Goal: Task Accomplishment & Management: Use online tool/utility

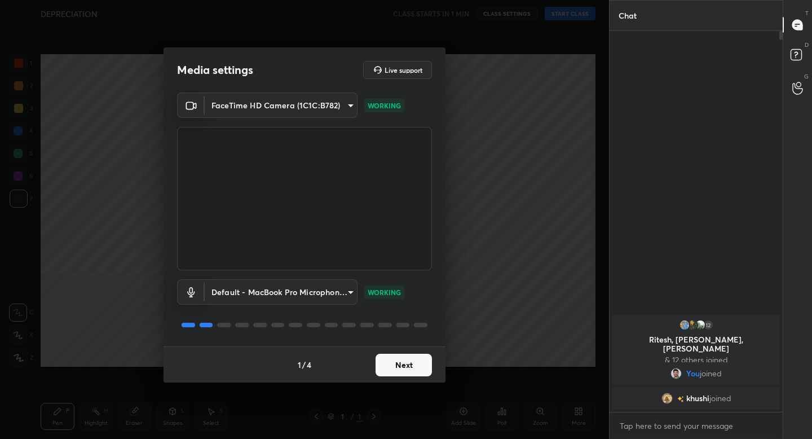
click at [407, 364] on button "Next" at bounding box center [404, 365] width 56 height 23
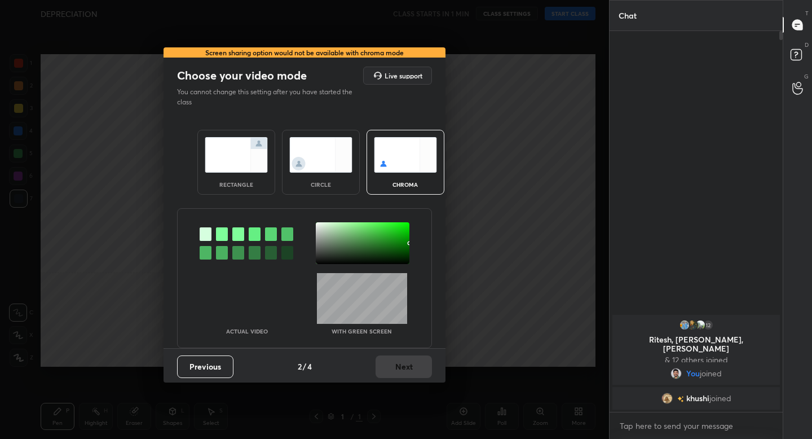
click at [244, 166] on img at bounding box center [236, 155] width 63 height 36
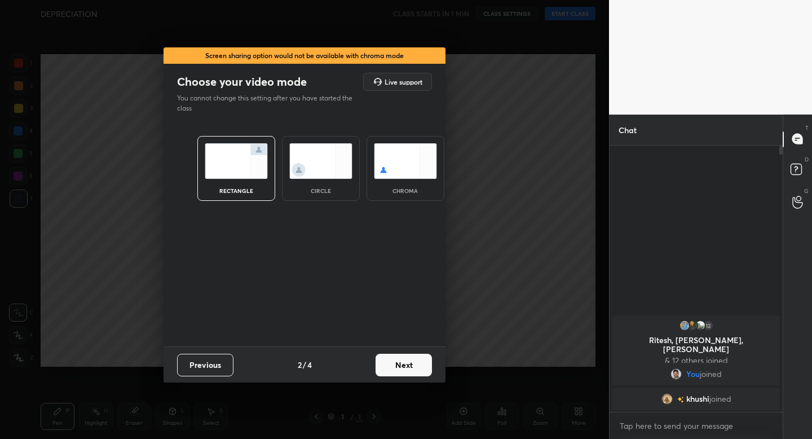
scroll to position [4, 4]
click at [407, 369] on button "Next" at bounding box center [404, 365] width 56 height 23
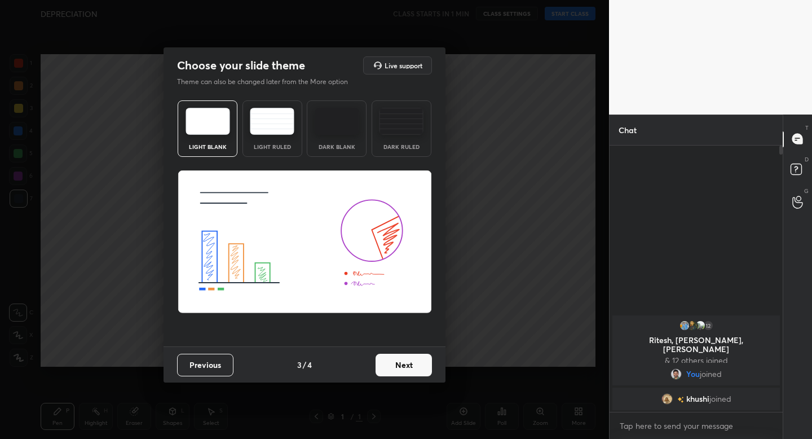
click at [264, 123] on img at bounding box center [272, 121] width 45 height 27
click at [411, 365] on button "Next" at bounding box center [404, 365] width 56 height 23
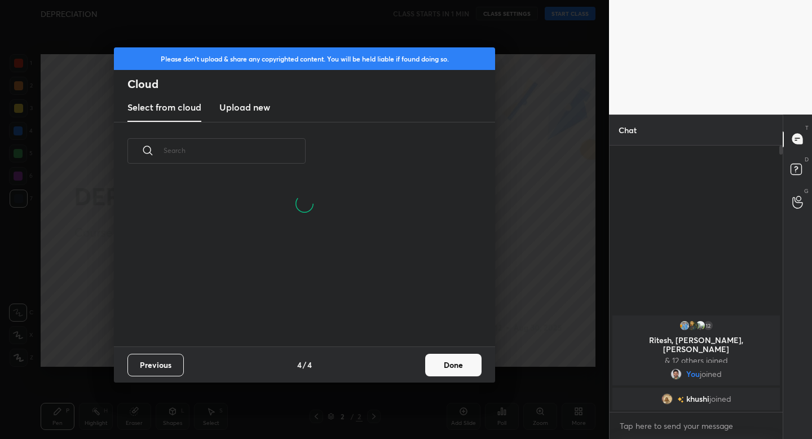
click at [449, 362] on button "Done" at bounding box center [453, 365] width 56 height 23
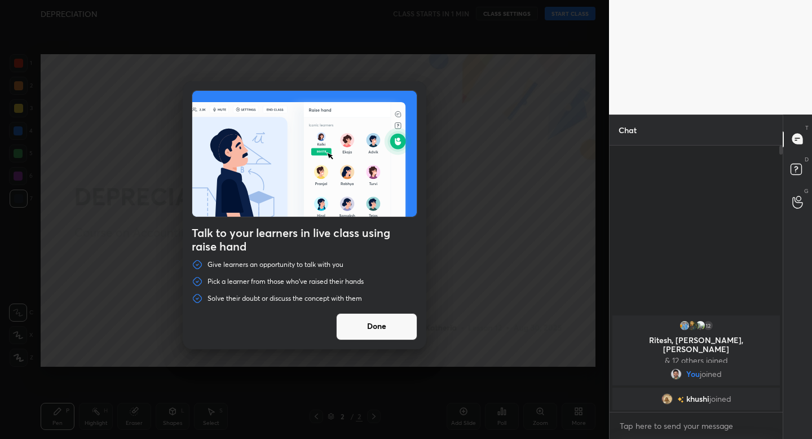
click at [382, 328] on button "Done" at bounding box center [376, 326] width 81 height 27
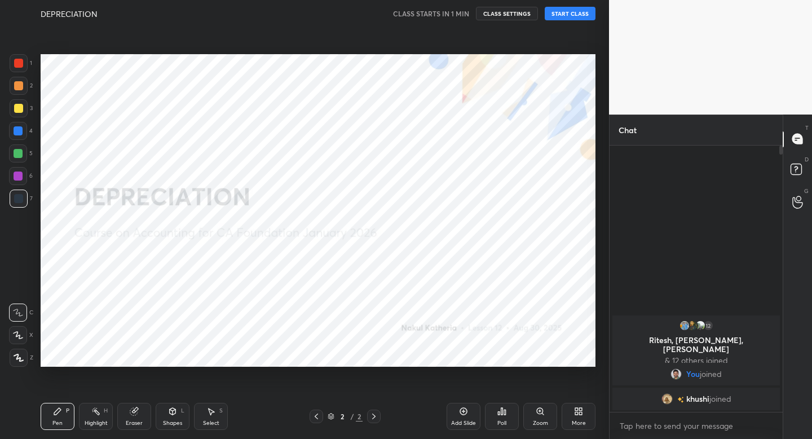
click at [553, 16] on button "START CLASS" at bounding box center [570, 14] width 51 height 14
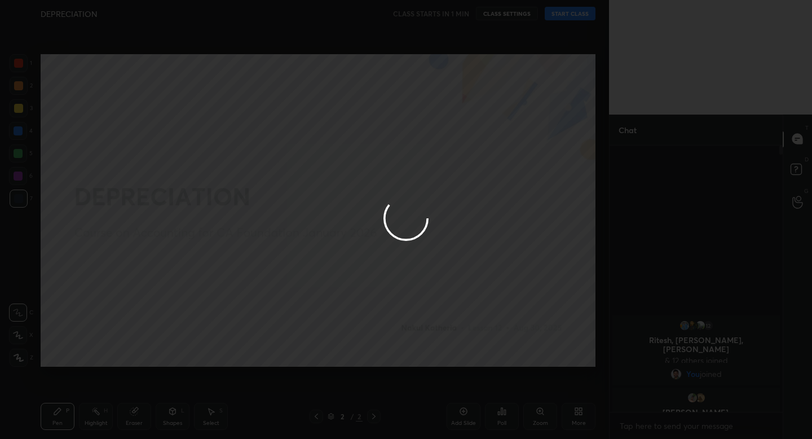
type textarea "x"
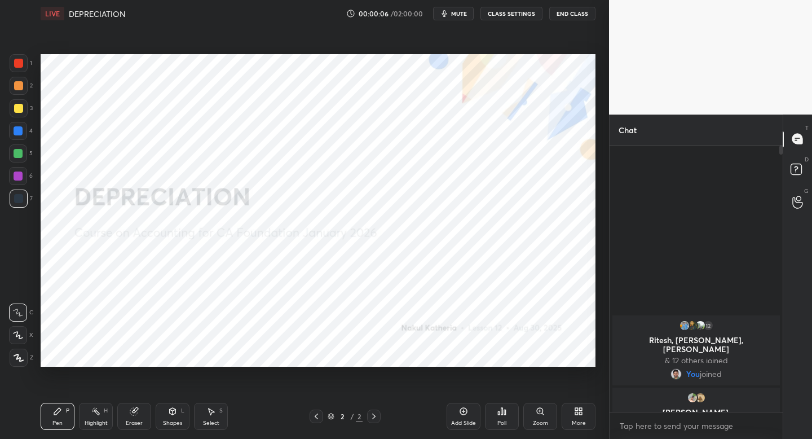
click at [473, 414] on div "Add Slide" at bounding box center [464, 416] width 34 height 27
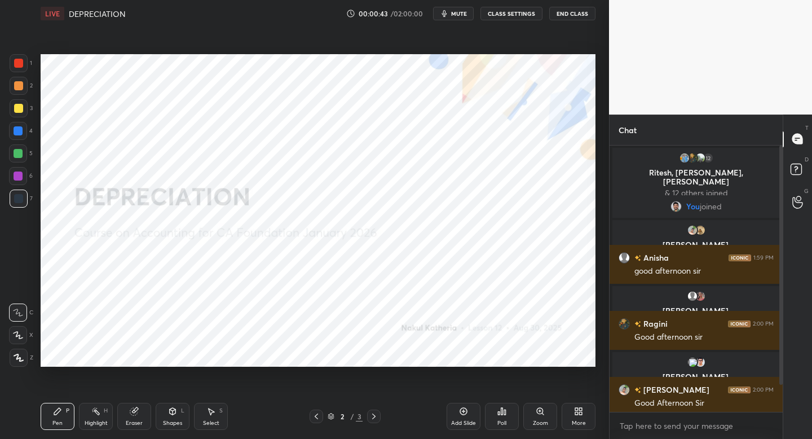
drag, startPoint x: 725, startPoint y: 28, endPoint x: 183, endPoint y: 426, distance: 672.7
click at [183, 426] on div "Shapes L" at bounding box center [173, 416] width 34 height 27
click at [46, 416] on div "Pen P" at bounding box center [58, 416] width 34 height 27
click at [16, 362] on div at bounding box center [19, 358] width 18 height 18
click at [171, 422] on div "Shapes" at bounding box center [172, 423] width 19 height 6
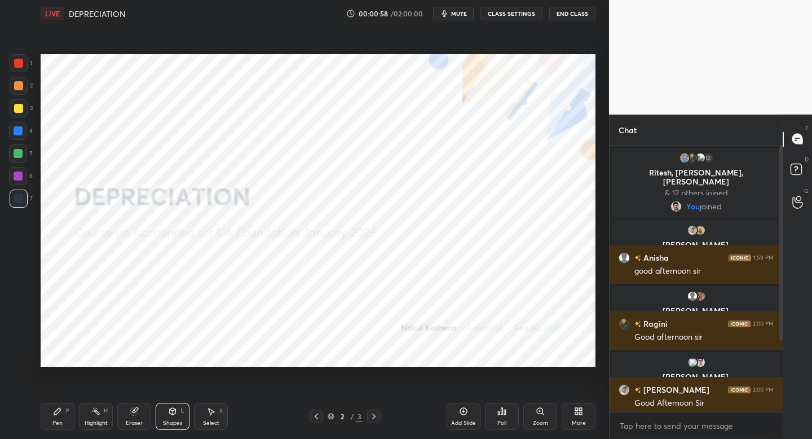
click at [68, 412] on div "Pen P" at bounding box center [58, 416] width 34 height 27
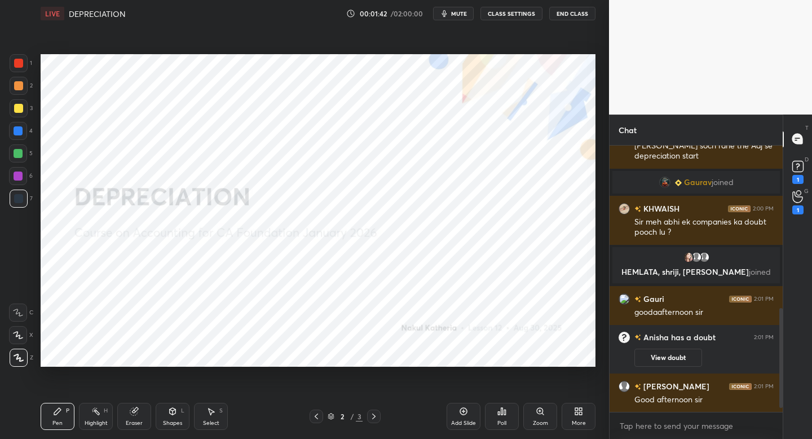
scroll to position [457, 0]
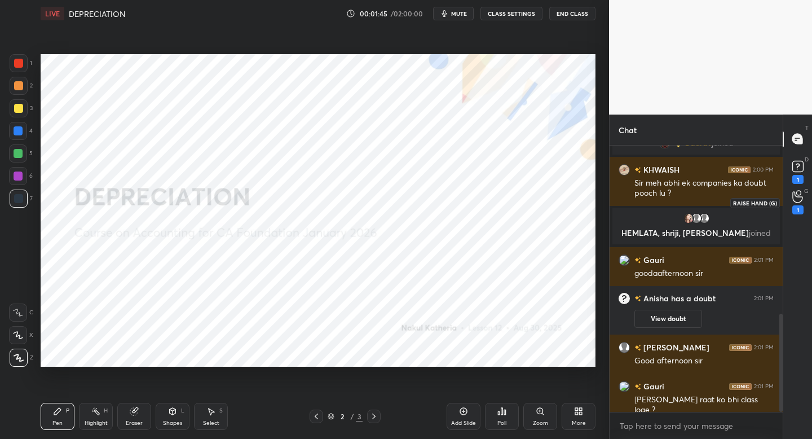
click at [800, 203] on div "1" at bounding box center [797, 202] width 11 height 24
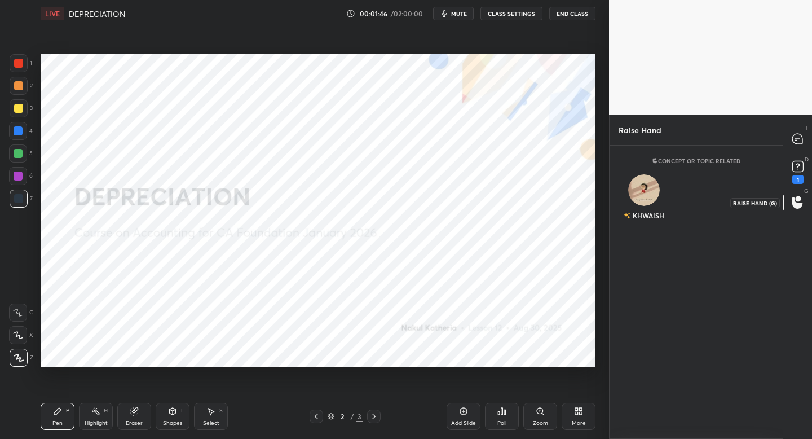
scroll to position [4, 4]
click at [652, 185] on img "grid" at bounding box center [644, 190] width 32 height 32
click at [645, 223] on button "INVITE" at bounding box center [644, 223] width 41 height 15
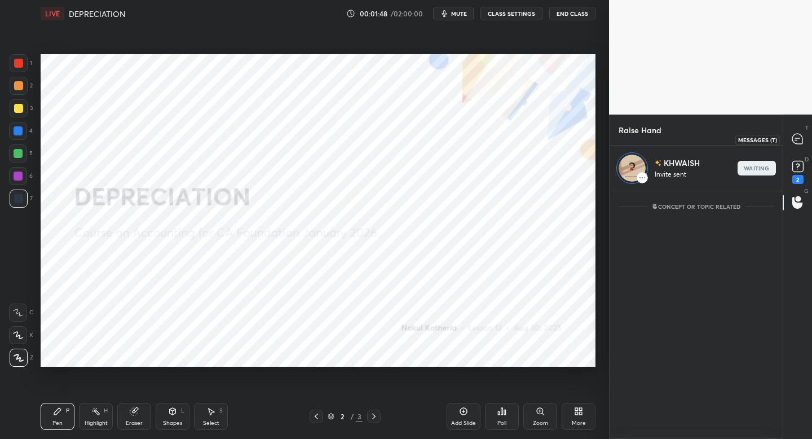
click at [795, 140] on icon at bounding box center [797, 139] width 10 height 10
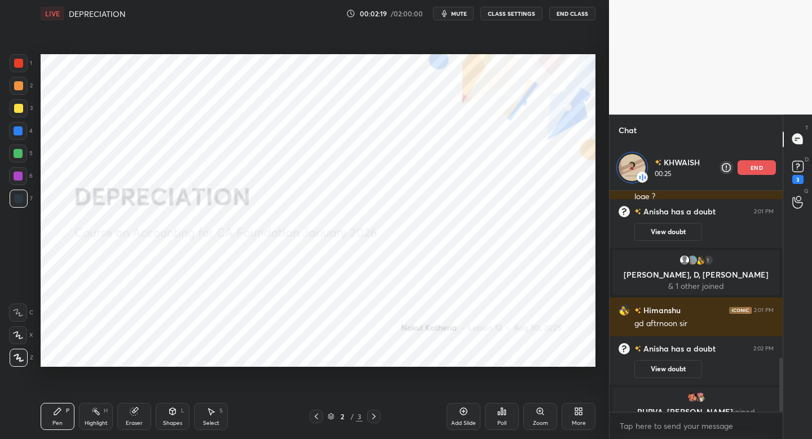
scroll to position [677, 0]
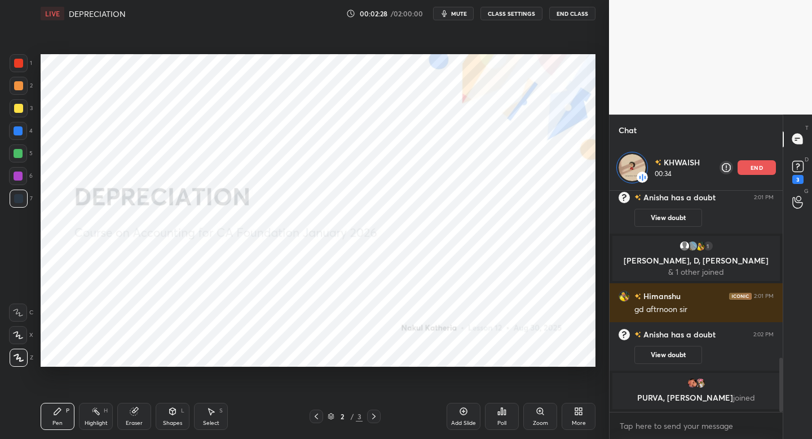
click at [474, 415] on div "Add Slide" at bounding box center [464, 416] width 34 height 27
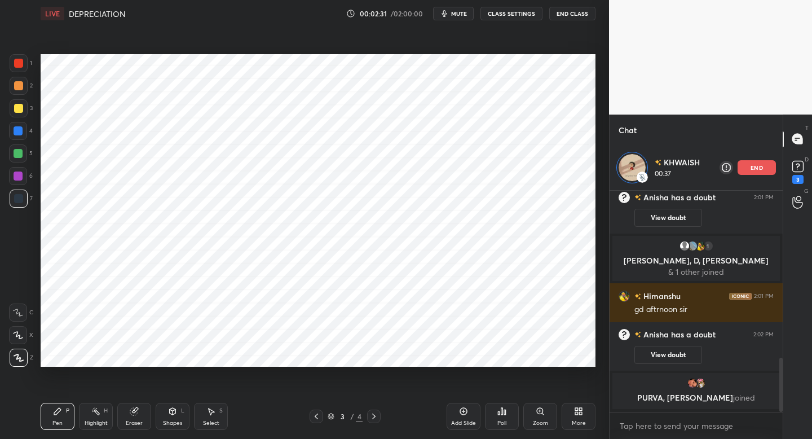
click at [17, 68] on div at bounding box center [19, 63] width 18 height 18
click at [19, 134] on div at bounding box center [18, 130] width 9 height 9
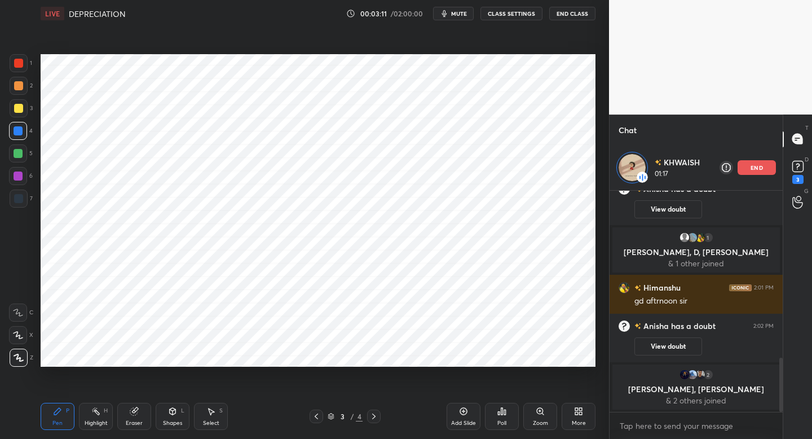
scroll to position [725, 0]
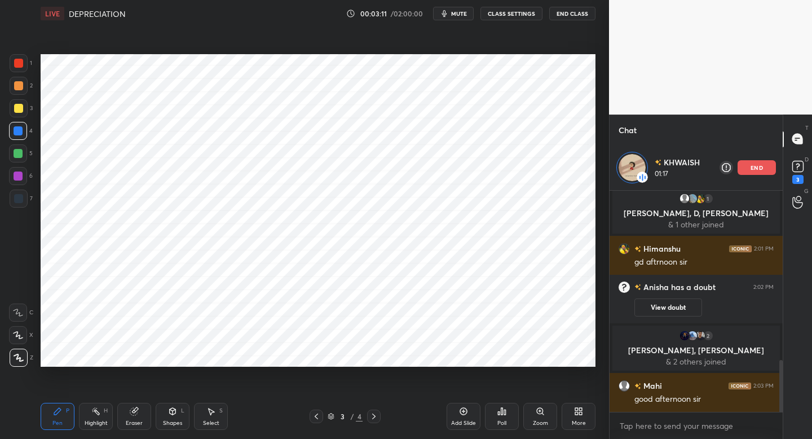
click at [469, 420] on div "Add Slide" at bounding box center [463, 423] width 25 height 6
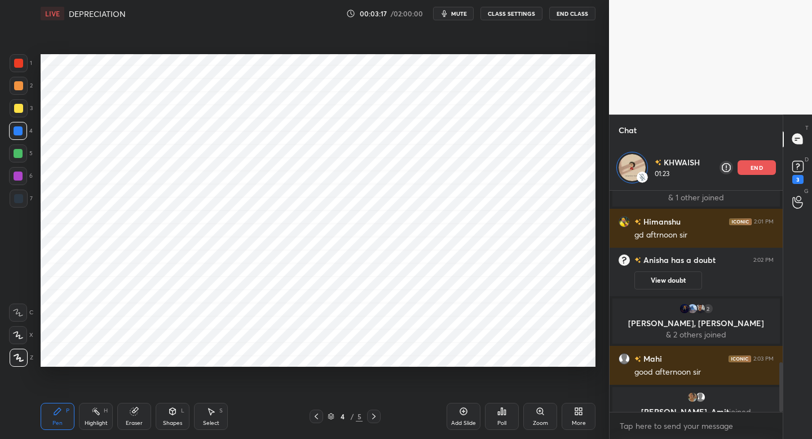
scroll to position [766, 0]
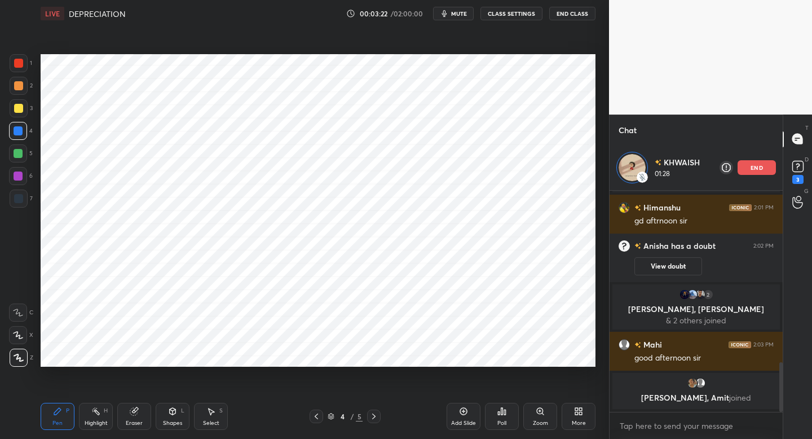
click at [312, 417] on div at bounding box center [317, 416] width 14 height 14
click at [370, 413] on icon at bounding box center [373, 416] width 9 height 9
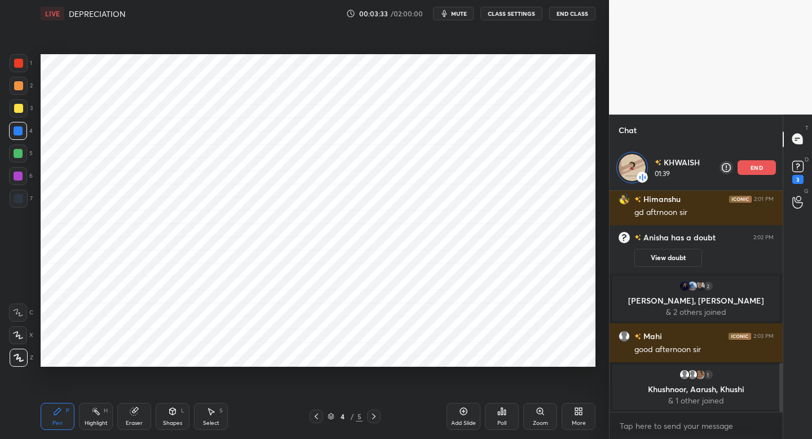
click at [312, 417] on icon at bounding box center [316, 416] width 9 height 9
click at [27, 157] on div "5" at bounding box center [21, 153] width 24 height 18
click at [373, 423] on div "Pen P Highlight H Eraser Shapes L Select S 3 / 5 Add Slide Poll Zoom More" at bounding box center [318, 416] width 555 height 45
click at [372, 416] on icon at bounding box center [373, 416] width 9 height 9
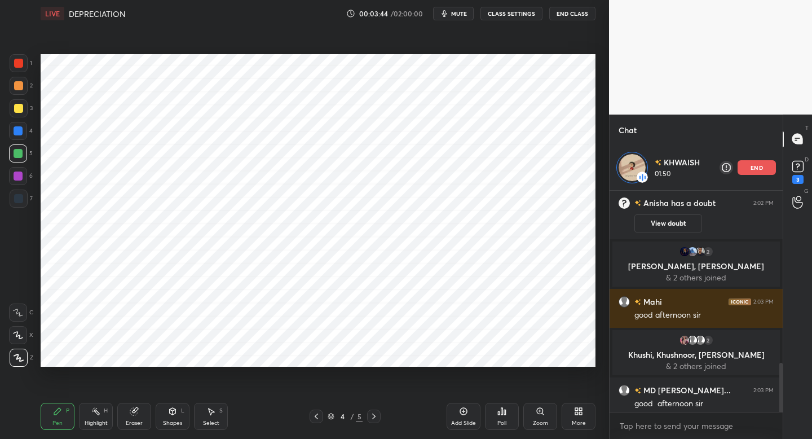
scroll to position [779, 0]
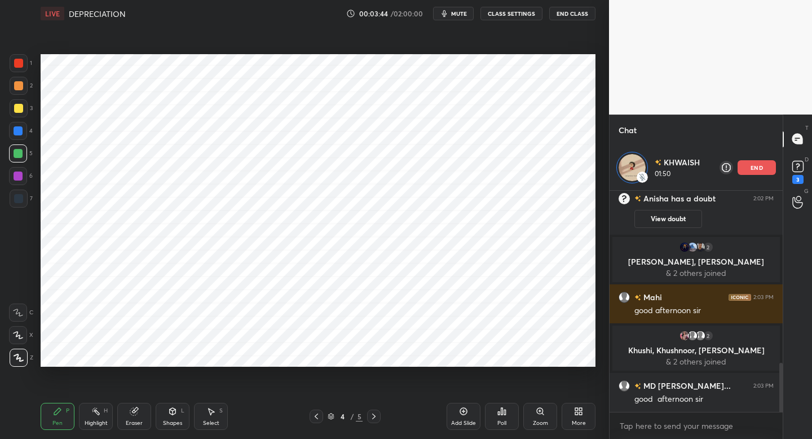
click at [314, 422] on div "Pen P Highlight H Eraser Shapes L Select S 4 / 5 Add Slide Poll Zoom More" at bounding box center [318, 416] width 555 height 45
click at [316, 414] on icon at bounding box center [316, 416] width 9 height 9
click at [363, 417] on div "3 / 5" at bounding box center [345, 416] width 71 height 14
click at [376, 426] on div "Pen P Highlight H Eraser Shapes L Select S 3 / 5 Add Slide Poll Zoom More" at bounding box center [318, 416] width 555 height 45
click at [371, 413] on div at bounding box center [374, 416] width 14 height 14
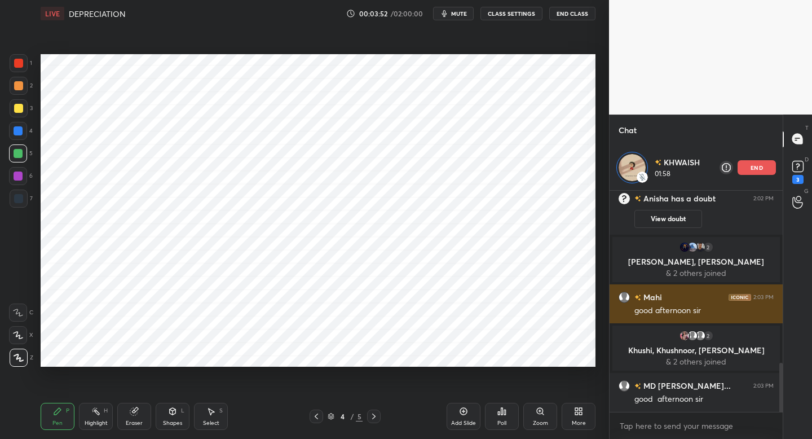
click at [614, 289] on div "1 2 3 4 5 6 7 C X Z C X Z E E Erase all H H LIVE DEPRECIATION 00:03:52 / 02:00:…" at bounding box center [406, 219] width 812 height 439
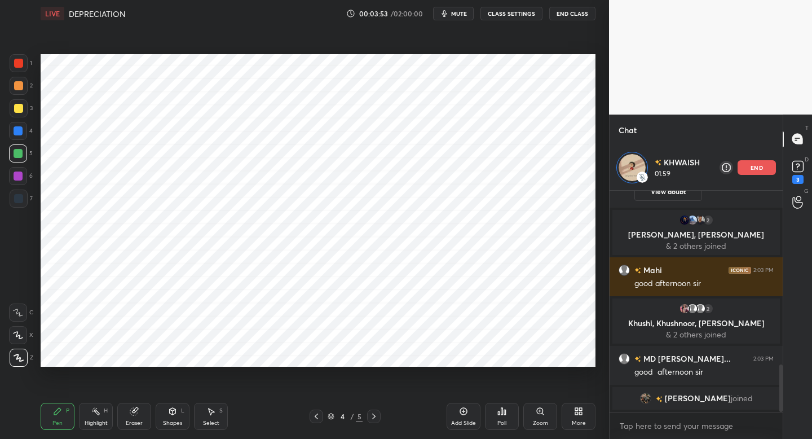
click at [323, 414] on div at bounding box center [317, 416] width 14 height 14
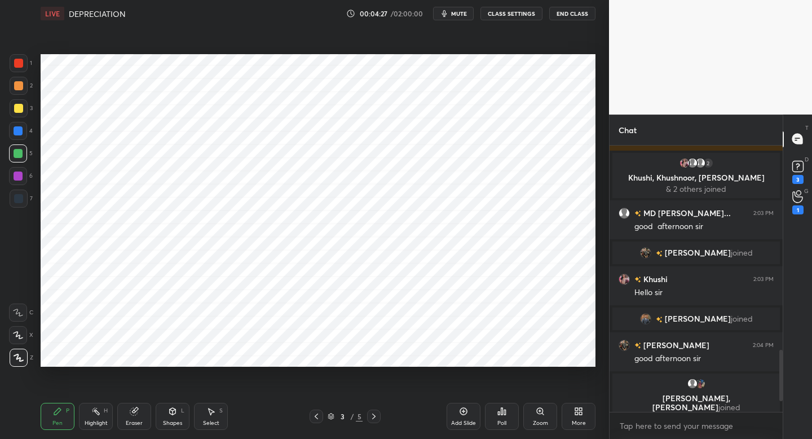
scroll to position [883, 0]
click at [787, 203] on div "1" at bounding box center [798, 202] width 23 height 20
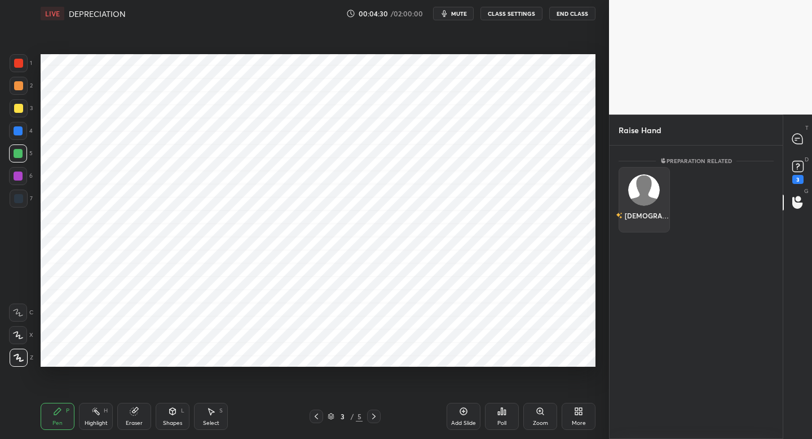
click at [646, 191] on img "grid" at bounding box center [644, 190] width 32 height 32
click at [647, 230] on button "INVITE" at bounding box center [644, 223] width 41 height 15
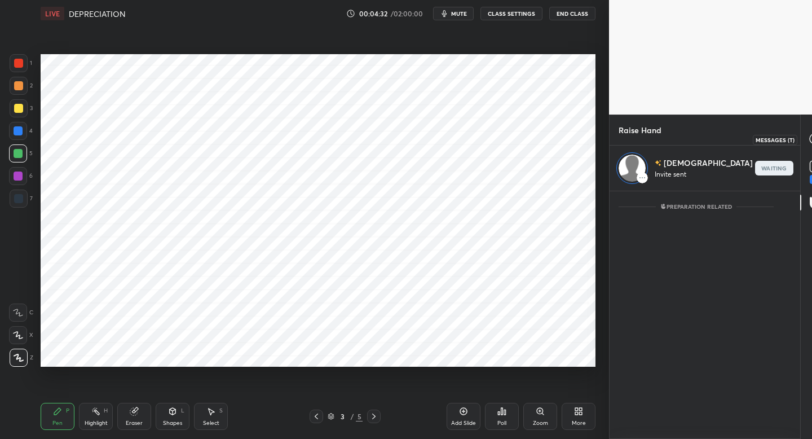
click at [810, 141] on icon at bounding box center [815, 139] width 10 height 10
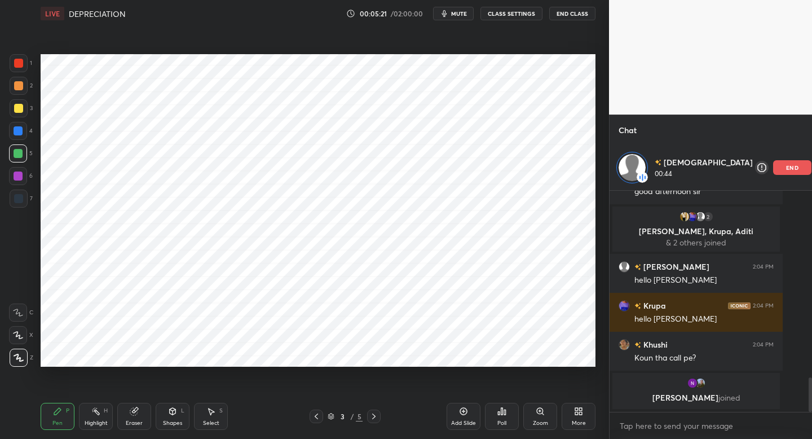
scroll to position [1069, 0]
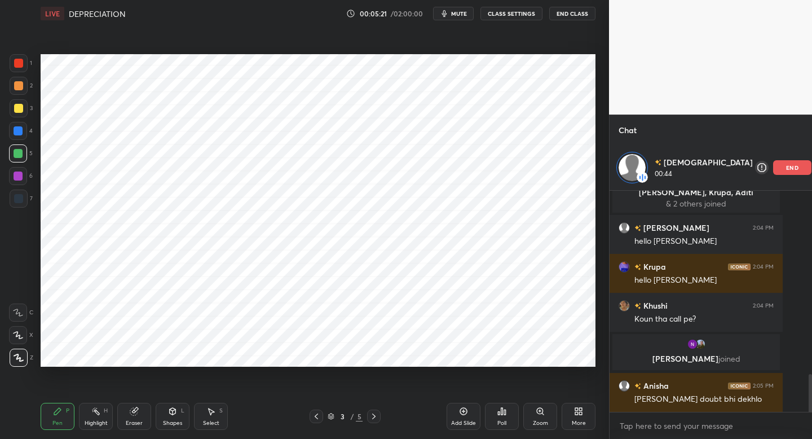
click at [786, 169] on p "end" at bounding box center [792, 168] width 12 height 6
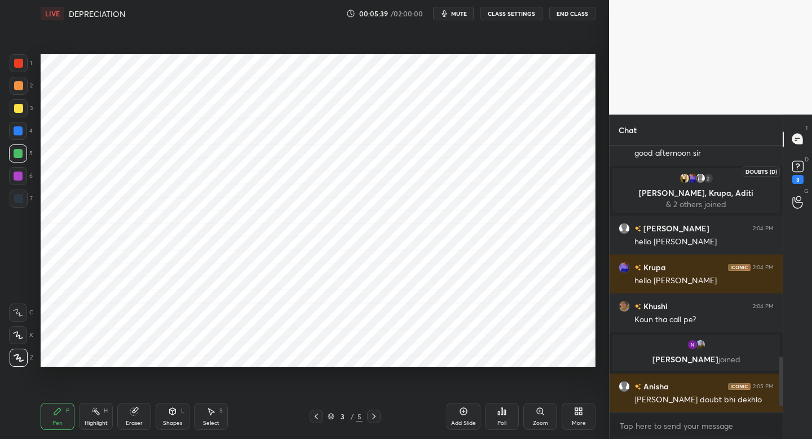
click at [798, 171] on rect at bounding box center [797, 166] width 11 height 11
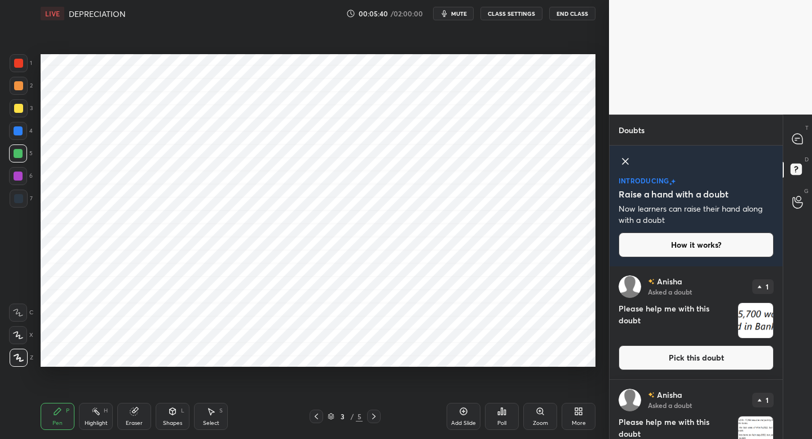
click at [689, 360] on button "Pick this doubt" at bounding box center [696, 357] width 155 height 25
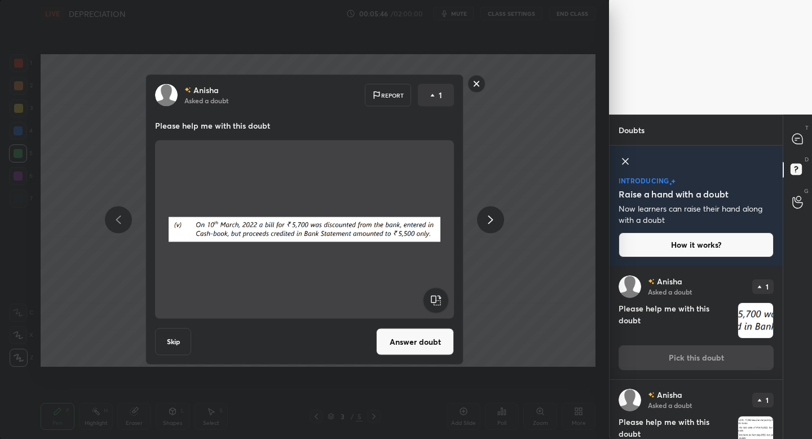
click at [473, 82] on rect at bounding box center [476, 83] width 17 height 17
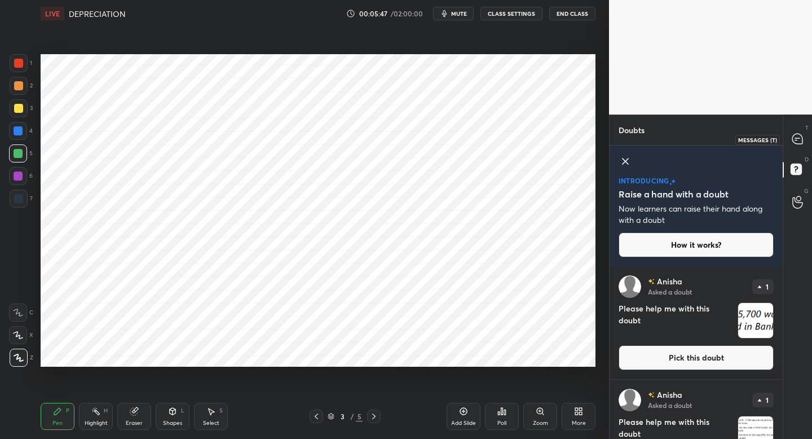
click at [797, 144] on icon at bounding box center [798, 139] width 12 height 12
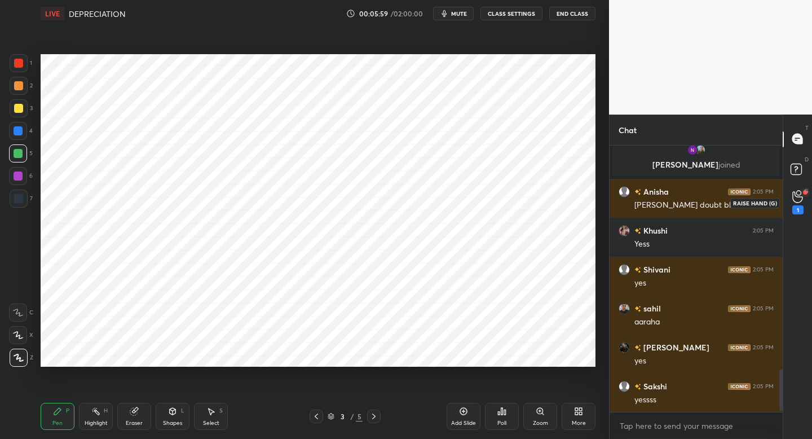
scroll to position [1432, 0]
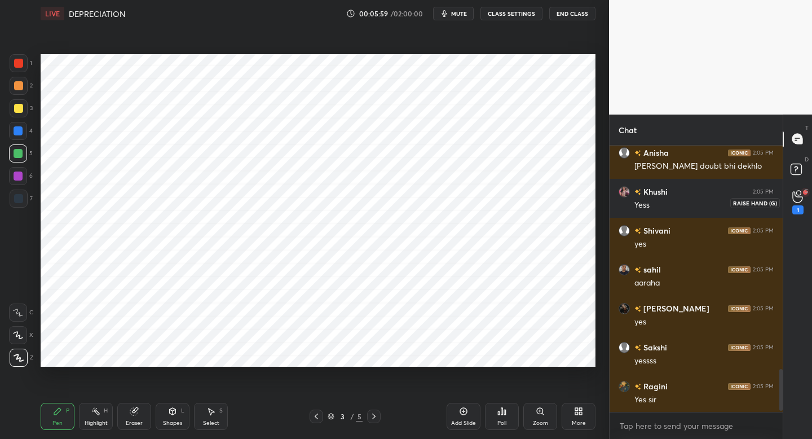
click at [797, 195] on circle at bounding box center [798, 193] width 5 height 5
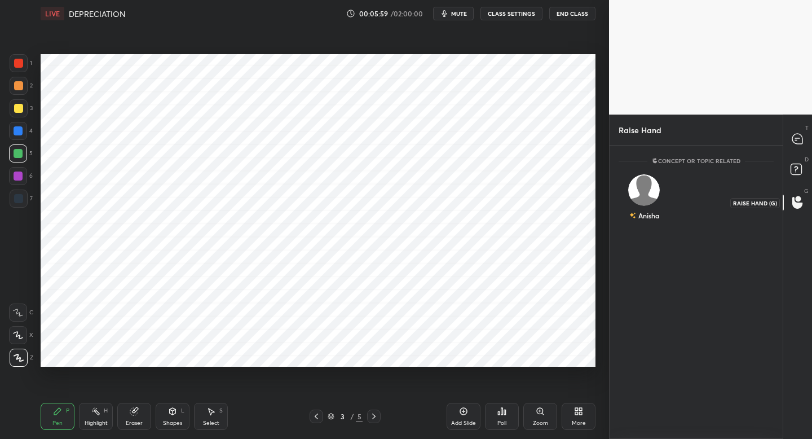
scroll to position [4, 4]
click at [637, 205] on div "Anisha" at bounding box center [644, 199] width 51 height 65
click at [638, 223] on button "INVITE" at bounding box center [644, 223] width 41 height 15
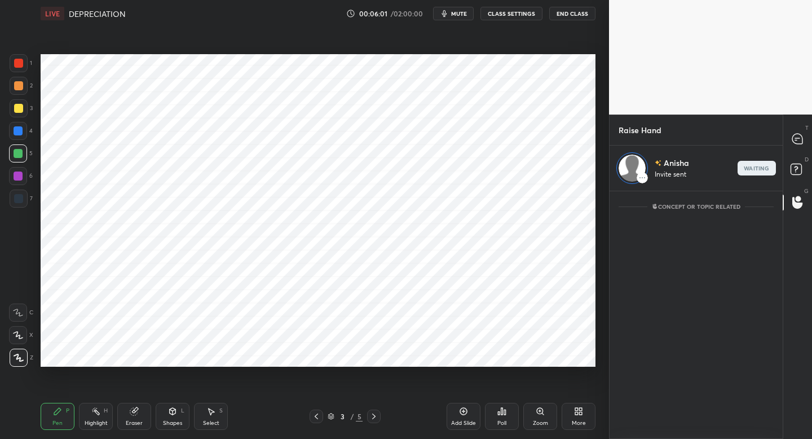
scroll to position [244, 170]
click at [797, 141] on icon at bounding box center [797, 139] width 10 height 10
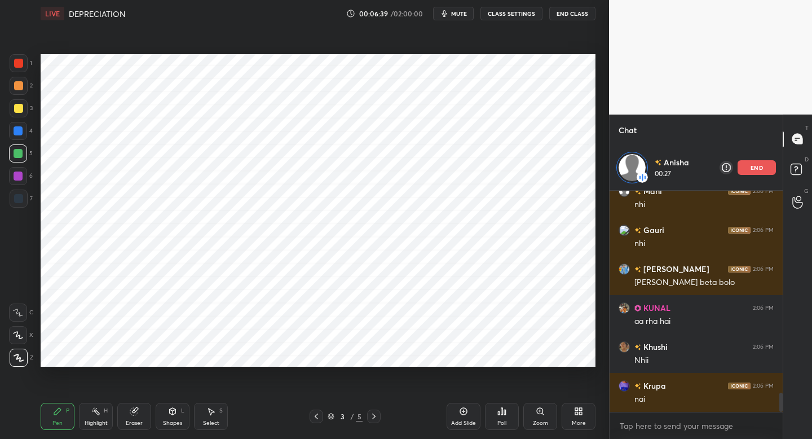
scroll to position [2349, 0]
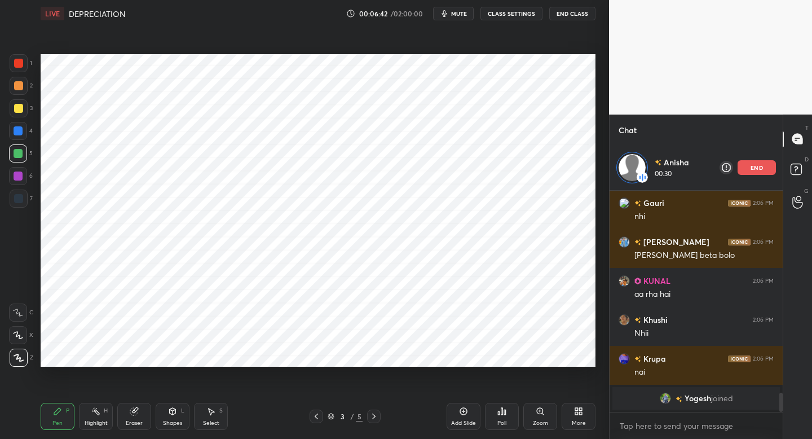
click at [749, 169] on div "end" at bounding box center [757, 167] width 38 height 15
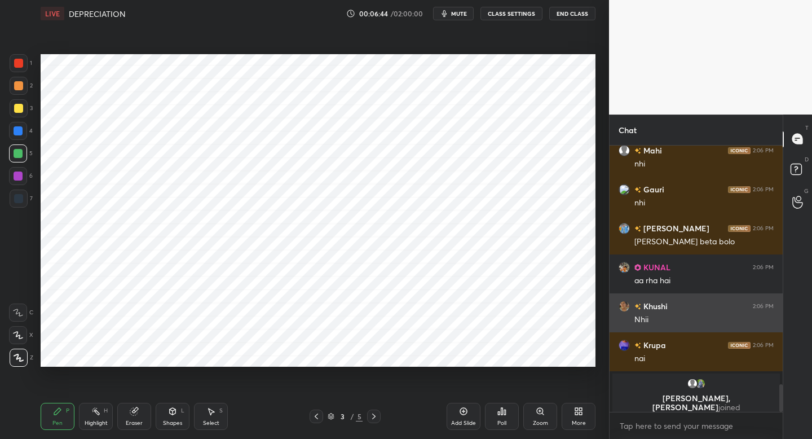
scroll to position [1789, 0]
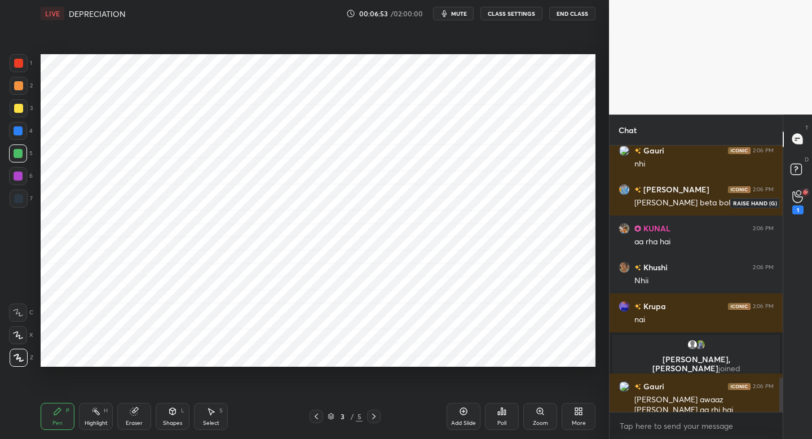
click at [796, 196] on icon at bounding box center [797, 196] width 10 height 11
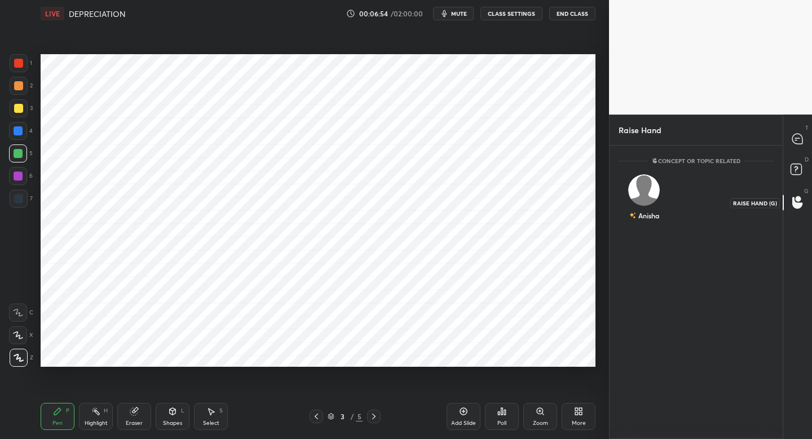
scroll to position [4, 4]
click at [646, 192] on img "grid" at bounding box center [644, 190] width 32 height 32
click at [648, 224] on button "INVITE" at bounding box center [644, 223] width 41 height 15
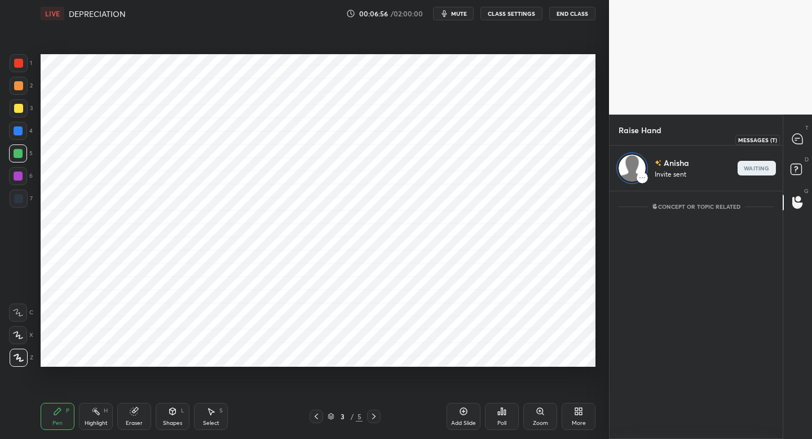
click at [799, 136] on icon at bounding box center [797, 139] width 10 height 10
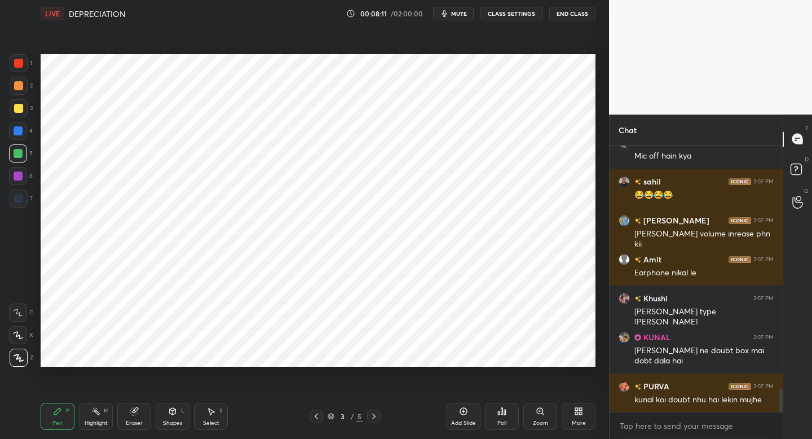
scroll to position [2814, 0]
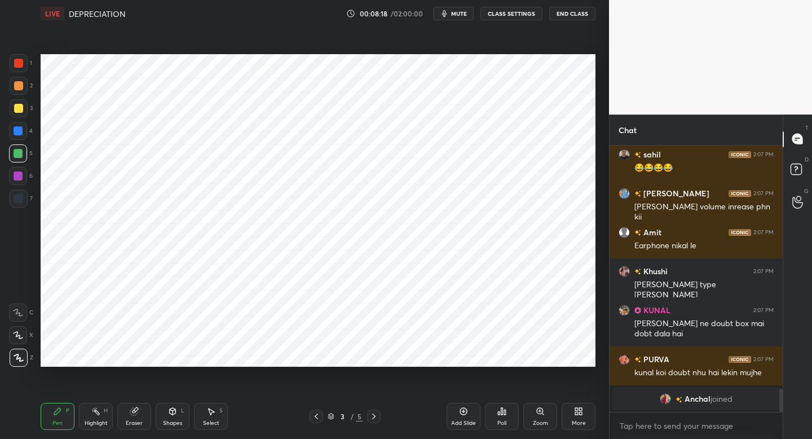
click at [21, 202] on div at bounding box center [19, 199] width 18 height 18
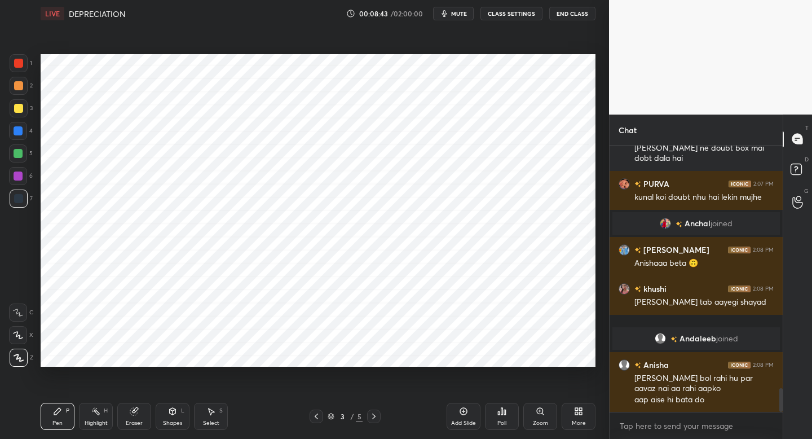
scroll to position [2782, 0]
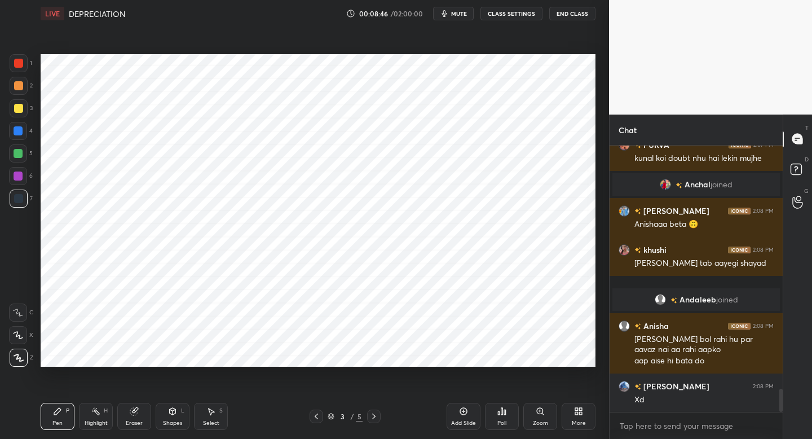
click at [315, 417] on icon at bounding box center [316, 416] width 9 height 9
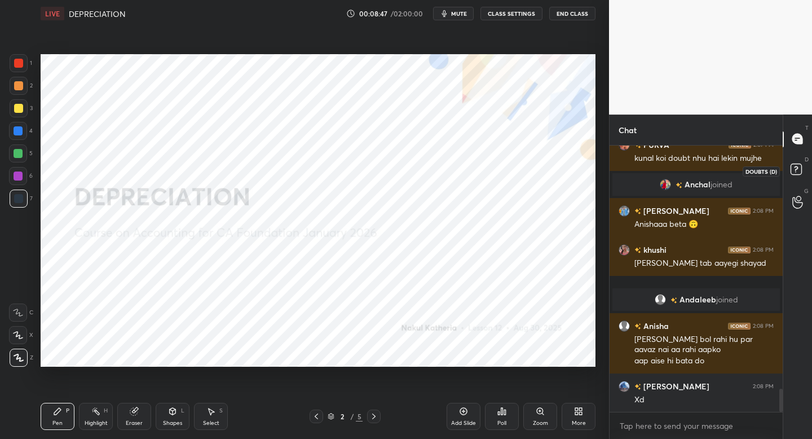
click at [800, 174] on rect at bounding box center [796, 169] width 11 height 11
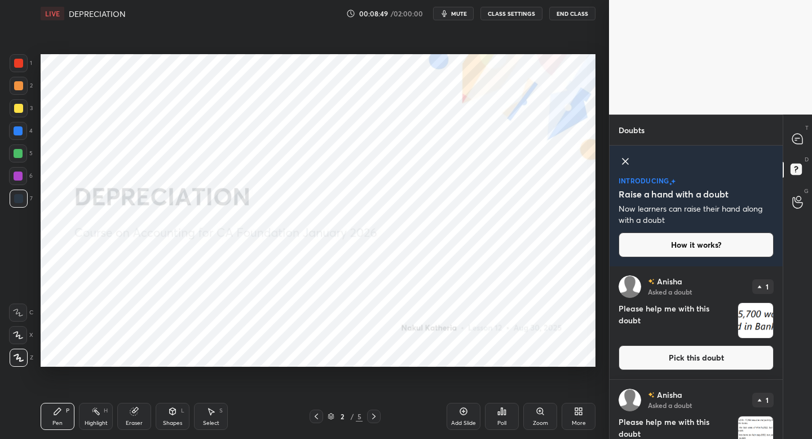
click at [709, 362] on button "Pick this doubt" at bounding box center [696, 357] width 155 height 25
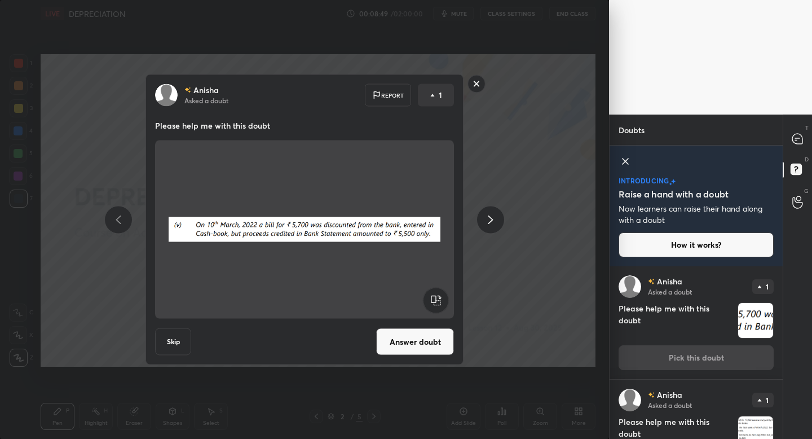
click at [422, 346] on button "Answer doubt" at bounding box center [415, 341] width 78 height 27
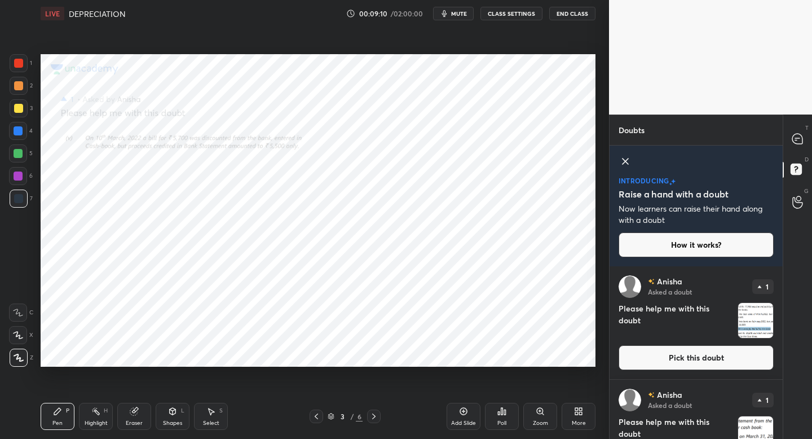
click at [374, 421] on div at bounding box center [374, 416] width 14 height 14
click at [805, 151] on div "T Messages (T)" at bounding box center [797, 140] width 29 height 32
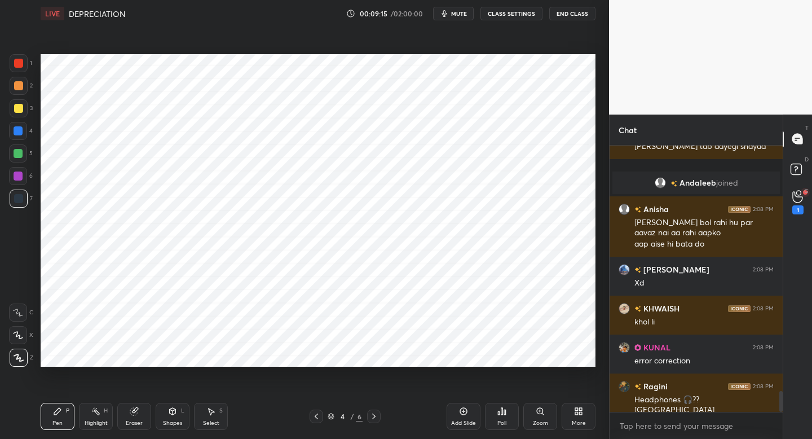
scroll to position [3168, 0]
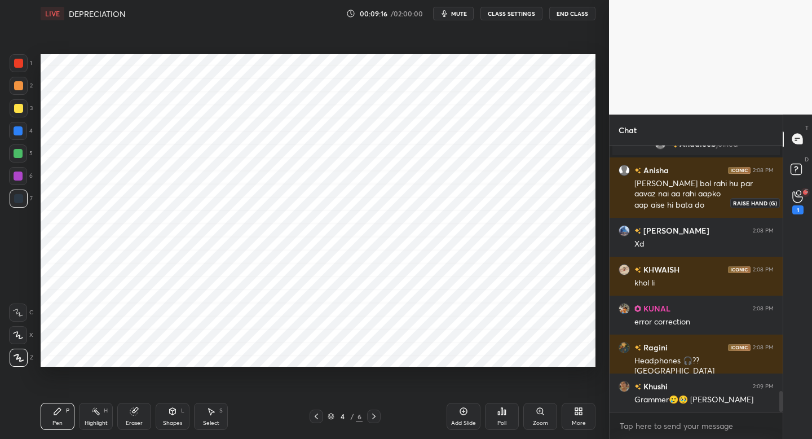
click at [796, 206] on div "1" at bounding box center [797, 209] width 11 height 9
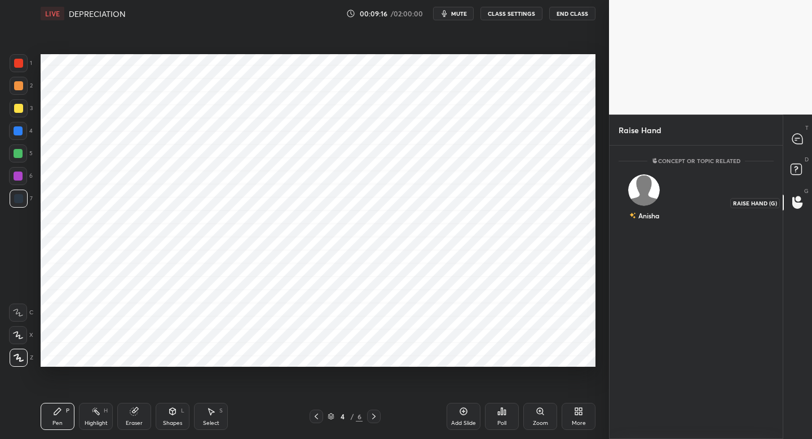
scroll to position [4, 4]
click at [649, 195] on img "grid" at bounding box center [644, 190] width 32 height 32
click at [650, 222] on button "INVITE" at bounding box center [644, 223] width 41 height 15
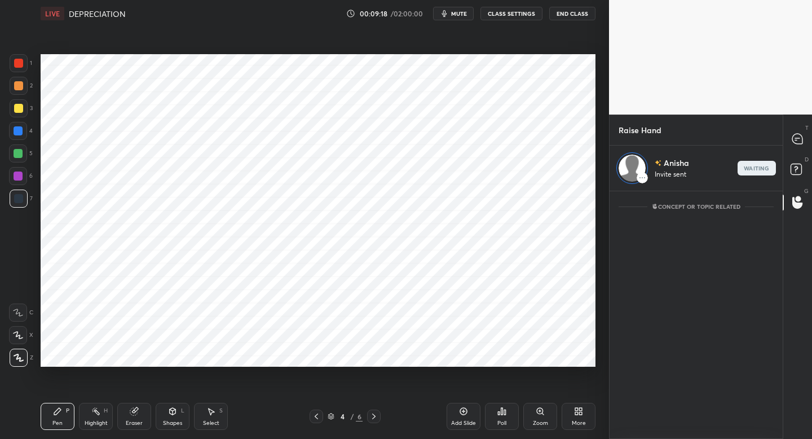
scroll to position [244, 170]
click at [799, 139] on icon at bounding box center [797, 139] width 10 height 10
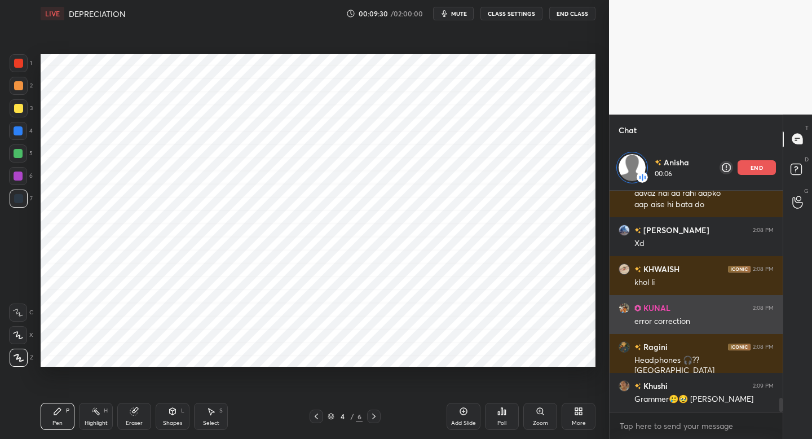
scroll to position [3253, 0]
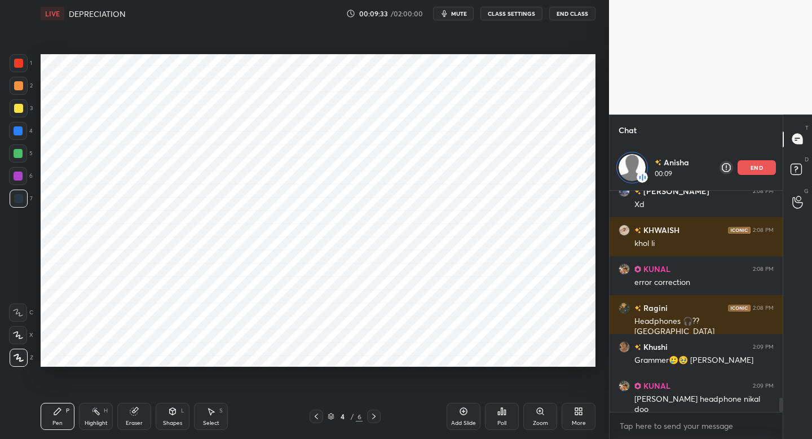
click at [177, 417] on div "Shapes L" at bounding box center [173, 416] width 34 height 27
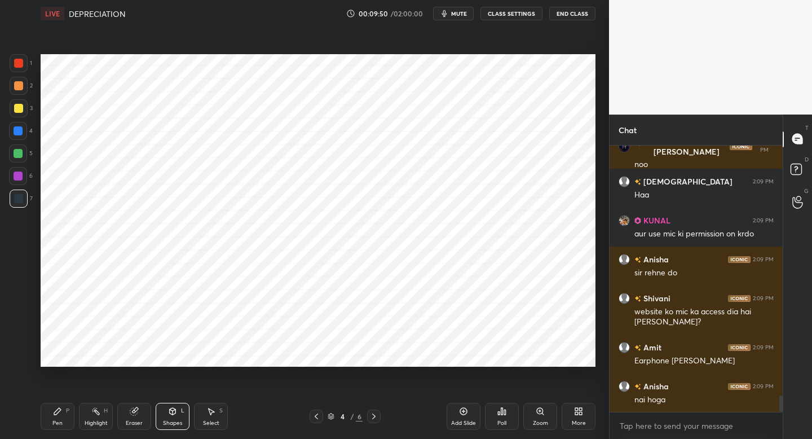
scroll to position [4073, 0]
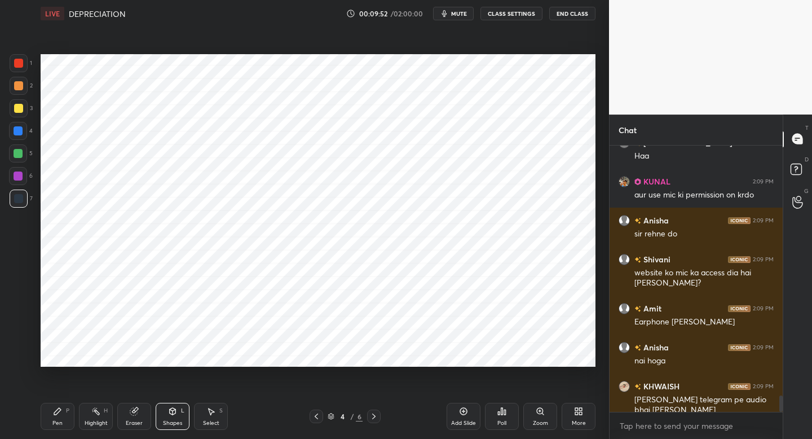
click at [63, 417] on div "Pen P" at bounding box center [58, 416] width 34 height 27
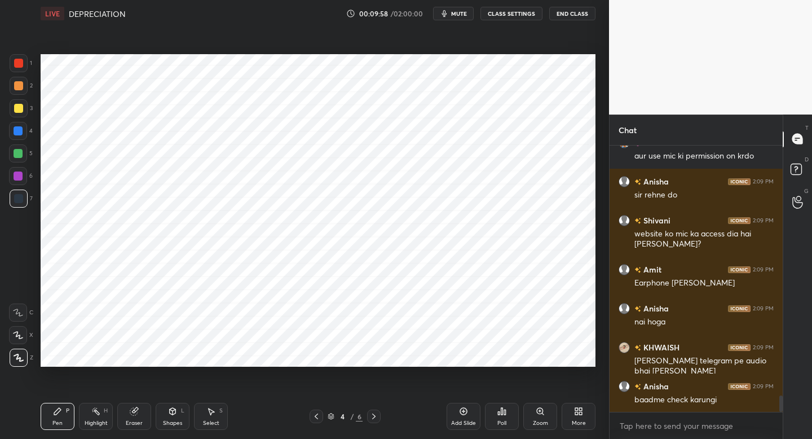
scroll to position [4151, 0]
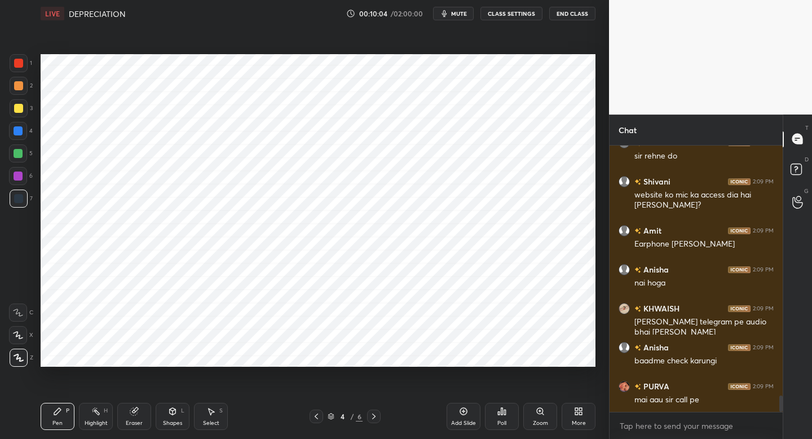
click at [24, 70] on div at bounding box center [19, 63] width 18 height 18
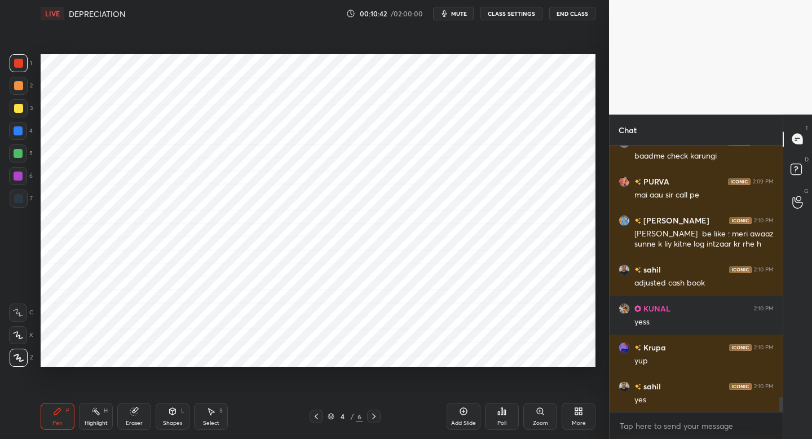
scroll to position [4395, 0]
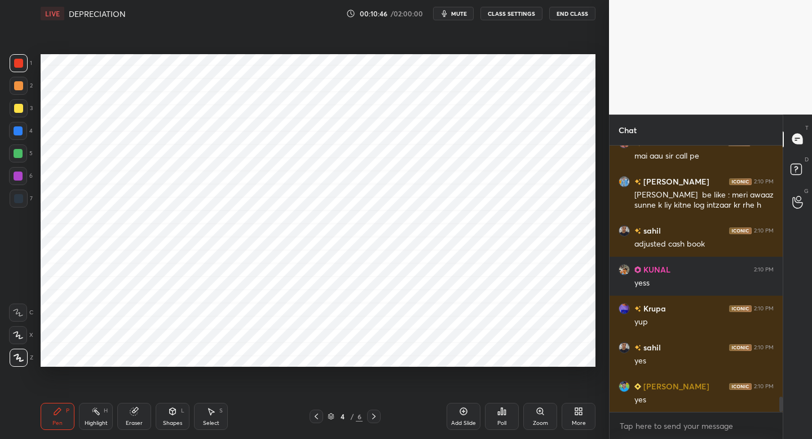
click at [25, 132] on div at bounding box center [18, 131] width 18 height 18
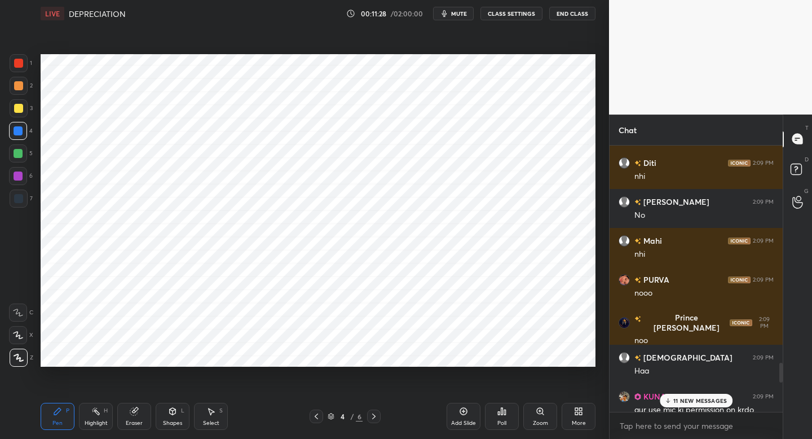
scroll to position [4428, 0]
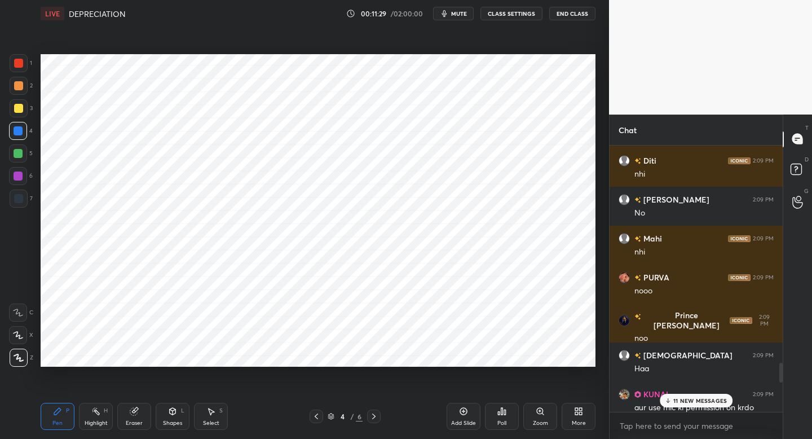
click at [689, 400] on p "11 NEW MESSAGES" at bounding box center [700, 400] width 54 height 7
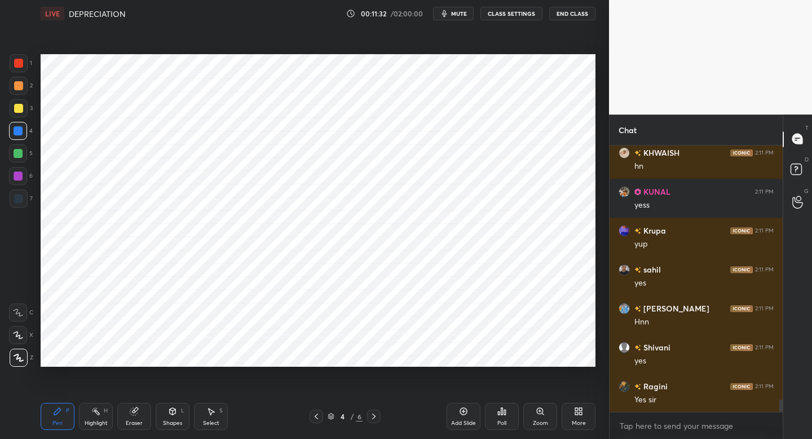
click at [21, 204] on div at bounding box center [19, 199] width 18 height 18
click at [472, 422] on div "Add Slide" at bounding box center [463, 423] width 25 height 6
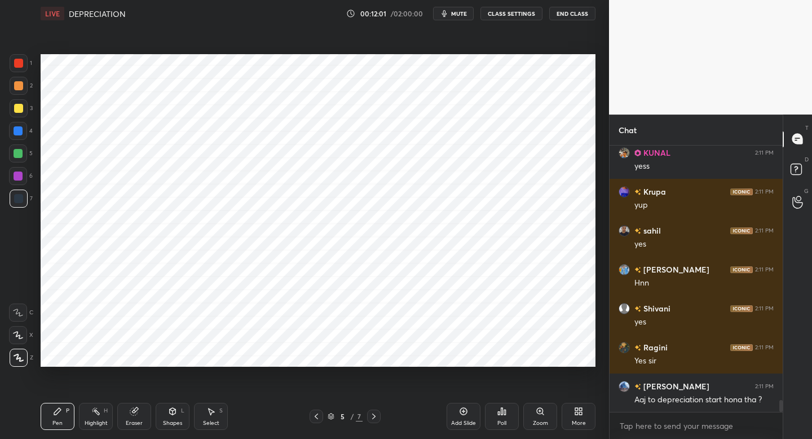
click at [166, 413] on div "Shapes L" at bounding box center [173, 416] width 34 height 27
click at [66, 413] on div "P" at bounding box center [67, 411] width 3 height 6
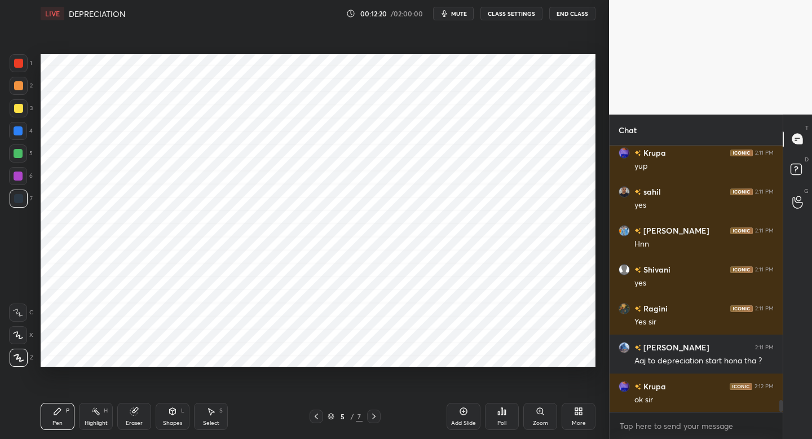
click at [22, 74] on div "1 2 3 4 5 6 7" at bounding box center [21, 133] width 24 height 158
click at [33, 64] on div "1 2 3 4 5 6 7 C X Z C X Z E E Erase all H H" at bounding box center [18, 210] width 36 height 312
click at [24, 67] on div at bounding box center [19, 63] width 18 height 18
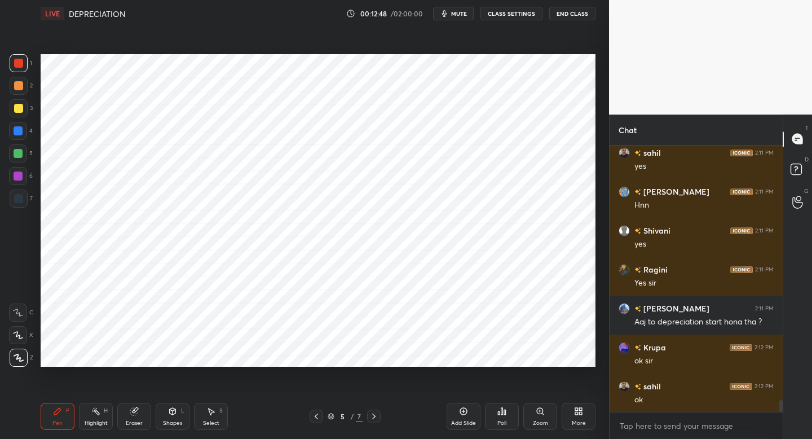
scroll to position [5729, 0]
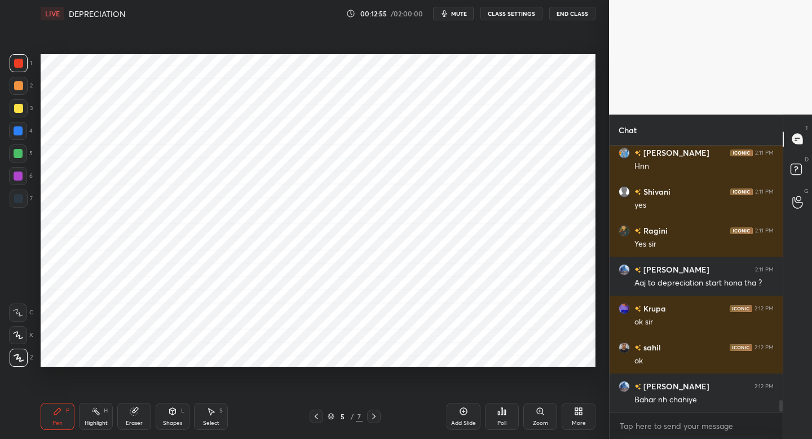
click at [165, 422] on div "Shapes" at bounding box center [172, 423] width 19 height 6
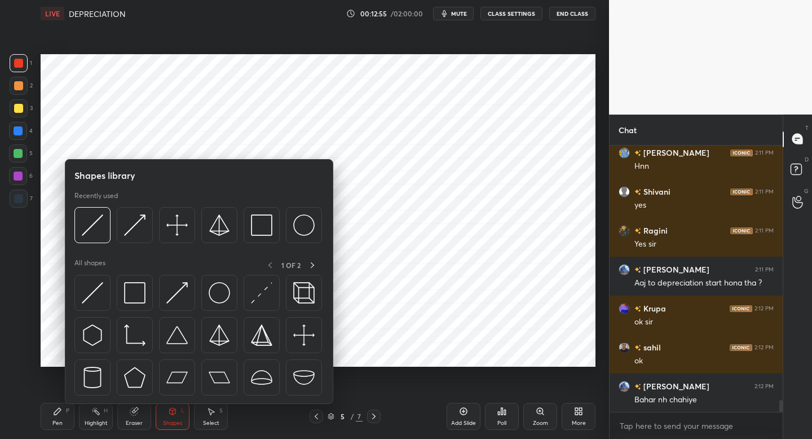
click at [19, 154] on div at bounding box center [18, 153] width 9 height 9
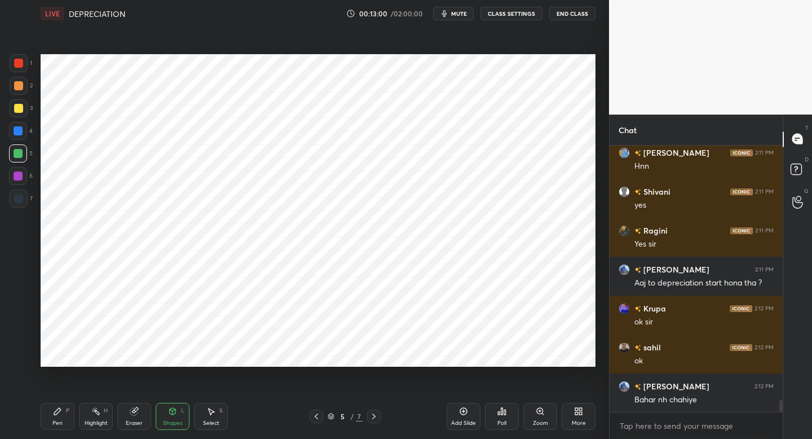
click at [61, 420] on div "Pen" at bounding box center [57, 423] width 10 height 6
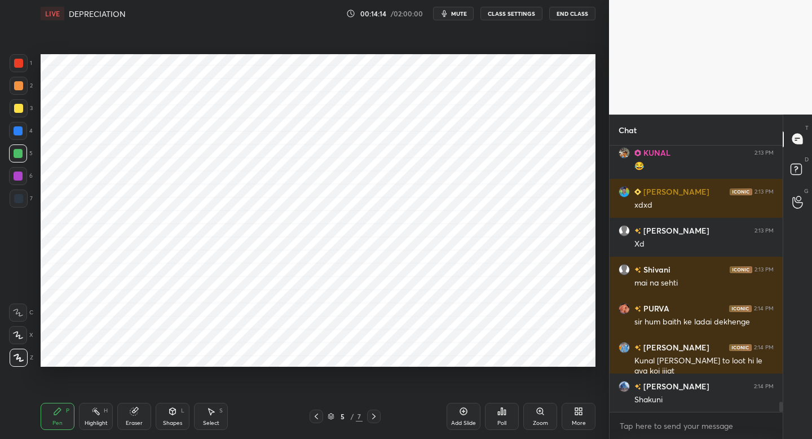
scroll to position [6858, 0]
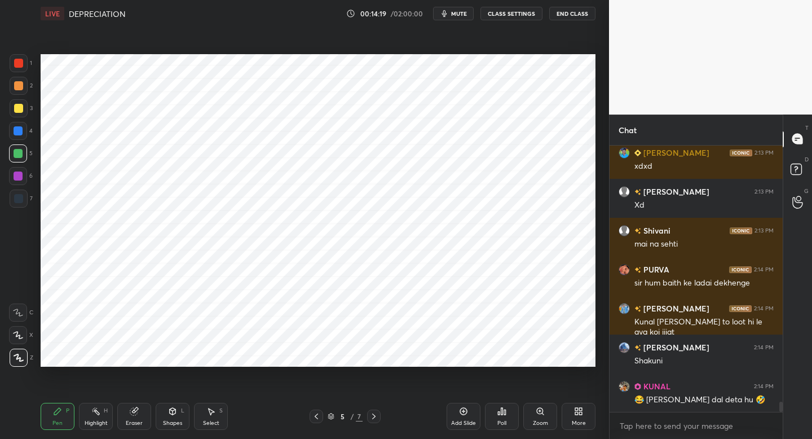
click at [21, 69] on div at bounding box center [19, 63] width 18 height 18
click at [22, 203] on div at bounding box center [19, 199] width 18 height 18
click at [177, 422] on div "Shapes" at bounding box center [172, 423] width 19 height 6
click at [69, 418] on div "Pen P" at bounding box center [58, 416] width 34 height 27
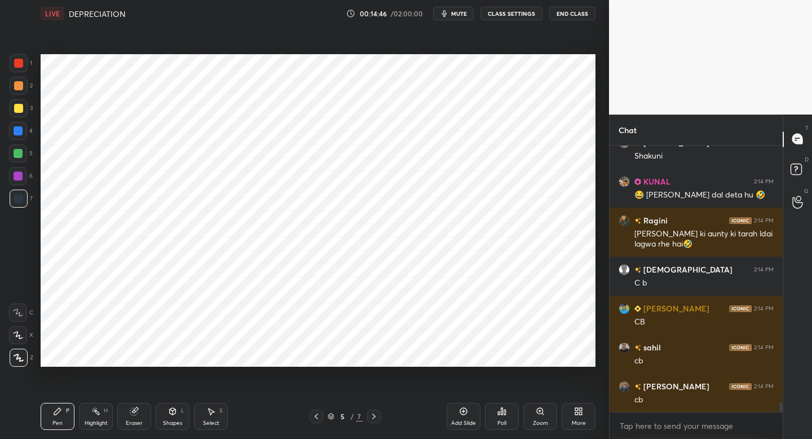
scroll to position [7140, 0]
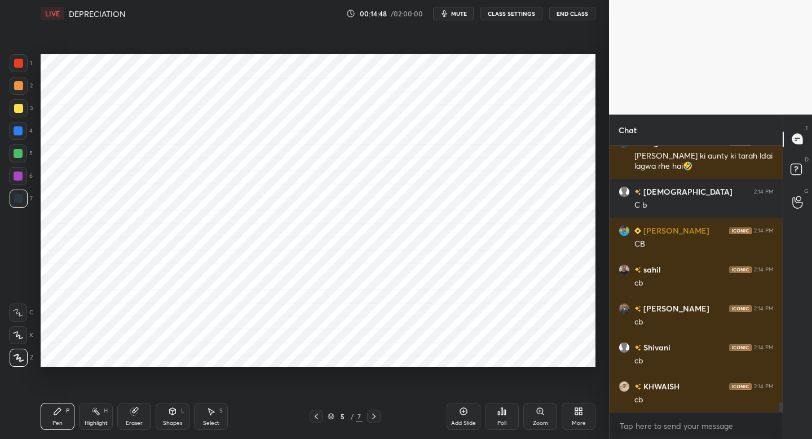
click at [24, 184] on div at bounding box center [18, 176] width 18 height 18
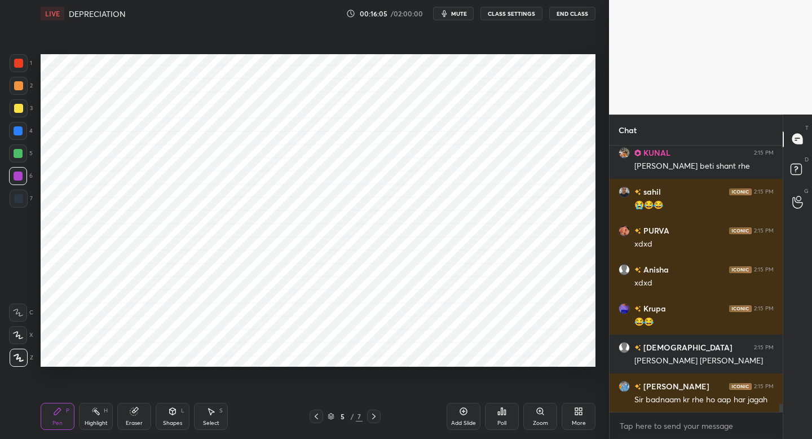
scroll to position [8463, 0]
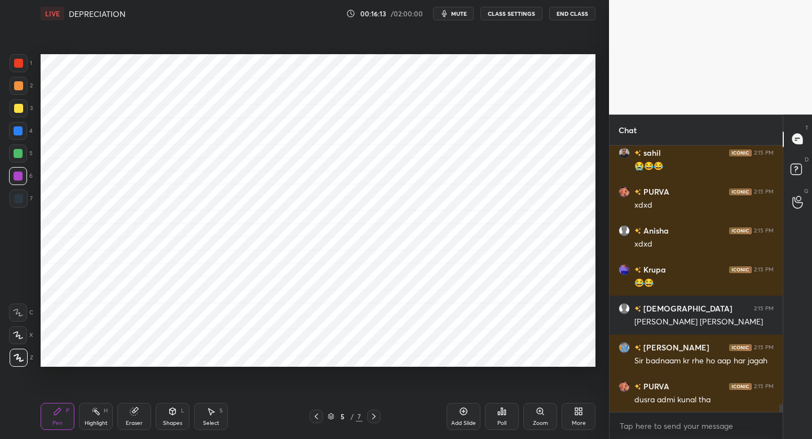
click at [465, 423] on div "Add Slide" at bounding box center [463, 423] width 25 height 6
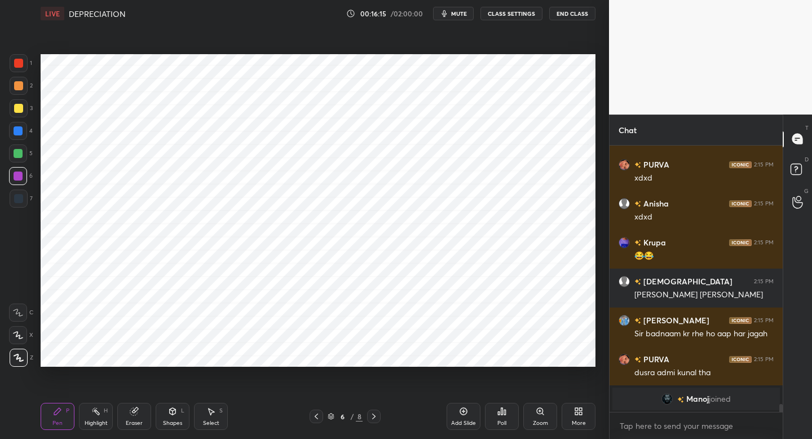
click at [24, 208] on div "7" at bounding box center [21, 201] width 23 height 23
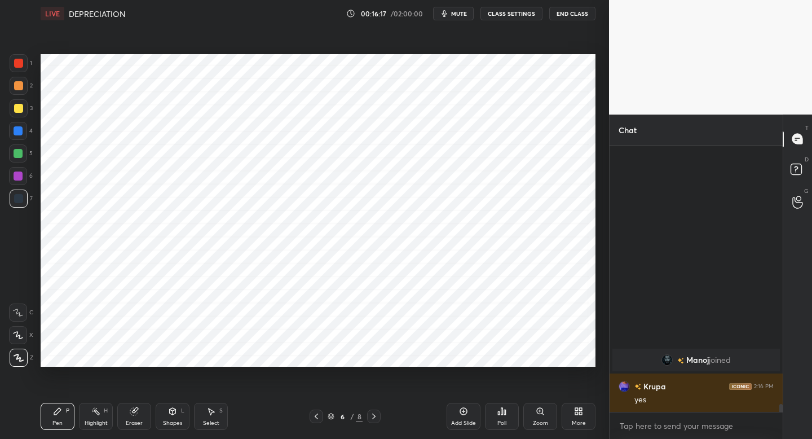
scroll to position [6253, 0]
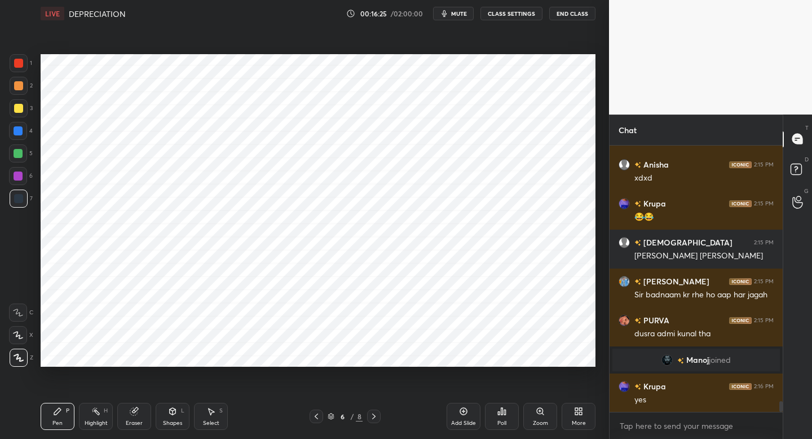
click at [23, 68] on div at bounding box center [19, 63] width 18 height 18
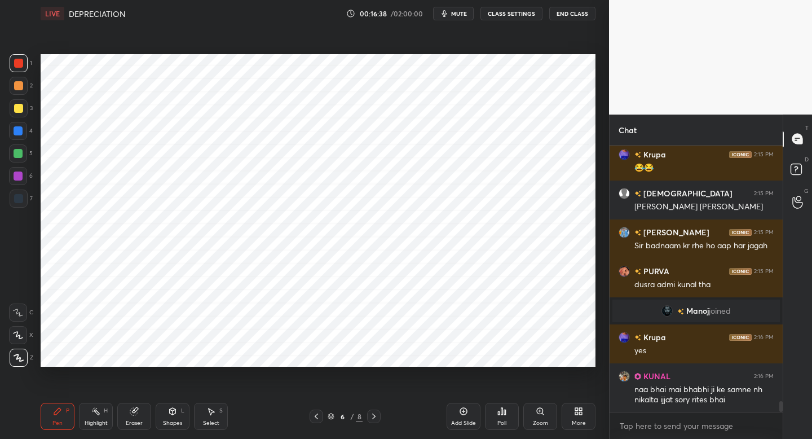
click at [23, 89] on div at bounding box center [19, 86] width 18 height 18
click at [28, 197] on div "7" at bounding box center [21, 199] width 23 height 18
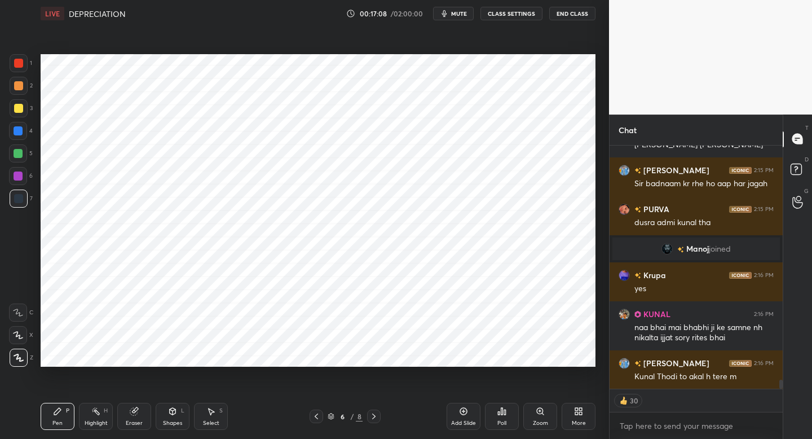
scroll to position [6391, 0]
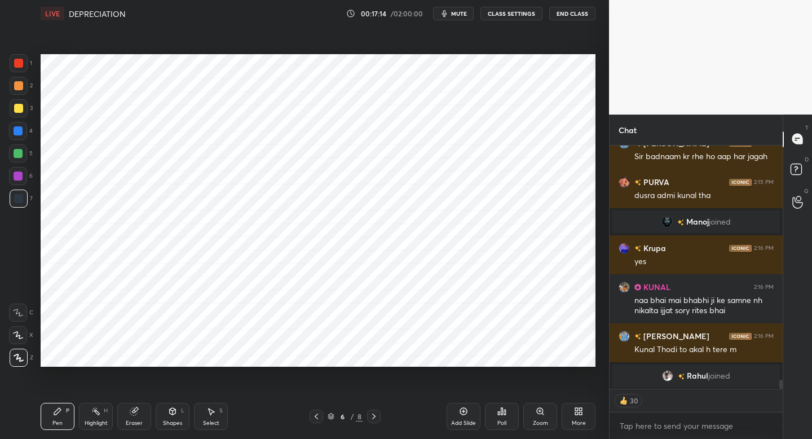
click at [368, 365] on div "Setting up your live class Poll for secs No correct answer Start poll" at bounding box center [318, 210] width 564 height 367
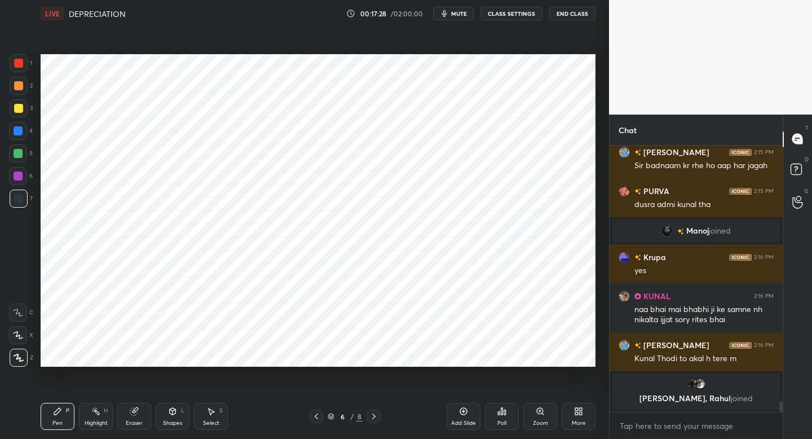
scroll to position [6367, 0]
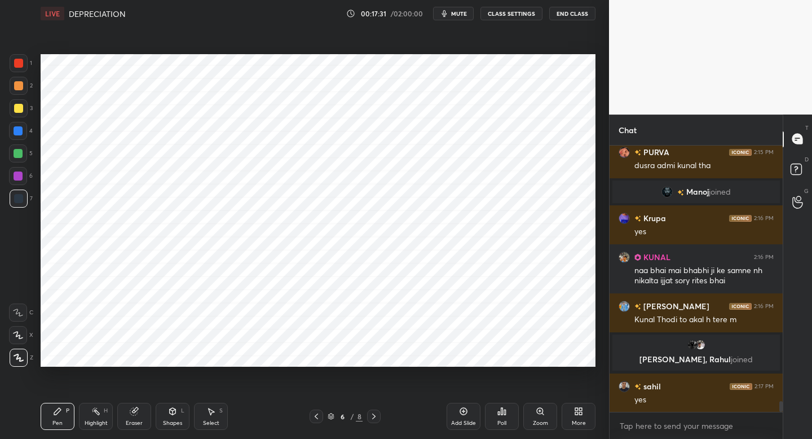
click at [21, 175] on div at bounding box center [18, 175] width 9 height 9
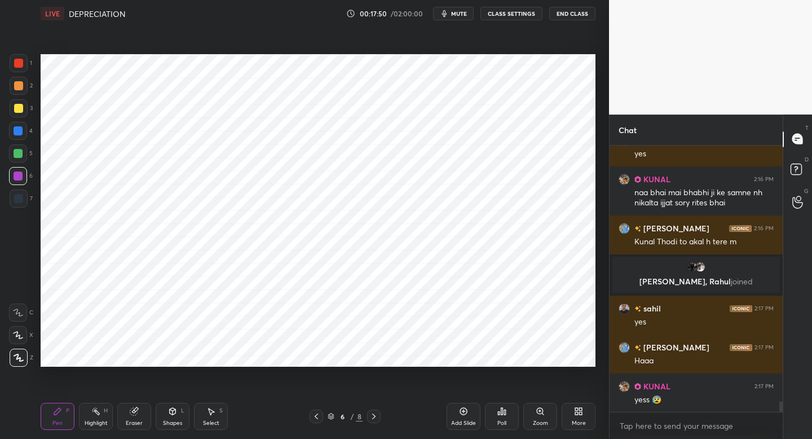
scroll to position [6484, 0]
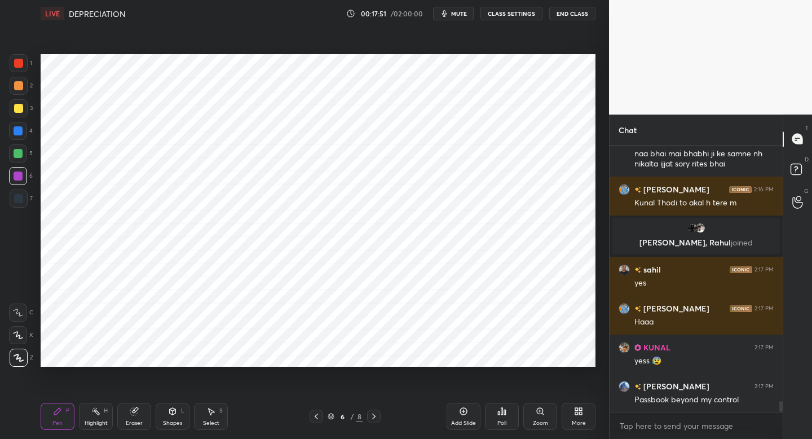
click at [523, 369] on div "Setting up your live class Poll for secs No correct answer Start poll" at bounding box center [318, 210] width 564 height 367
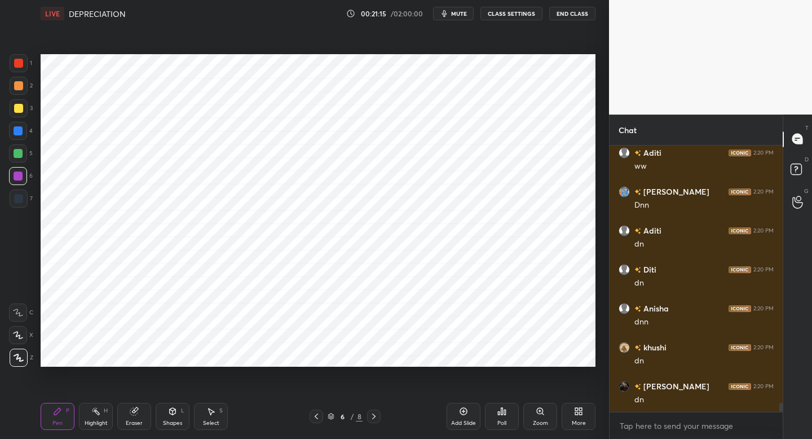
scroll to position [7538, 0]
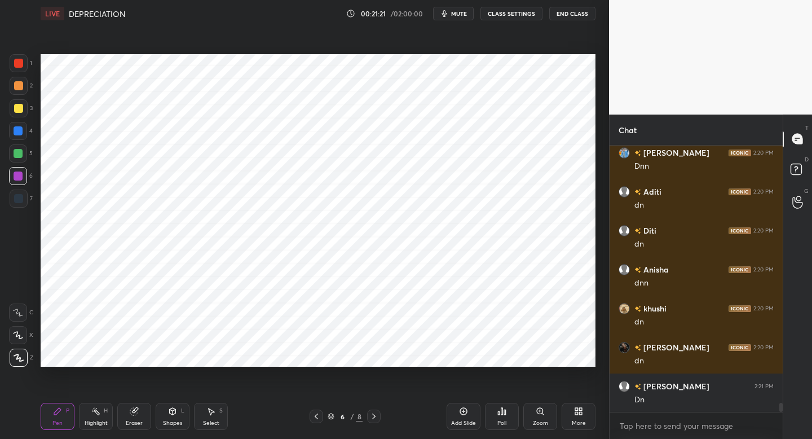
click at [466, 413] on icon at bounding box center [463, 411] width 9 height 9
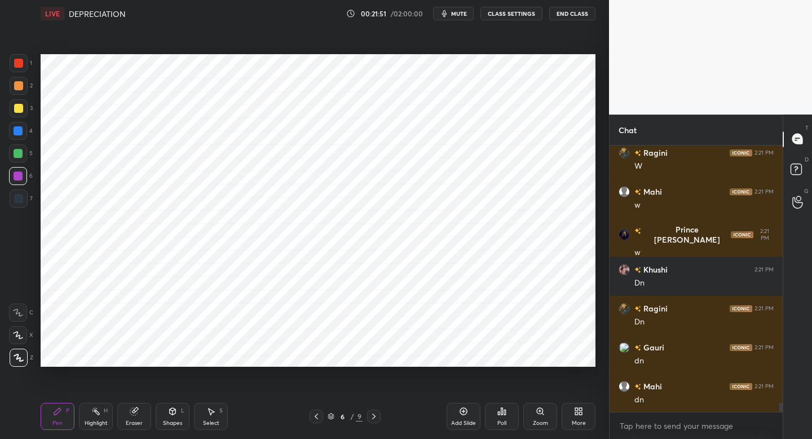
scroll to position [7849, 0]
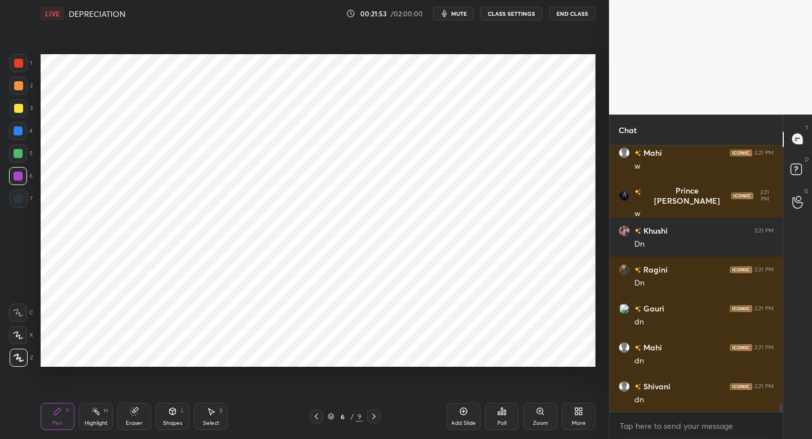
click at [380, 419] on div at bounding box center [374, 416] width 14 height 14
click at [24, 200] on div at bounding box center [19, 199] width 18 height 18
click at [178, 420] on div "Shapes" at bounding box center [172, 423] width 19 height 6
click at [62, 420] on div "Pen" at bounding box center [57, 423] width 10 height 6
click at [28, 68] on div "1" at bounding box center [21, 63] width 23 height 18
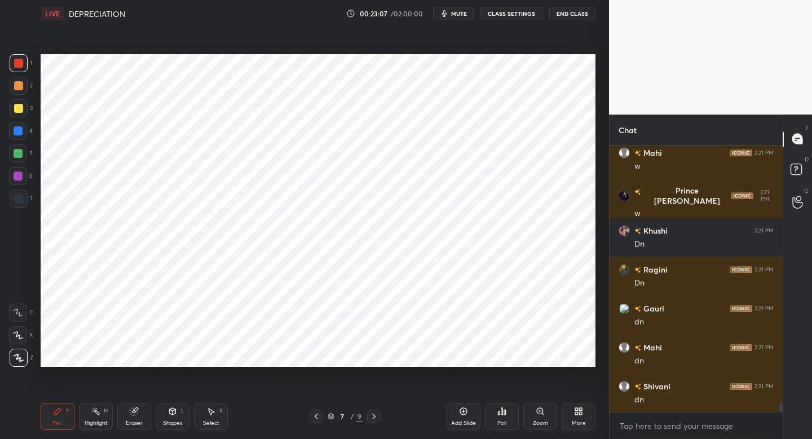
click at [25, 93] on div at bounding box center [19, 86] width 18 height 18
click at [232, 367] on div "Setting up your live class Poll for secs No correct answer Start poll" at bounding box center [318, 210] width 564 height 367
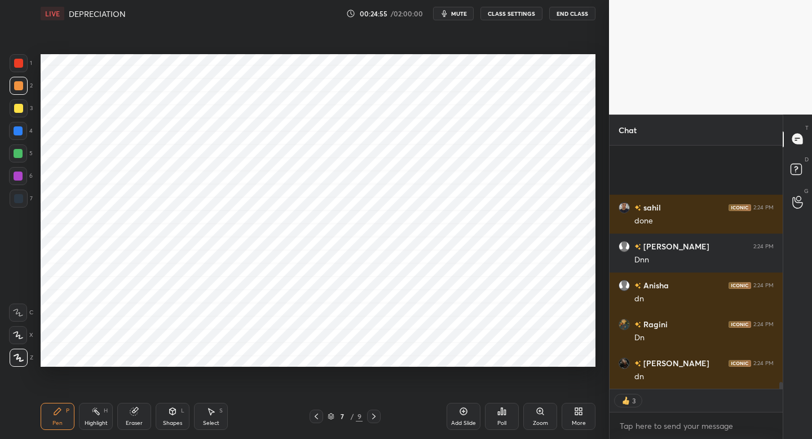
scroll to position [8378, 0]
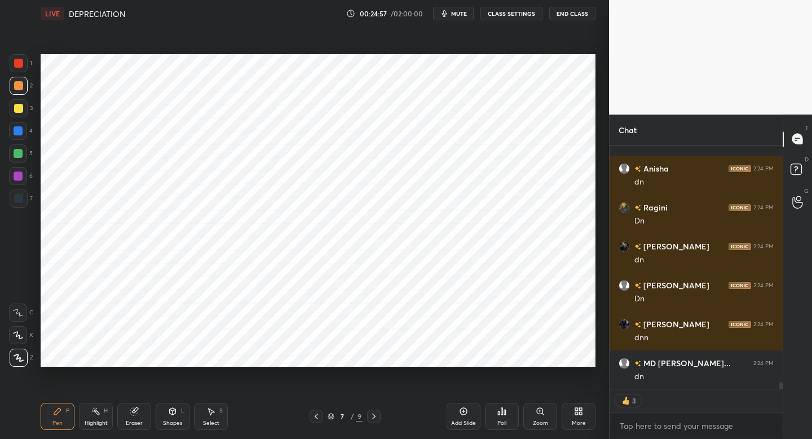
click at [579, 420] on div "More" at bounding box center [579, 423] width 14 height 6
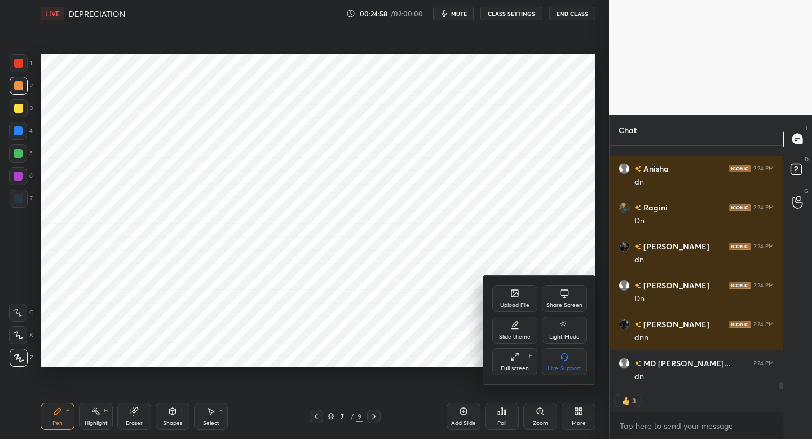
click at [519, 295] on icon at bounding box center [514, 293] width 9 height 9
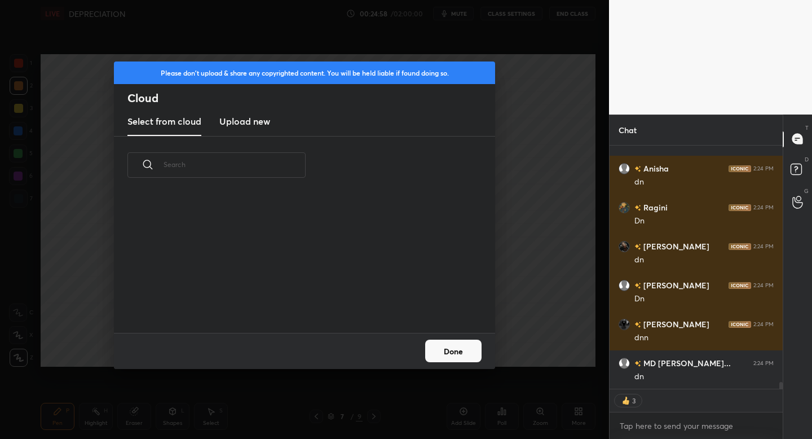
scroll to position [139, 362]
click at [257, 121] on h3 "Upload new" at bounding box center [244, 122] width 51 height 14
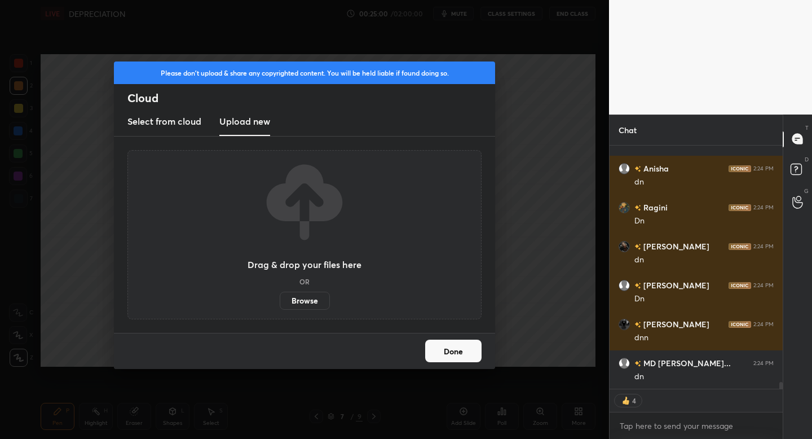
click at [306, 301] on label "Browse" at bounding box center [305, 301] width 50 height 18
click at [280, 301] on input "Browse" at bounding box center [280, 301] width 0 height 18
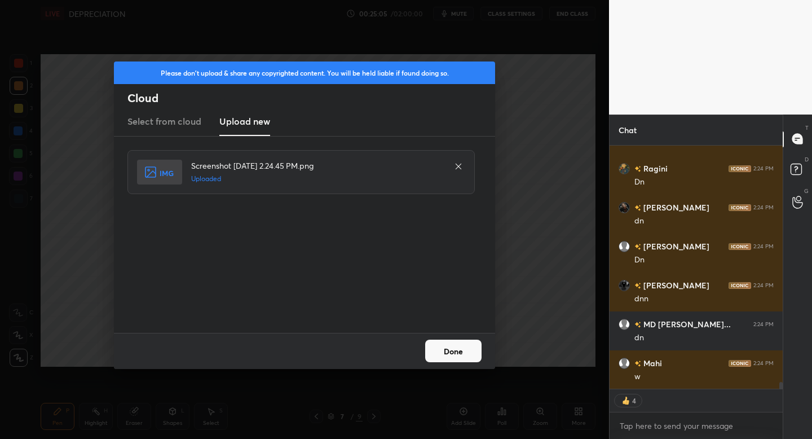
click at [447, 350] on button "Done" at bounding box center [453, 351] width 56 height 23
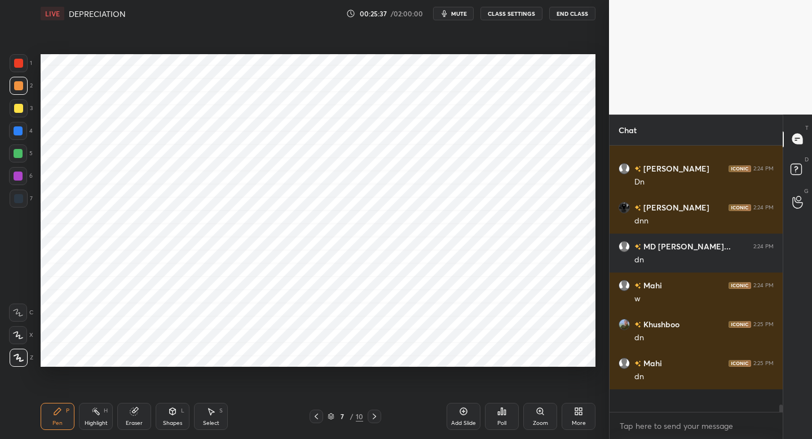
scroll to position [8472, 0]
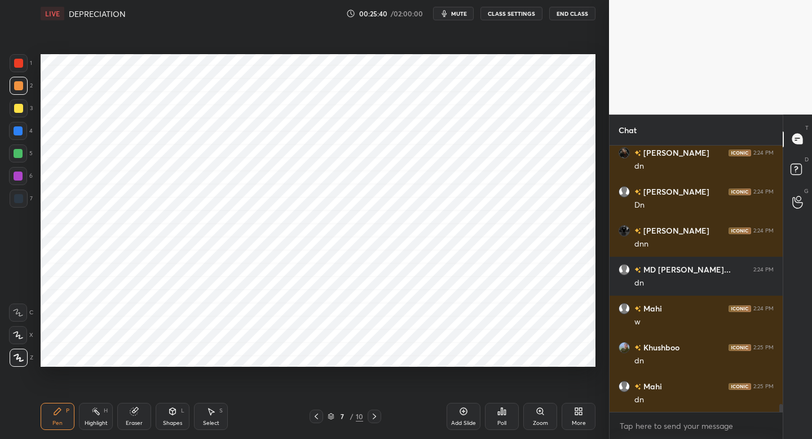
click at [584, 412] on div "More" at bounding box center [579, 416] width 34 height 27
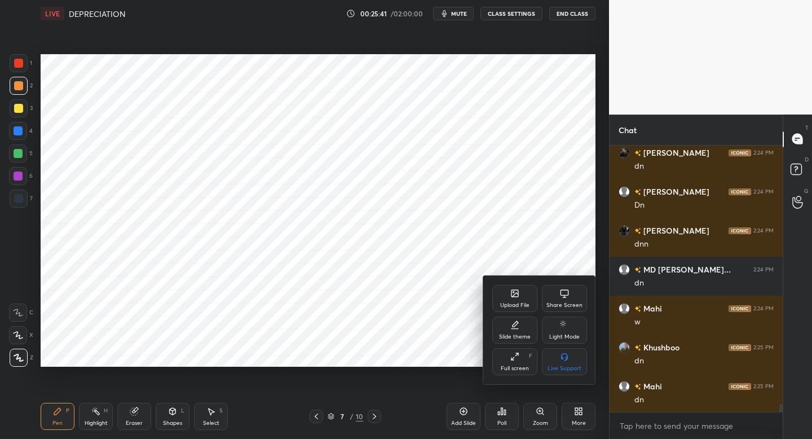
click at [476, 250] on div at bounding box center [406, 219] width 812 height 439
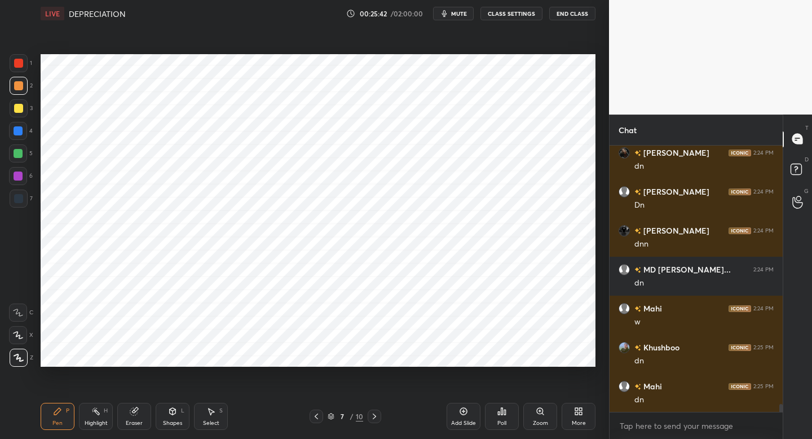
click at [376, 415] on icon at bounding box center [374, 416] width 9 height 9
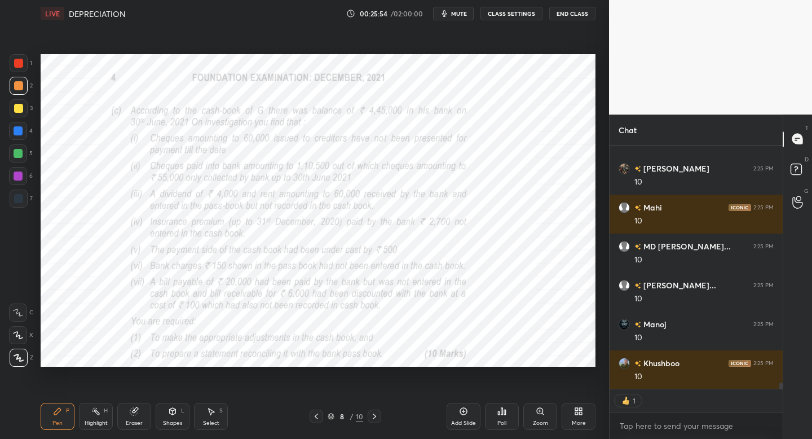
scroll to position [9001, 0]
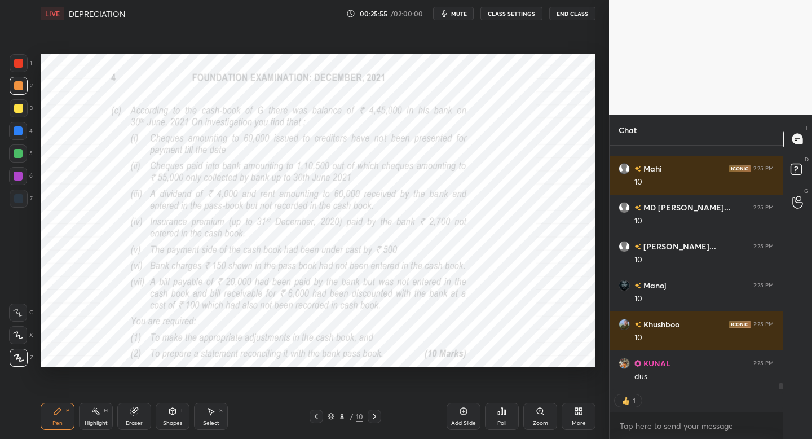
click at [172, 424] on div "Shapes" at bounding box center [172, 423] width 19 height 6
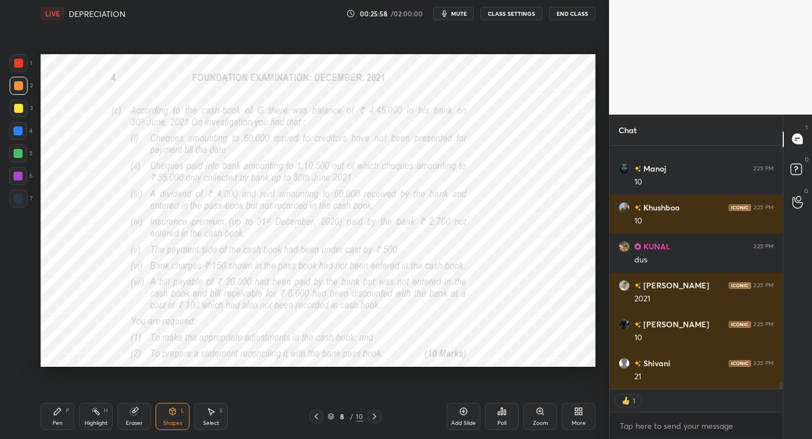
scroll to position [9157, 0]
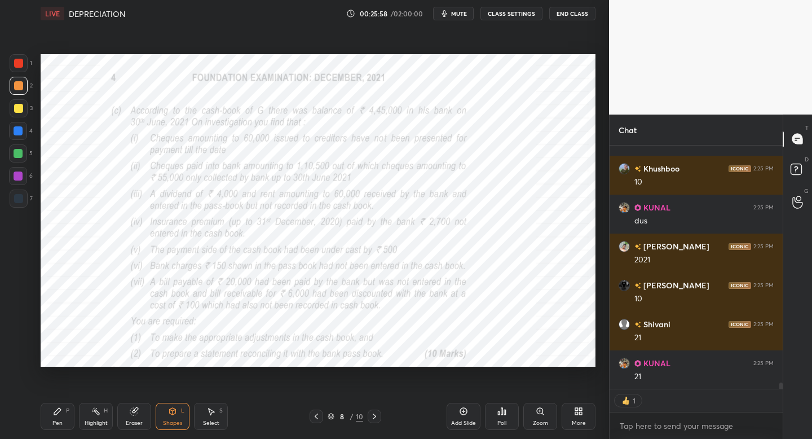
type textarea "x"
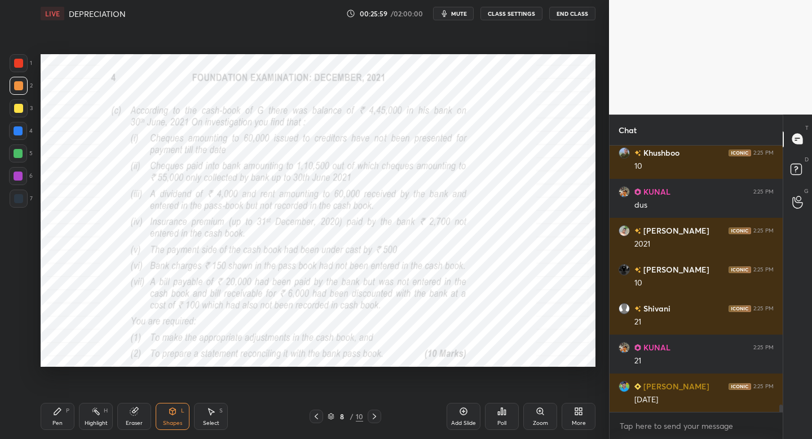
scroll to position [9172, 0]
click at [58, 409] on icon at bounding box center [57, 411] width 9 height 9
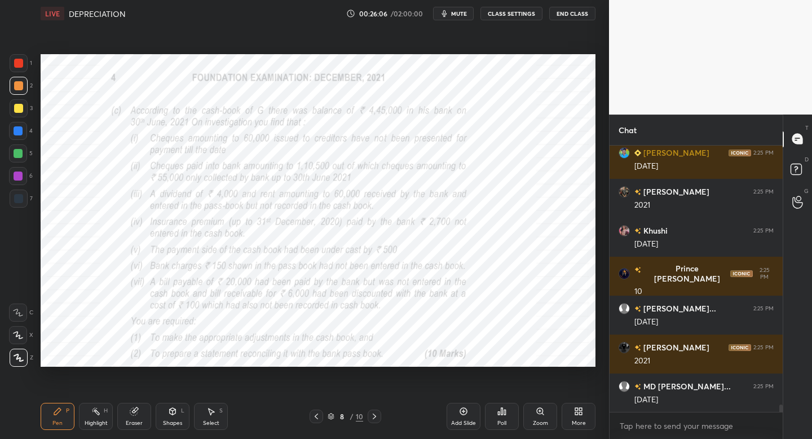
scroll to position [9445, 0]
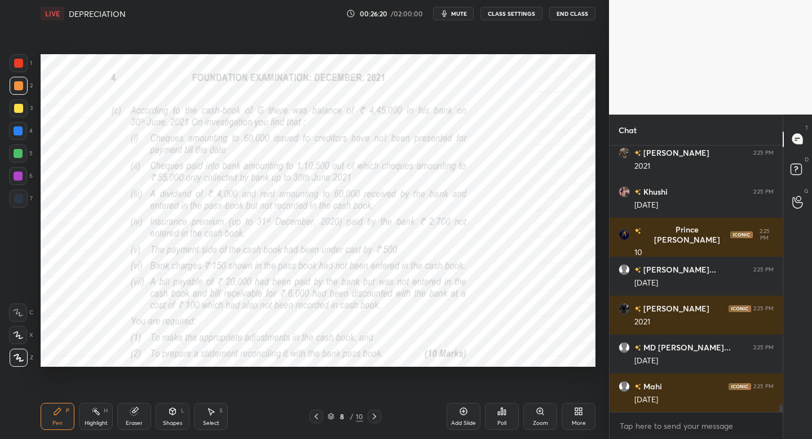
click at [457, 417] on div "Add Slide" at bounding box center [464, 416] width 34 height 27
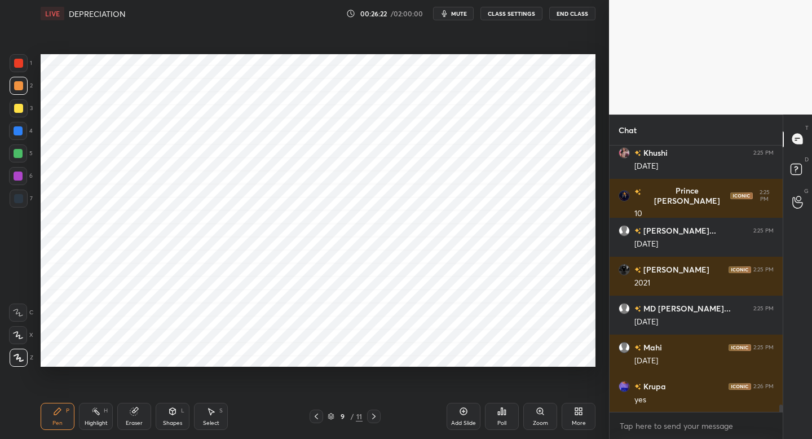
click at [24, 195] on div at bounding box center [19, 199] width 18 height 18
click at [314, 420] on div at bounding box center [317, 416] width 14 height 14
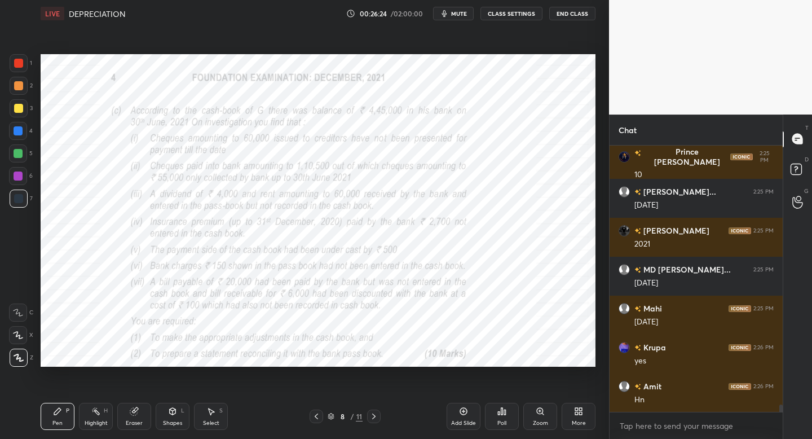
scroll to position [9562, 0]
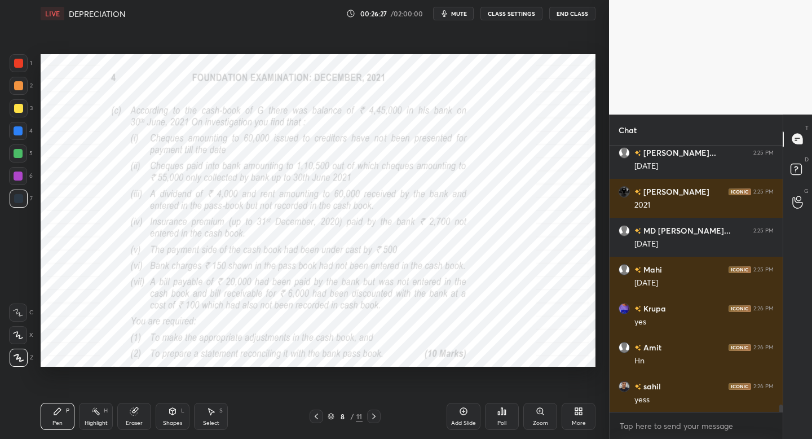
click at [377, 413] on icon at bounding box center [373, 416] width 9 height 9
click at [172, 412] on icon at bounding box center [172, 411] width 9 height 9
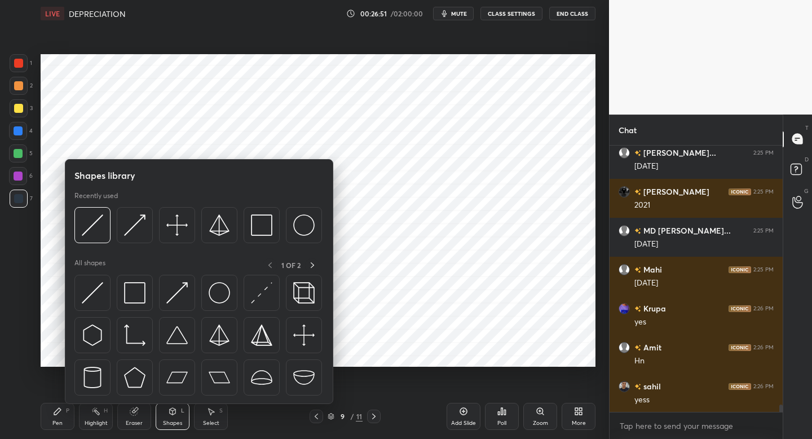
click at [22, 73] on div "1" at bounding box center [21, 65] width 23 height 23
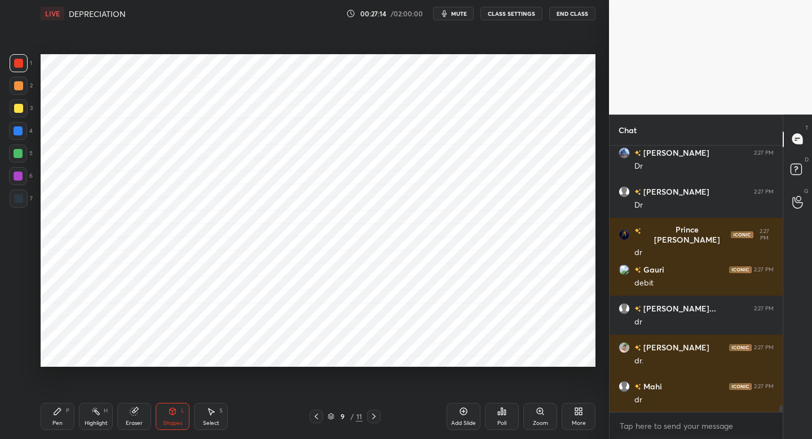
scroll to position [10429, 0]
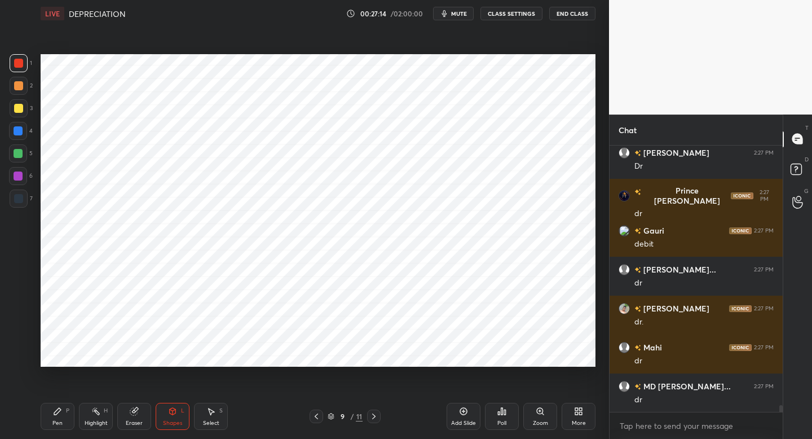
click at [55, 412] on div "Pen P" at bounding box center [58, 416] width 34 height 27
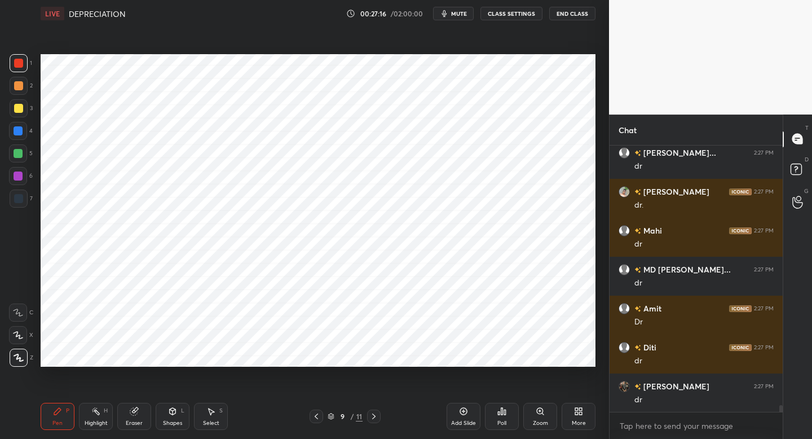
scroll to position [10585, 0]
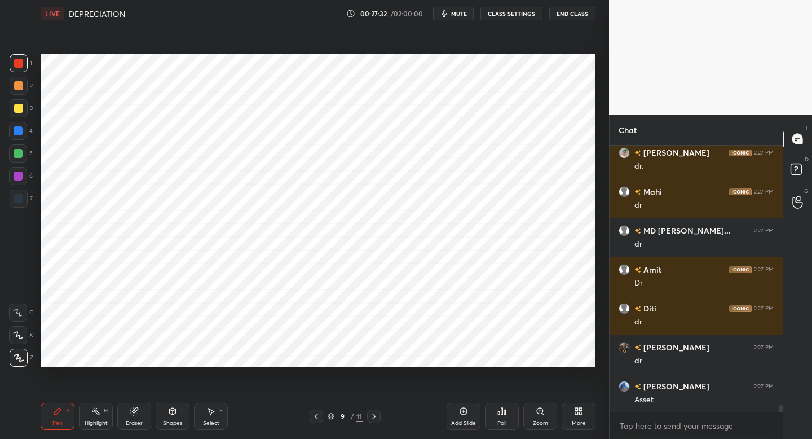
click at [463, 416] on div "Add Slide" at bounding box center [464, 416] width 34 height 27
click at [20, 201] on div at bounding box center [18, 198] width 9 height 9
click at [316, 416] on icon at bounding box center [316, 416] width 9 height 9
click at [319, 419] on icon at bounding box center [316, 416] width 9 height 9
click at [375, 420] on div at bounding box center [374, 416] width 14 height 14
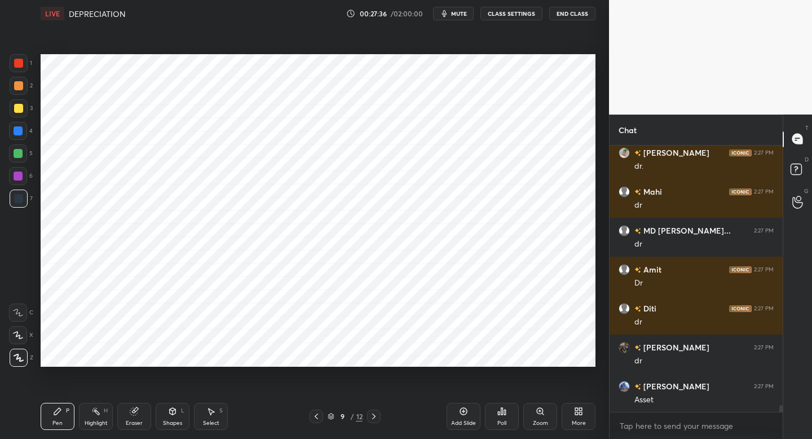
click at [377, 416] on icon at bounding box center [373, 416] width 9 height 9
click at [169, 415] on icon at bounding box center [172, 411] width 9 height 9
click at [314, 420] on div at bounding box center [317, 416] width 14 height 14
click at [58, 415] on icon at bounding box center [57, 411] width 9 height 9
click at [313, 418] on icon at bounding box center [316, 416] width 9 height 9
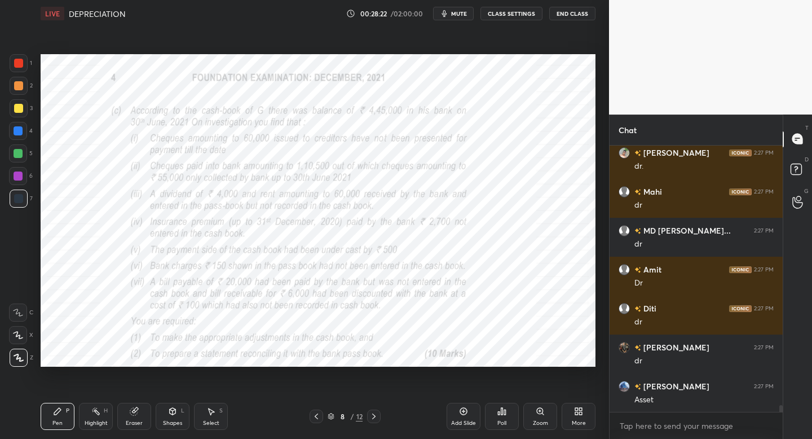
click at [376, 419] on div at bounding box center [374, 416] width 14 height 14
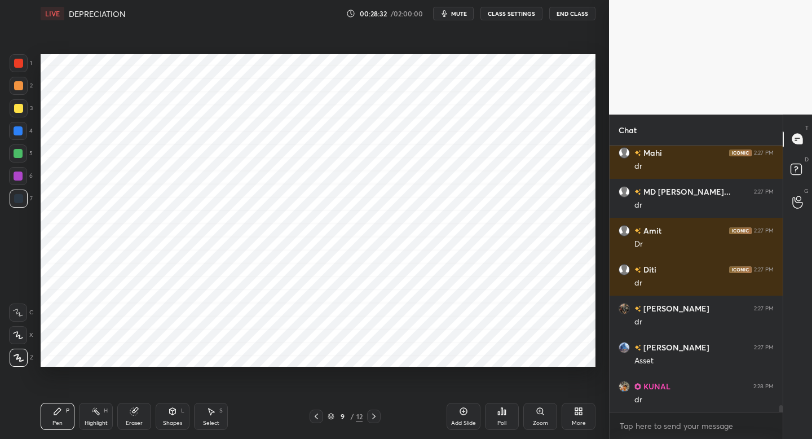
scroll to position [10663, 0]
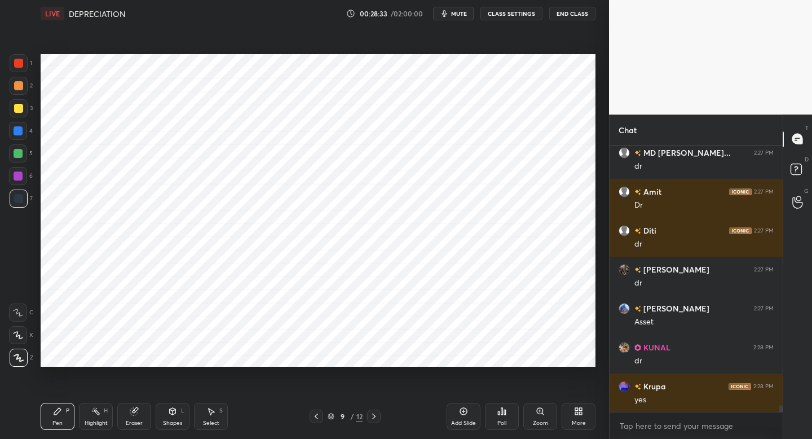
click at [17, 67] on div at bounding box center [18, 63] width 9 height 9
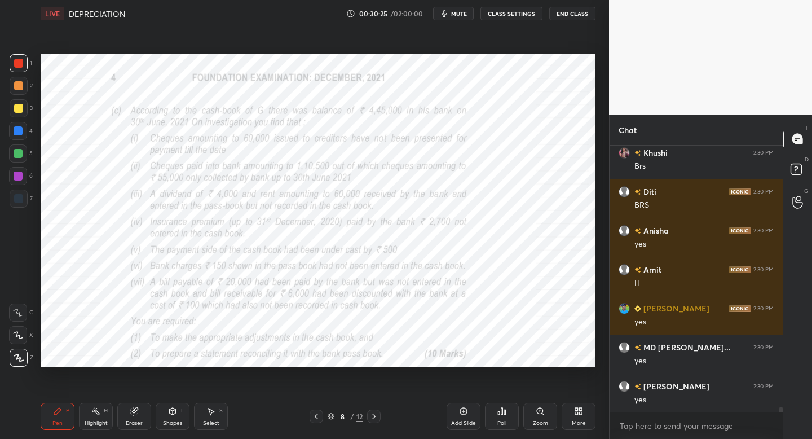
scroll to position [13504, 0]
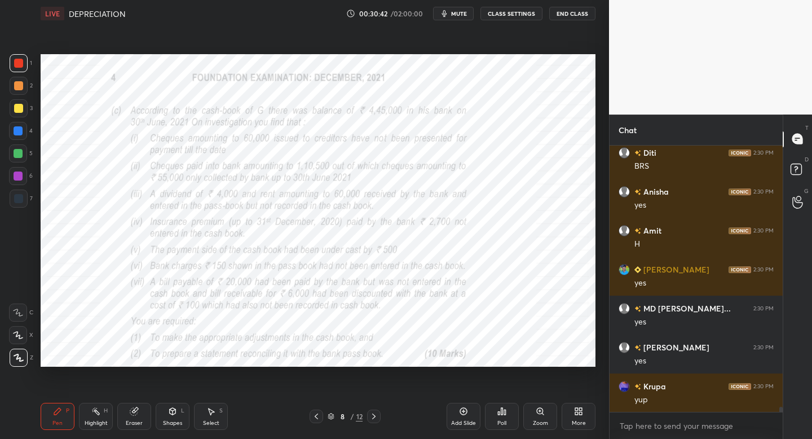
click at [456, 16] on span "mute" at bounding box center [459, 14] width 16 height 8
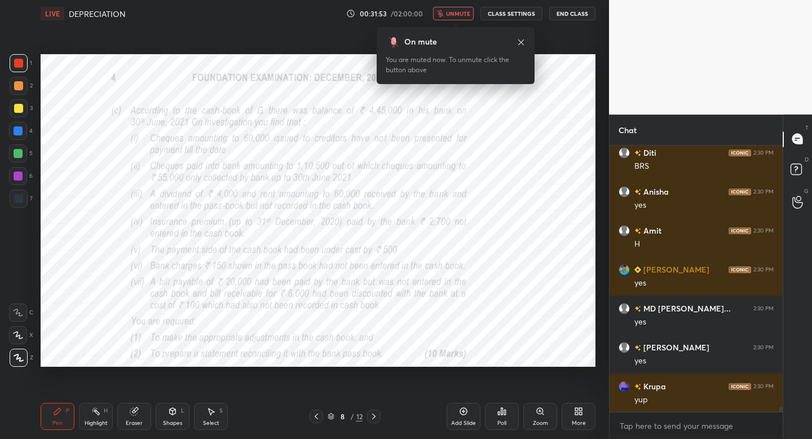
click at [457, 15] on span "unmute" at bounding box center [458, 14] width 24 height 8
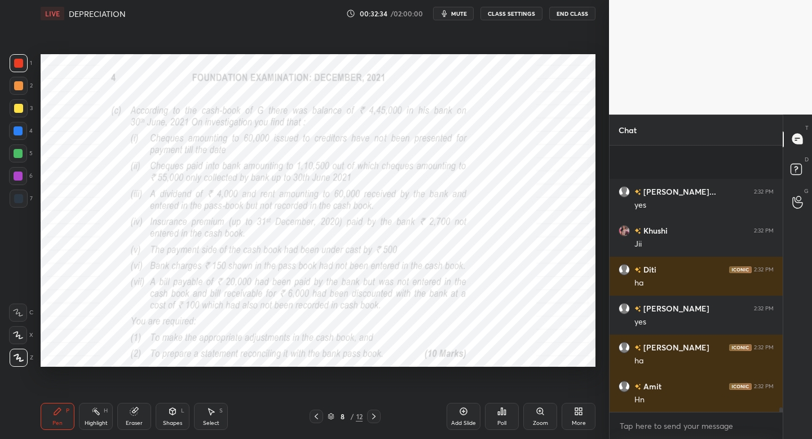
scroll to position [14944, 0]
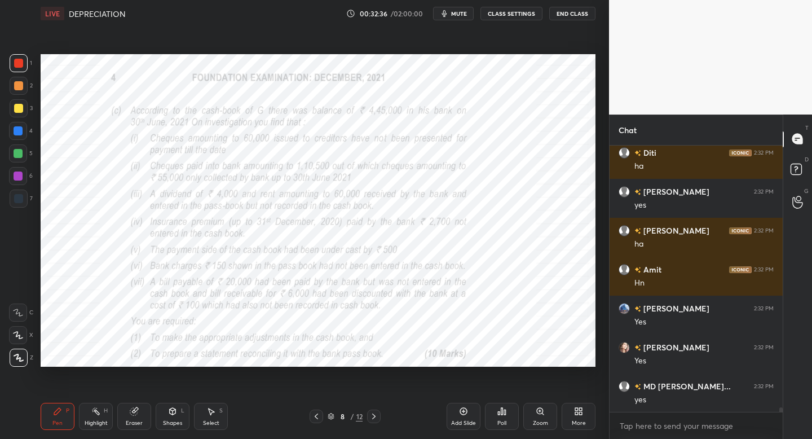
click at [375, 417] on icon at bounding box center [373, 416] width 9 height 9
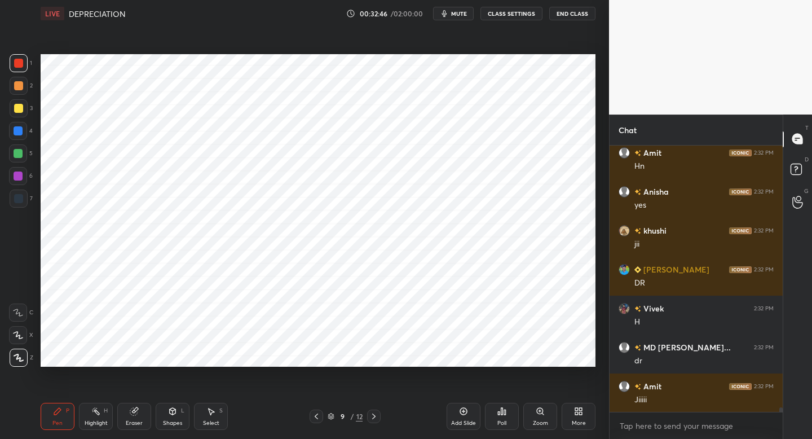
scroll to position [15450, 0]
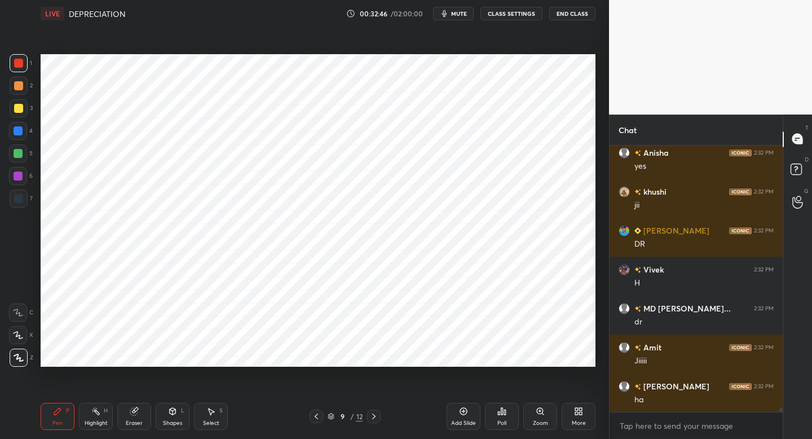
click at [323, 406] on div "Pen P Highlight H Eraser Shapes L Select S 9 / 12 Add Slide Poll Zoom More" at bounding box center [318, 416] width 555 height 45
click at [324, 420] on div "9 / 12" at bounding box center [345, 416] width 71 height 14
click at [319, 419] on div at bounding box center [317, 416] width 14 height 14
click at [377, 417] on icon at bounding box center [373, 416] width 9 height 9
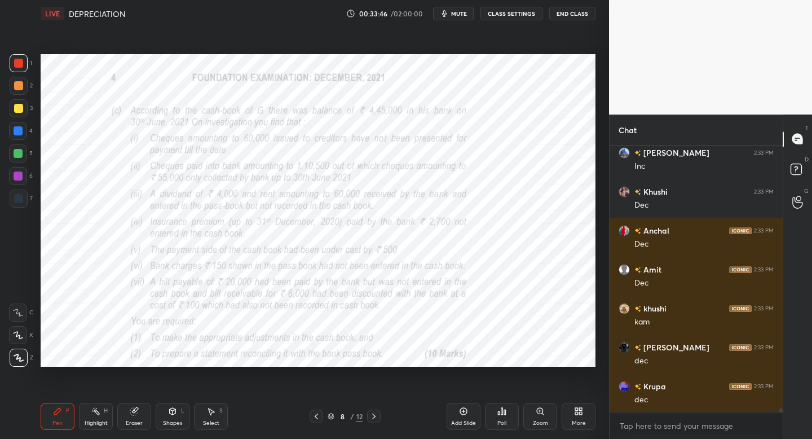
scroll to position [17590, 0]
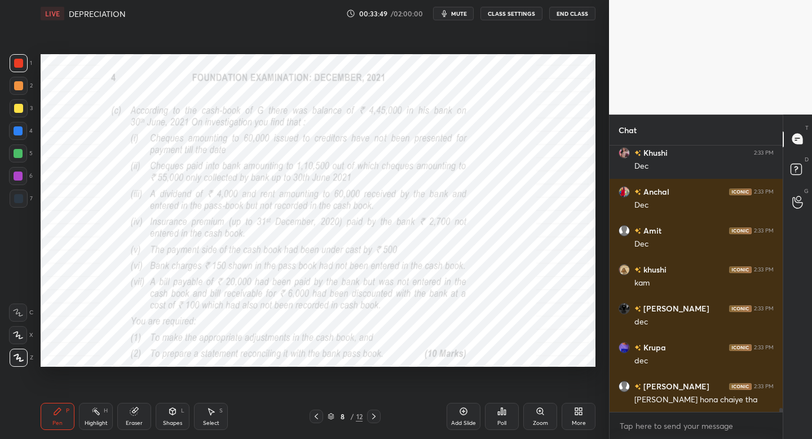
click at [377, 417] on icon at bounding box center [373, 416] width 9 height 9
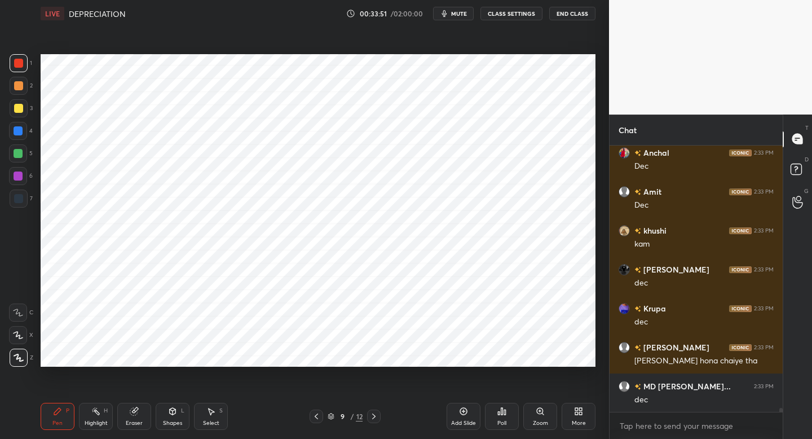
click at [21, 95] on div "2" at bounding box center [21, 88] width 23 height 23
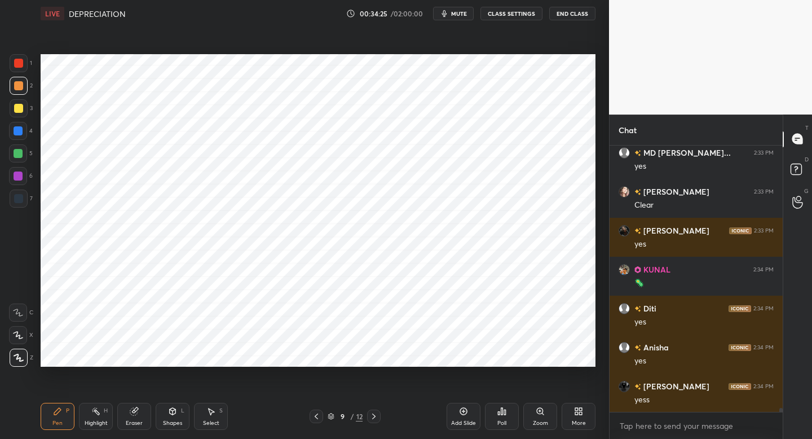
scroll to position [18135, 0]
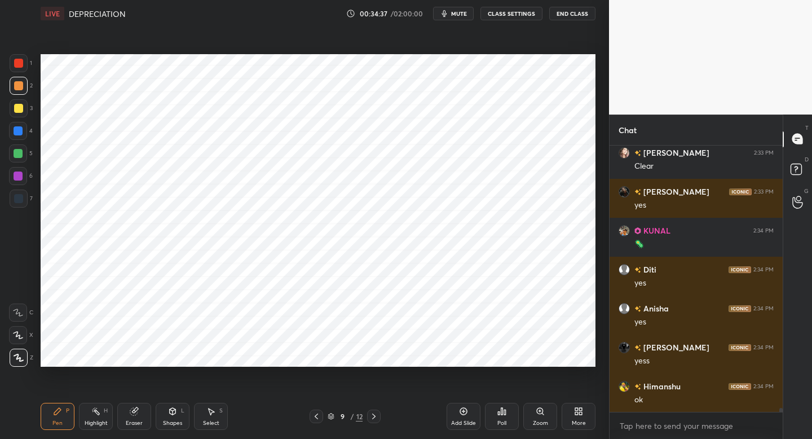
click at [315, 420] on div at bounding box center [317, 416] width 14 height 14
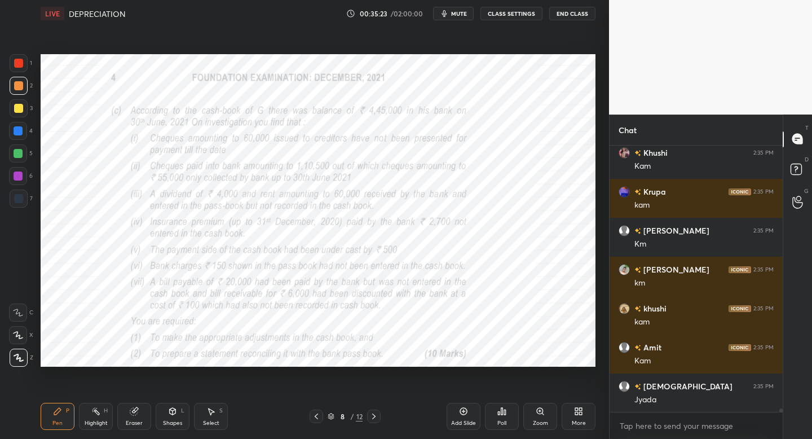
scroll to position [19925, 0]
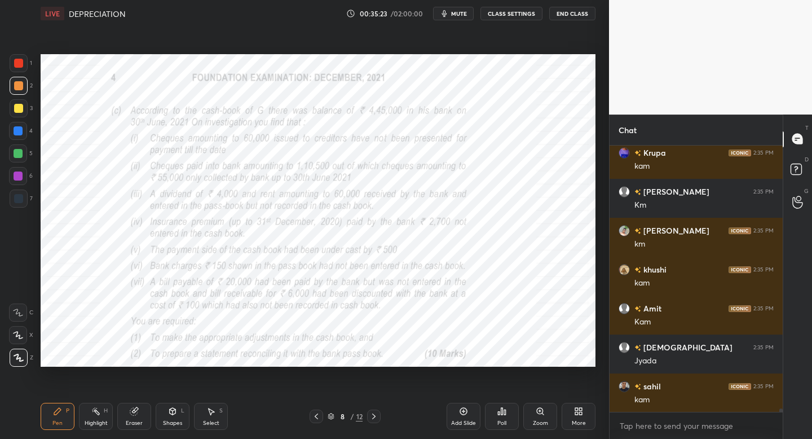
click at [25, 70] on div at bounding box center [19, 63] width 18 height 18
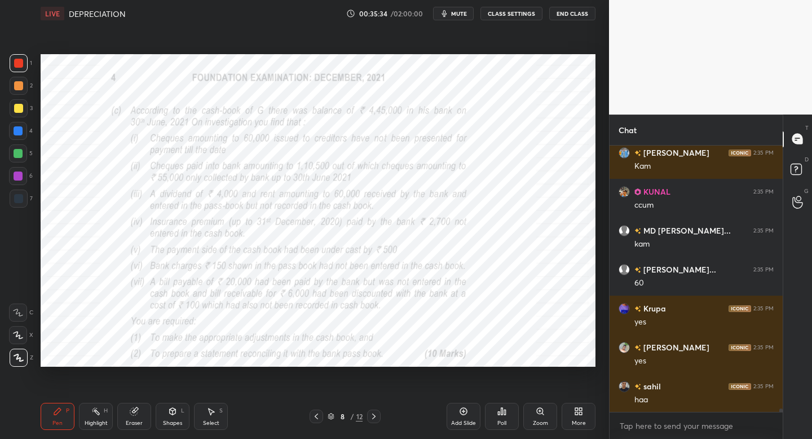
scroll to position [20276, 0]
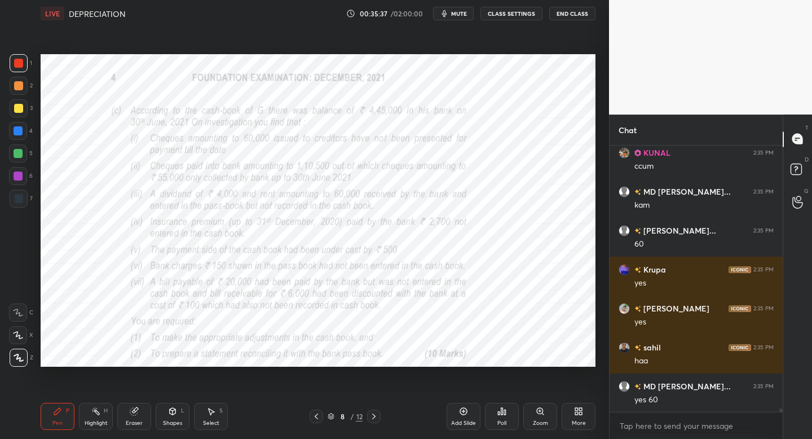
click at [377, 427] on div "Pen P Highlight H Eraser Shapes L Select S 8 / 12 Add Slide Poll Zoom More" at bounding box center [318, 416] width 555 height 45
click at [376, 415] on icon at bounding box center [373, 416] width 9 height 9
click at [19, 138] on div at bounding box center [18, 131] width 18 height 18
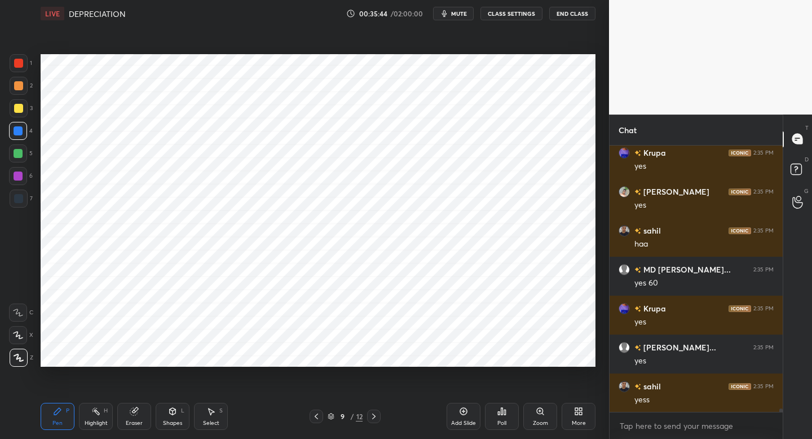
scroll to position [20431, 0]
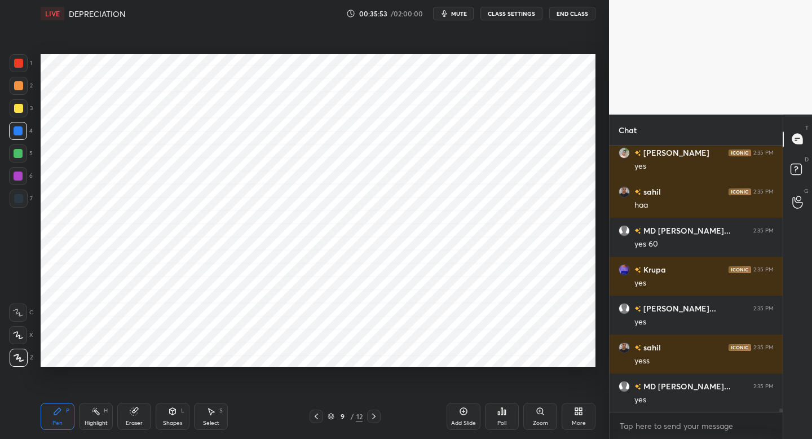
click at [314, 416] on icon at bounding box center [316, 416] width 9 height 9
click at [373, 421] on div at bounding box center [374, 416] width 14 height 14
click at [314, 412] on icon at bounding box center [316, 416] width 9 height 9
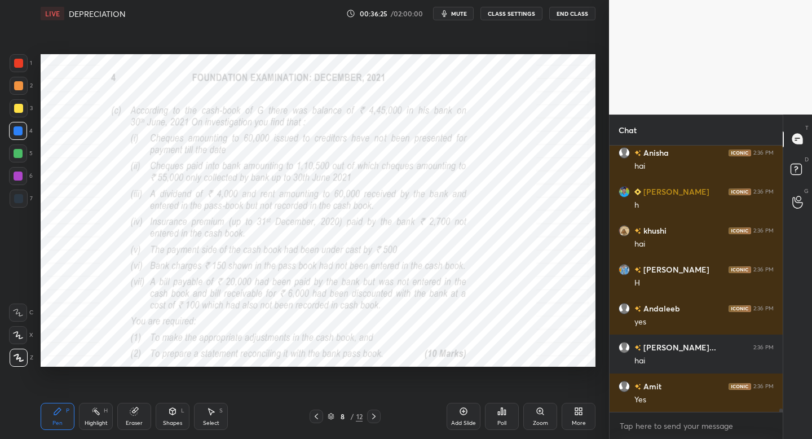
scroll to position [21638, 0]
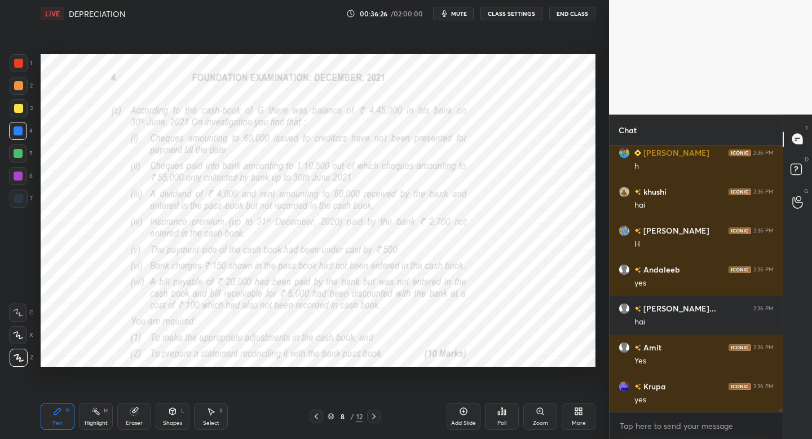
click at [377, 414] on icon at bounding box center [373, 416] width 9 height 9
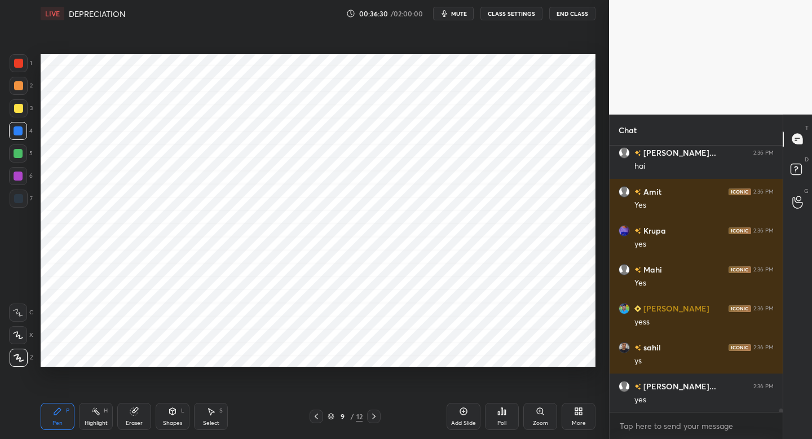
scroll to position [21832, 0]
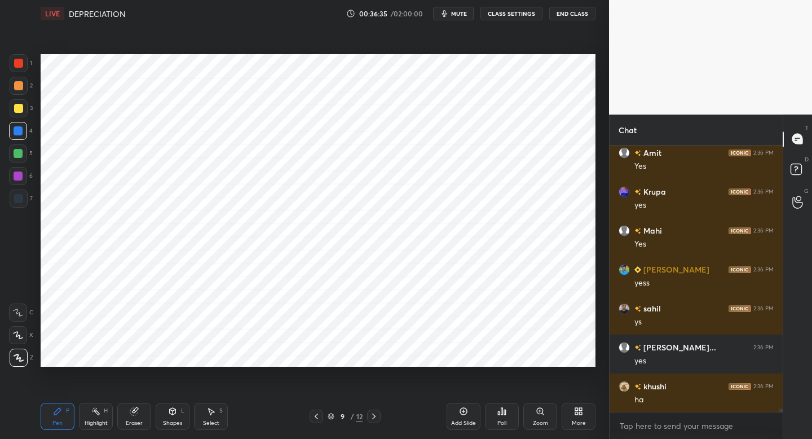
click at [319, 416] on icon at bounding box center [316, 416] width 9 height 9
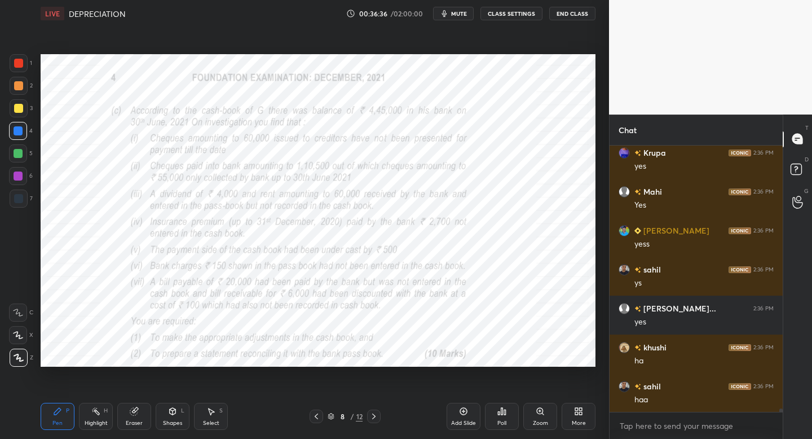
scroll to position [21910, 0]
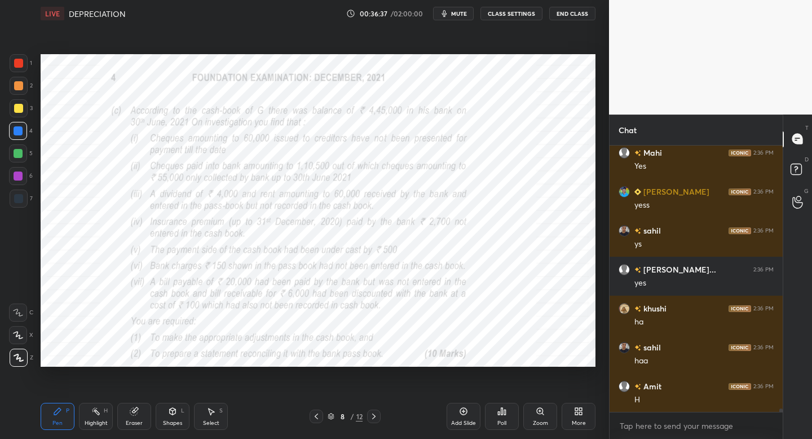
click at [375, 419] on icon at bounding box center [373, 416] width 9 height 9
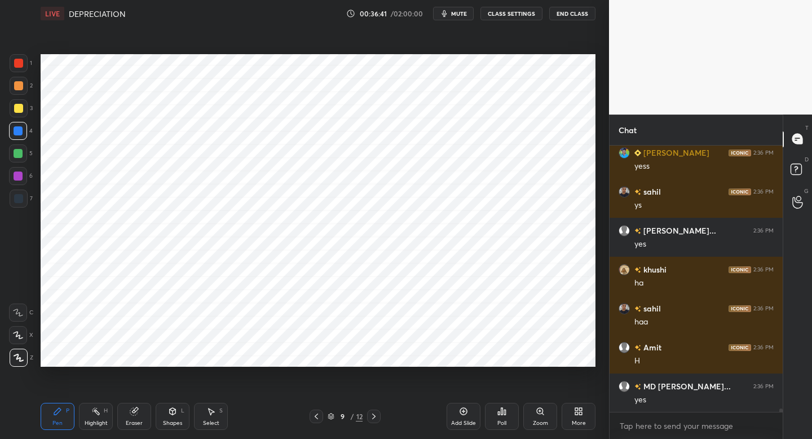
click at [320, 416] on icon at bounding box center [316, 416] width 9 height 9
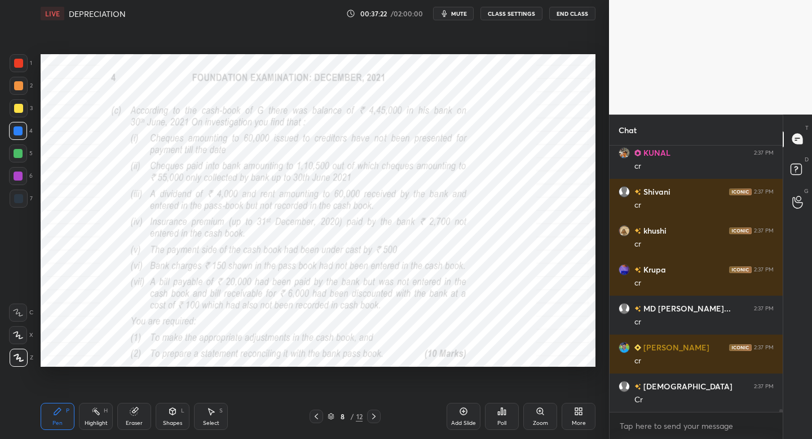
scroll to position [23428, 0]
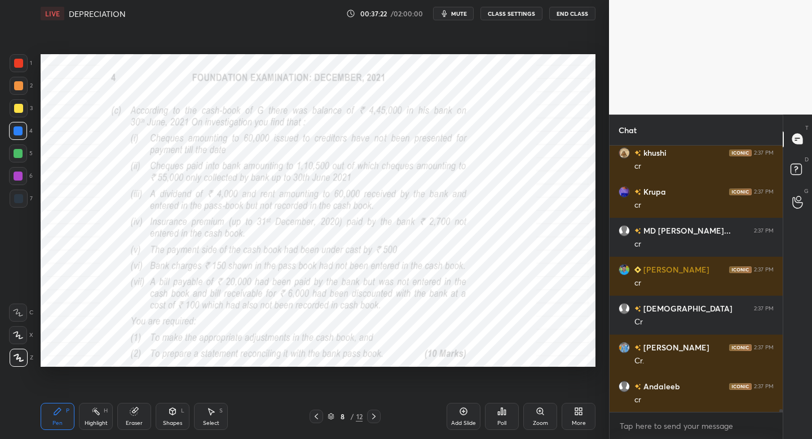
click at [375, 416] on icon at bounding box center [373, 416] width 9 height 9
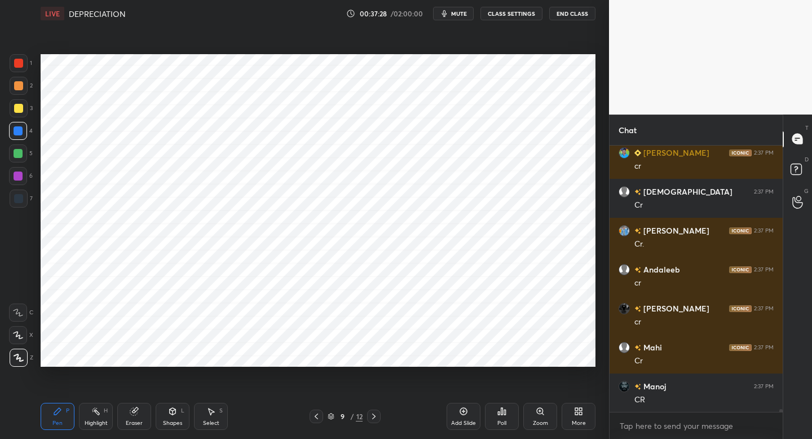
scroll to position [23584, 0]
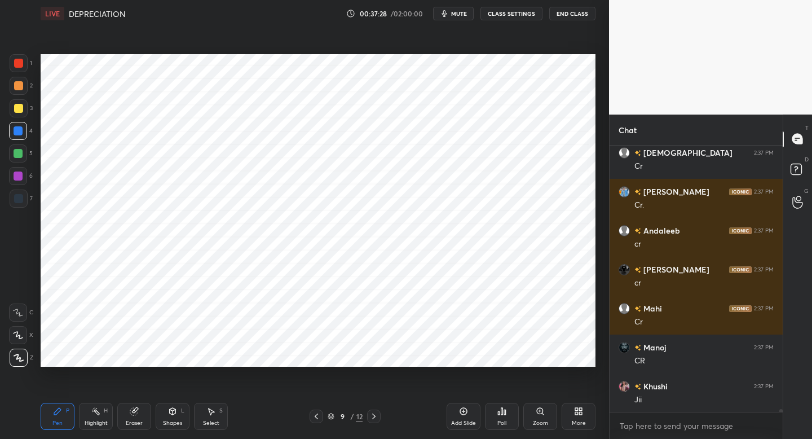
click at [25, 203] on div at bounding box center [19, 199] width 18 height 18
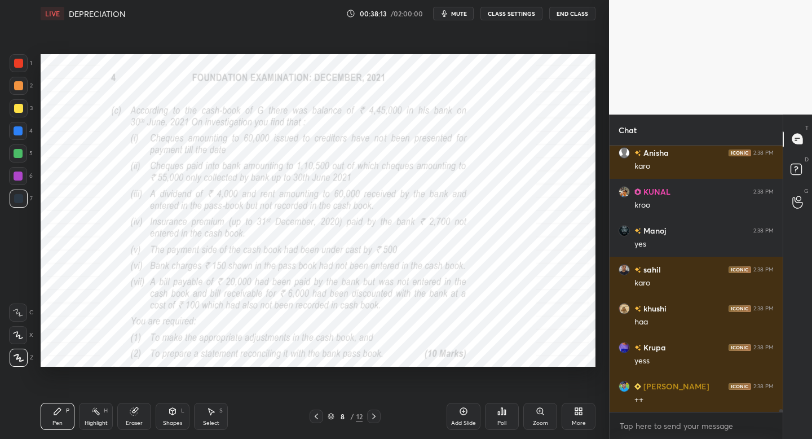
scroll to position [24634, 0]
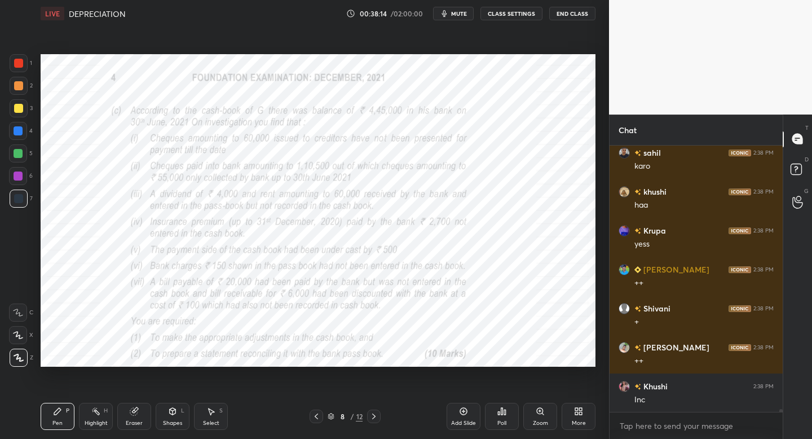
click at [375, 415] on icon at bounding box center [373, 416] width 9 height 9
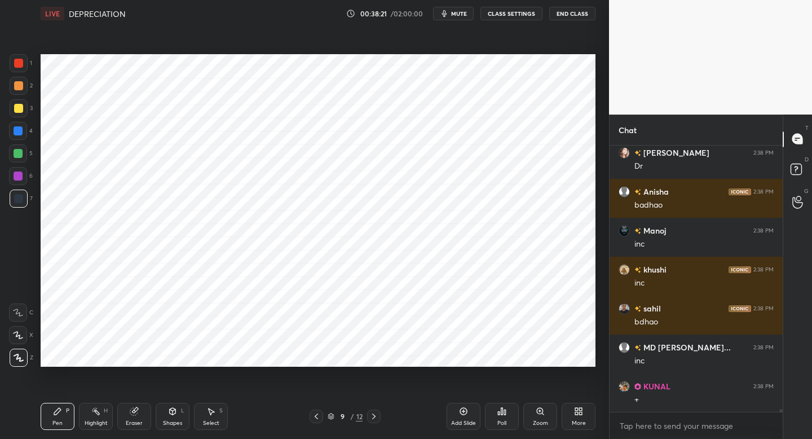
scroll to position [24946, 0]
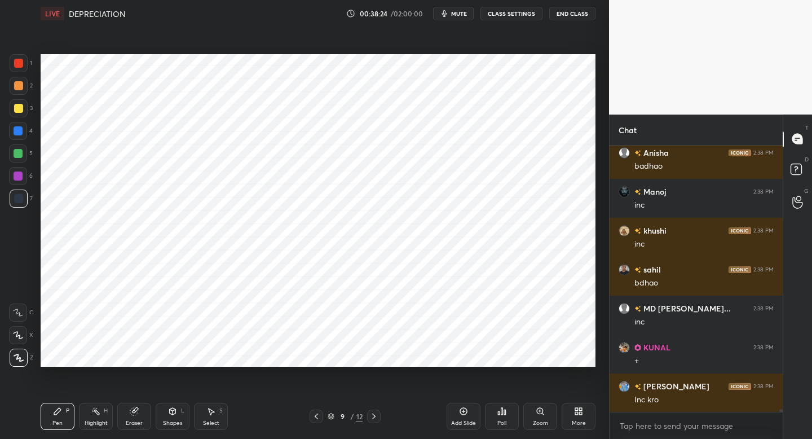
click at [22, 69] on div at bounding box center [19, 63] width 18 height 18
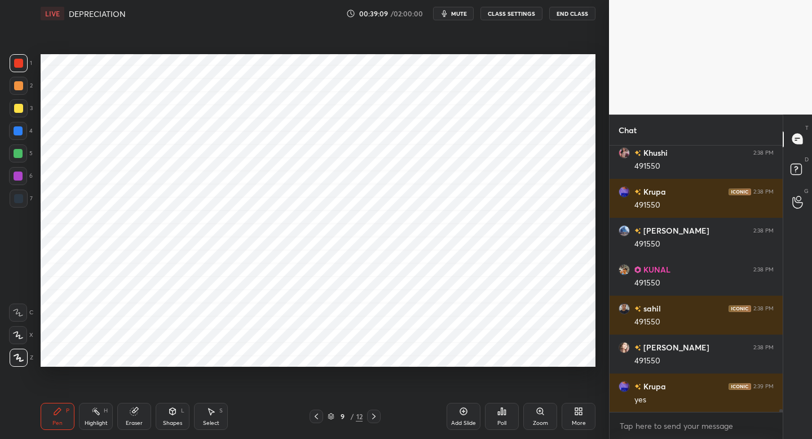
scroll to position [25413, 0]
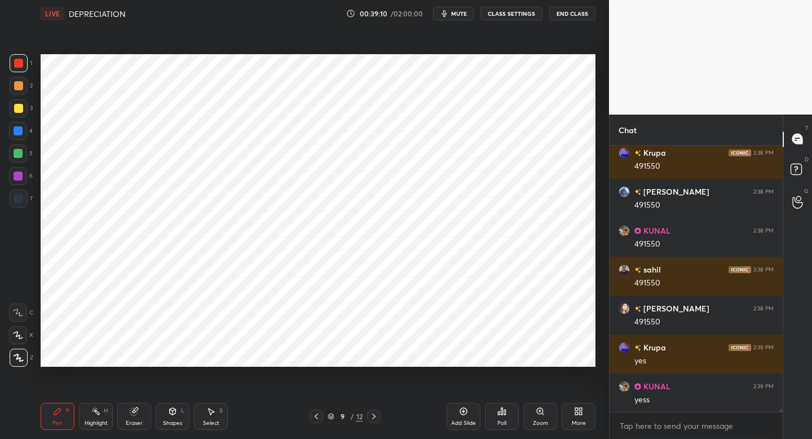
click at [613, 338] on div "1 2 3 4 5 6 7 C X Z C X Z E E Erase all H H LIVE DEPRECIATION 00:39:10 / 02:00:…" at bounding box center [406, 219] width 812 height 439
click at [376, 421] on div at bounding box center [374, 416] width 14 height 14
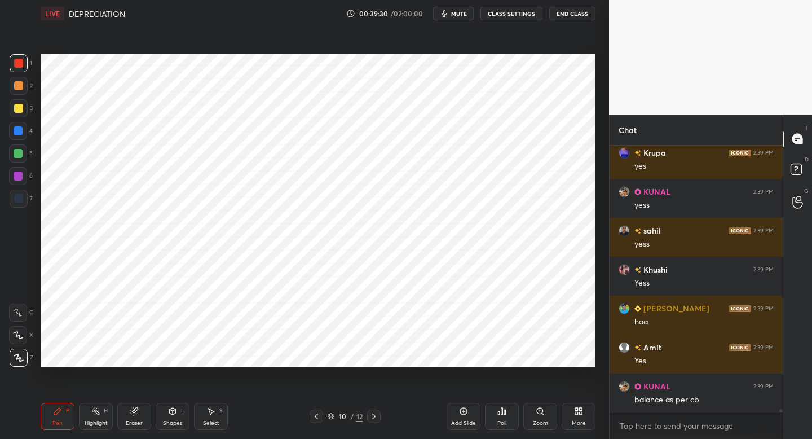
scroll to position [25646, 0]
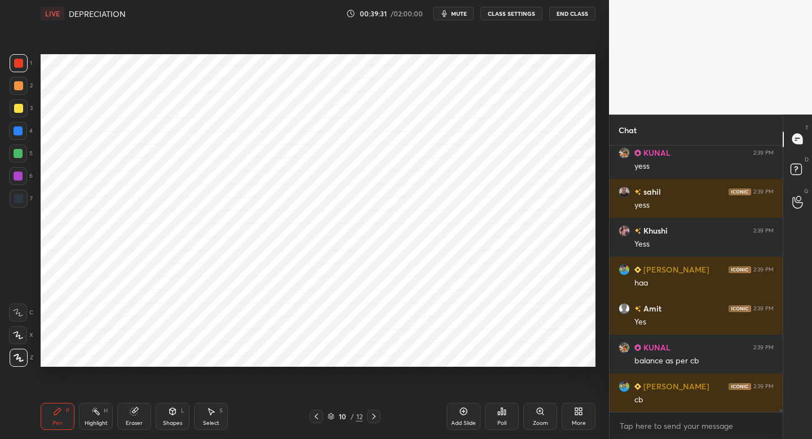
click at [318, 417] on icon at bounding box center [316, 416] width 9 height 9
click at [371, 416] on icon at bounding box center [373, 416] width 9 height 9
click at [24, 90] on div at bounding box center [19, 86] width 18 height 18
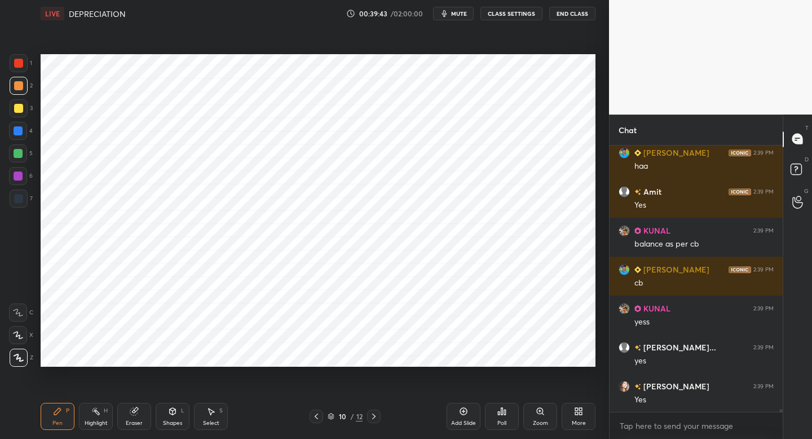
scroll to position [25802, 0]
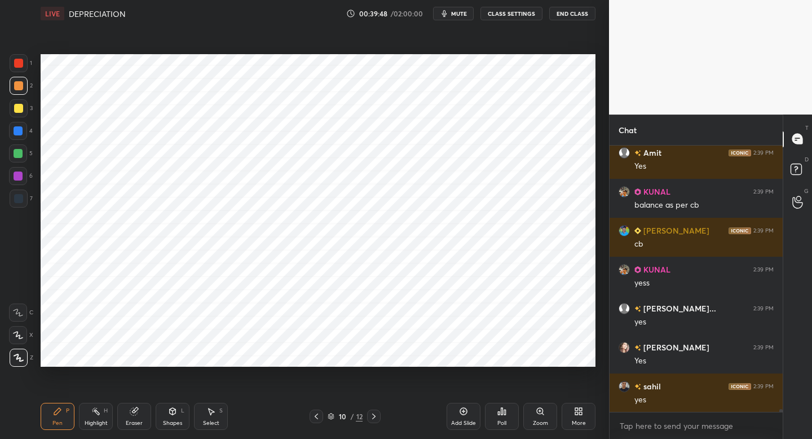
click at [20, 207] on div "7" at bounding box center [21, 201] width 23 height 23
click at [315, 420] on icon at bounding box center [316, 416] width 9 height 9
click at [315, 421] on div at bounding box center [317, 416] width 14 height 14
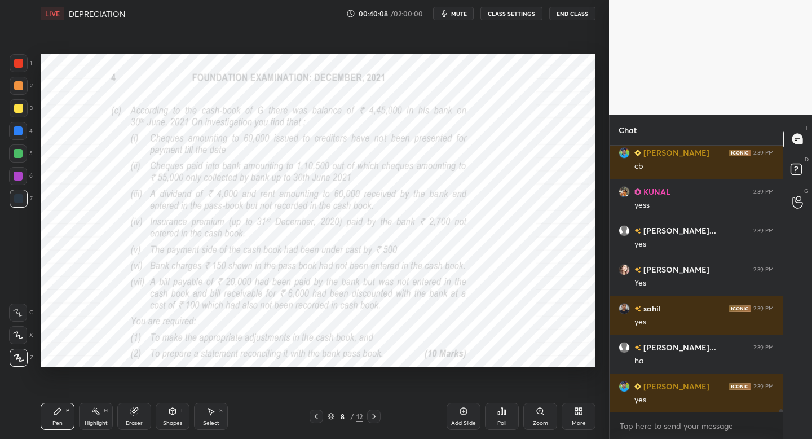
scroll to position [25891, 0]
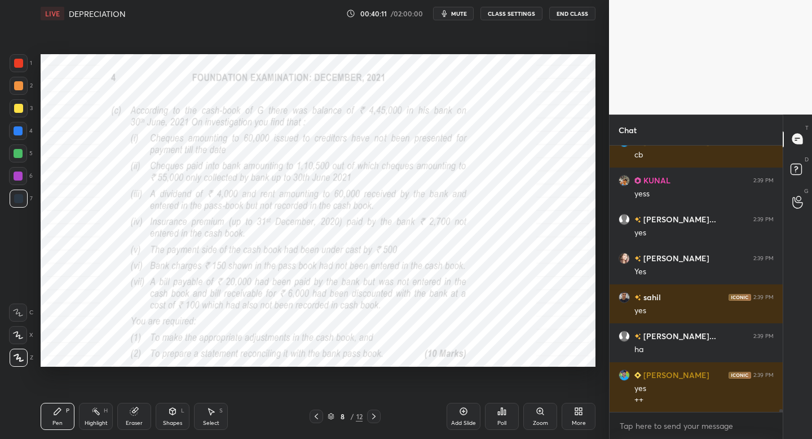
click at [375, 415] on icon at bounding box center [373, 416] width 9 height 9
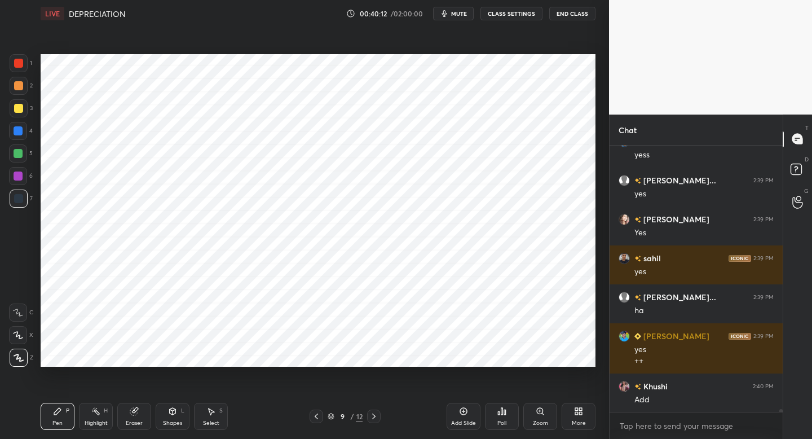
click at [374, 413] on icon at bounding box center [373, 416] width 9 height 9
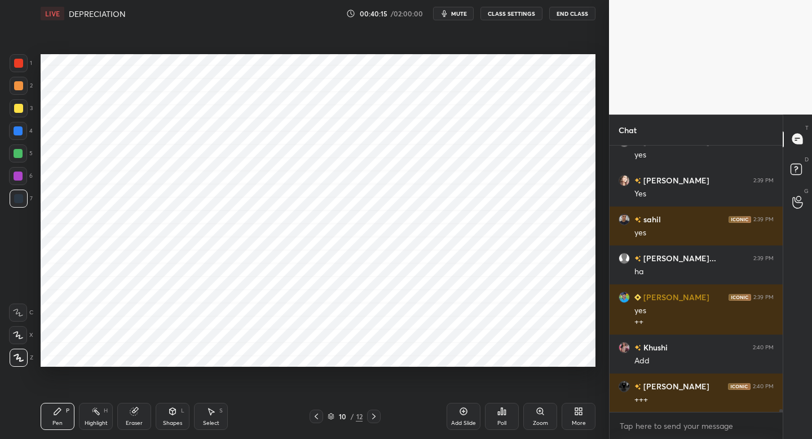
scroll to position [26008, 0]
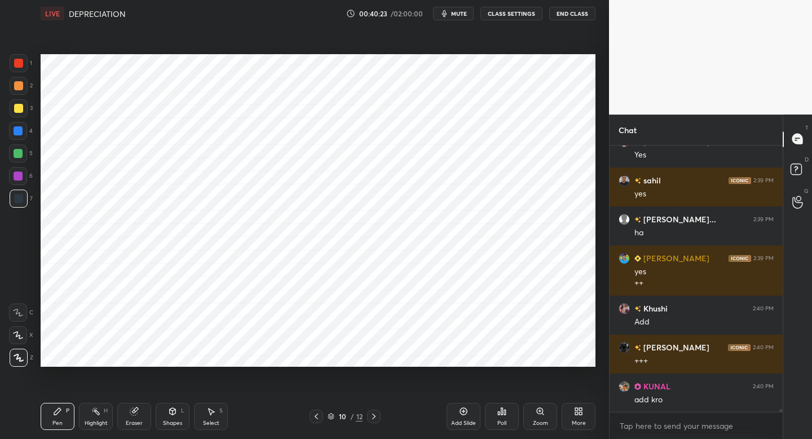
click at [318, 416] on icon at bounding box center [316, 416] width 9 height 9
click at [374, 418] on icon at bounding box center [373, 416] width 9 height 9
click at [312, 420] on icon at bounding box center [316, 416] width 9 height 9
click at [316, 418] on icon at bounding box center [316, 416] width 9 height 9
click at [360, 422] on div "Pen P Highlight H Eraser Shapes L Select S 8 / 12 Add Slide Poll Zoom More" at bounding box center [318, 416] width 555 height 45
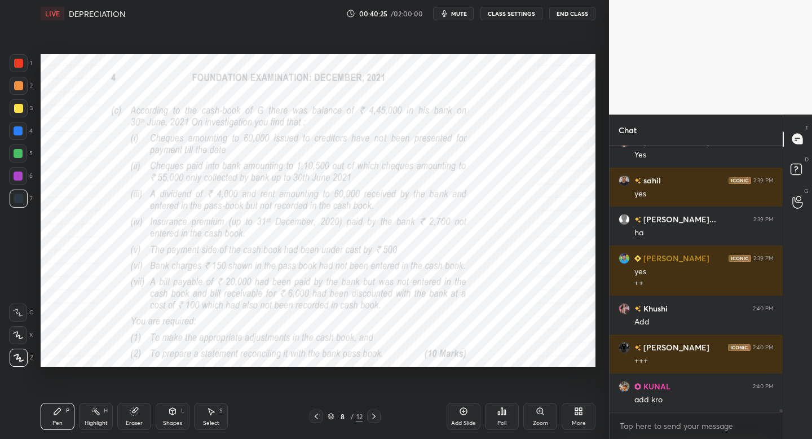
click at [362, 422] on div "Pen P Highlight H Eraser Shapes L Select S 8 / 12 Add Slide Poll Zoom More" at bounding box center [318, 416] width 555 height 45
click at [373, 413] on icon at bounding box center [373, 416] width 9 height 9
click at [376, 415] on icon at bounding box center [373, 416] width 9 height 9
click at [315, 421] on div at bounding box center [317, 416] width 14 height 14
click at [314, 419] on icon at bounding box center [316, 416] width 9 height 9
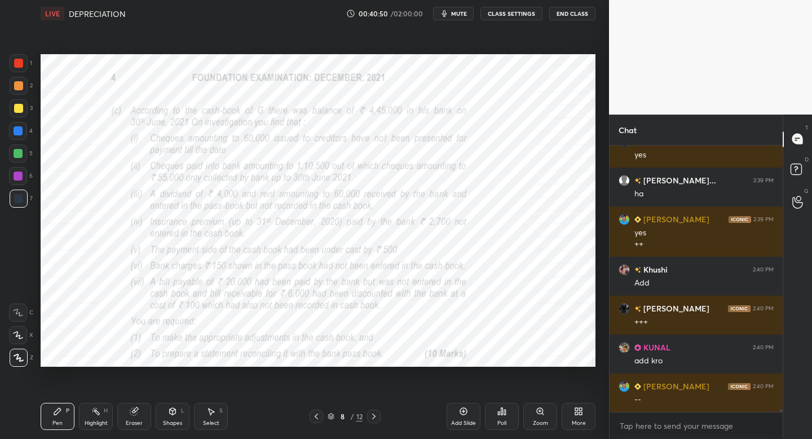
scroll to position [26086, 0]
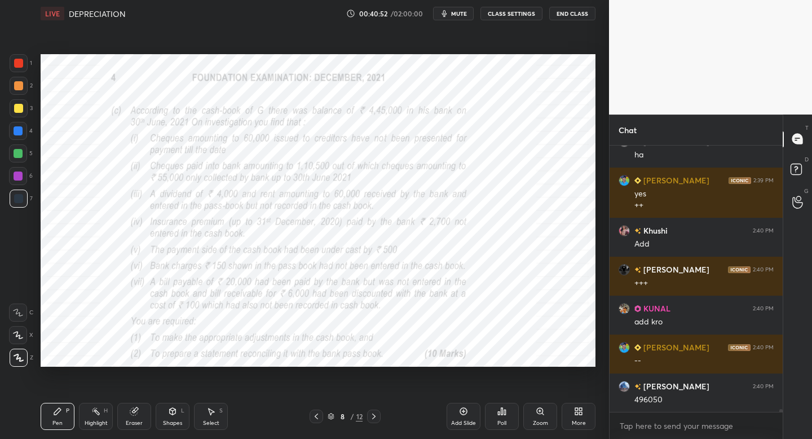
click at [37, 313] on div "Setting up your live class Poll for secs No correct answer Start poll" at bounding box center [318, 210] width 564 height 367
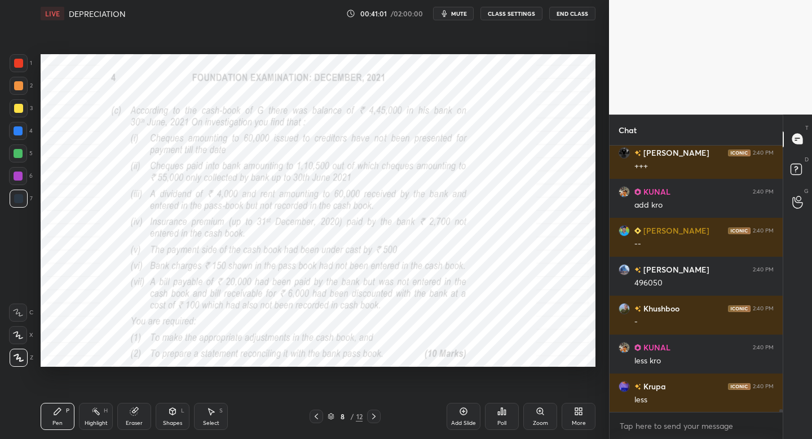
scroll to position [26241, 0]
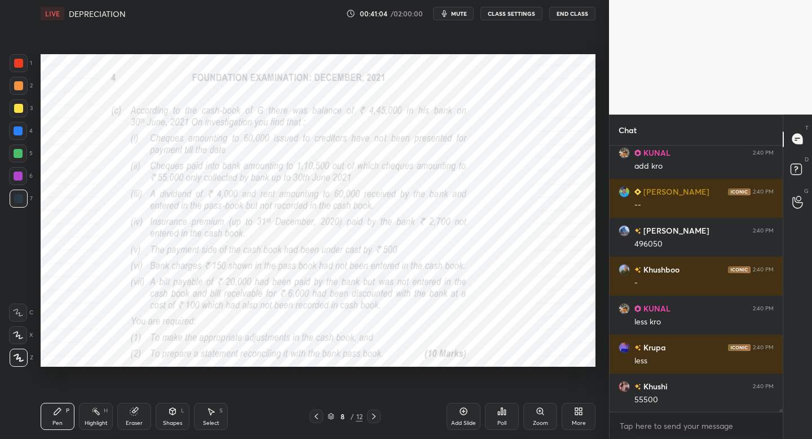
click at [377, 415] on icon at bounding box center [373, 416] width 9 height 9
click at [369, 416] on div at bounding box center [374, 416] width 14 height 14
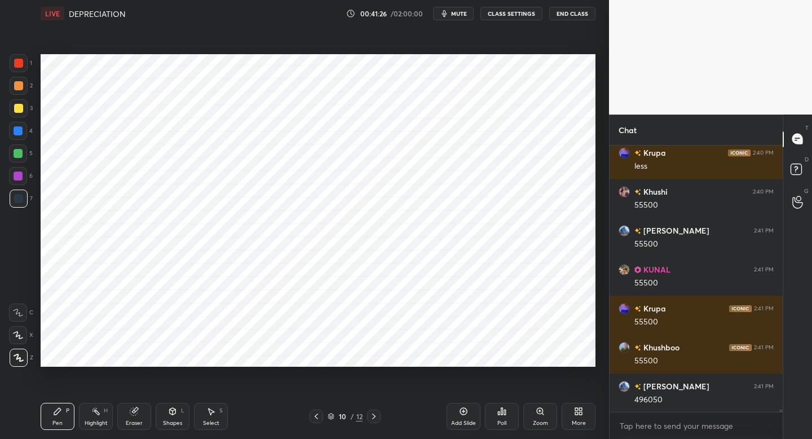
scroll to position [26475, 0]
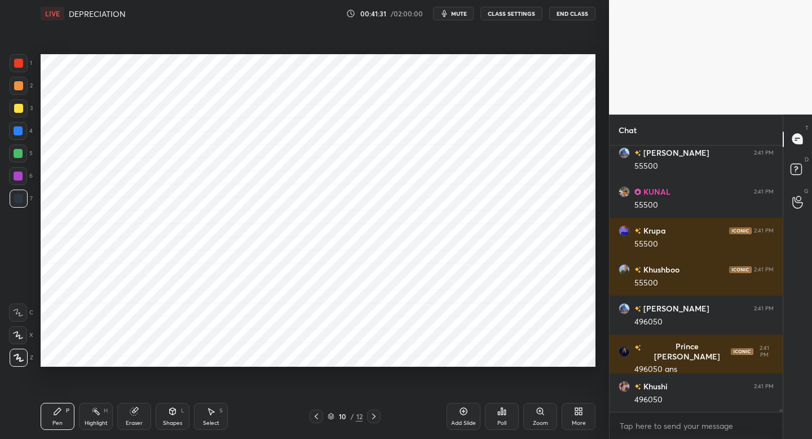
click at [601, 293] on div "1 2 3 4 5 6 7 C X Z C X Z E E Erase all H H LIVE DEPRECIATION 00:41:31 / 02:00:…" at bounding box center [304, 219] width 609 height 439
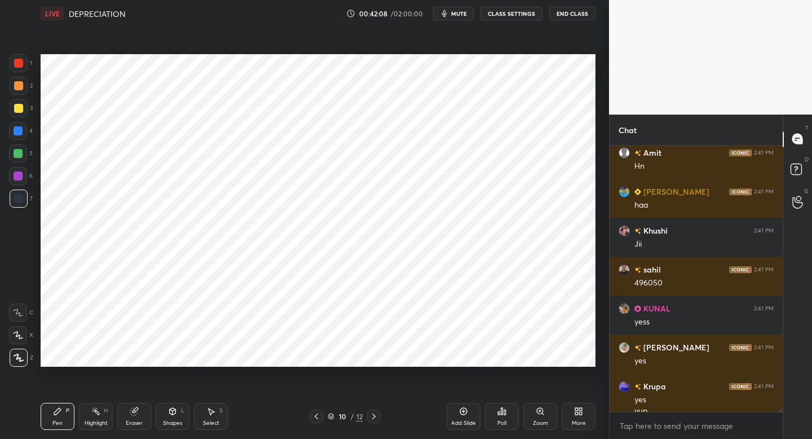
scroll to position [27148, 0]
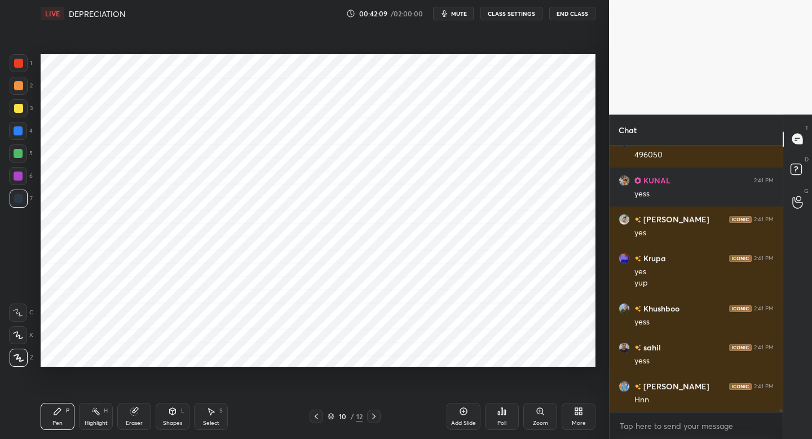
click at [582, 424] on div "More" at bounding box center [579, 423] width 14 height 6
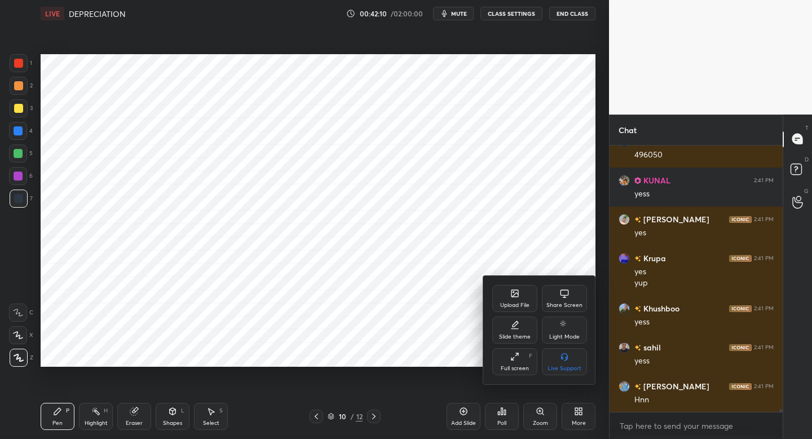
click at [510, 289] on icon at bounding box center [514, 293] width 9 height 9
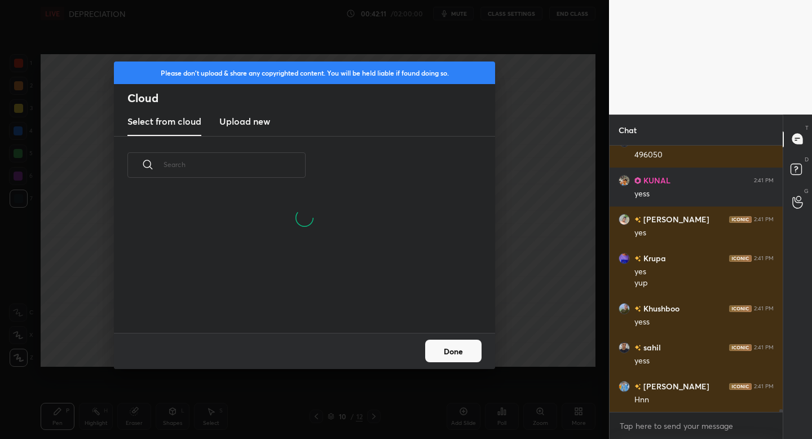
scroll to position [27187, 0]
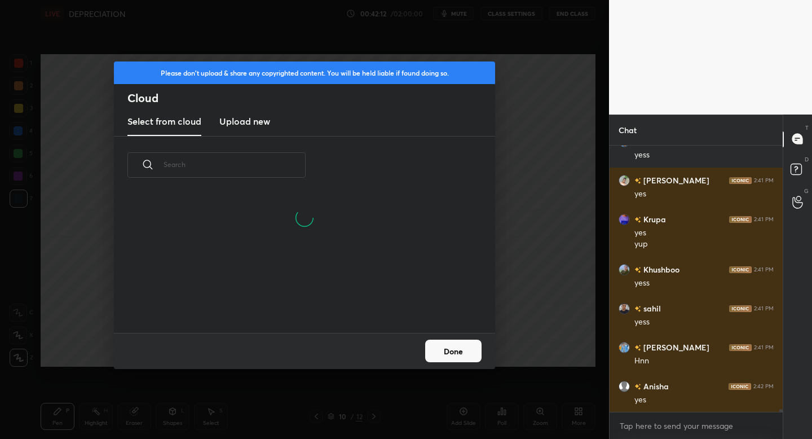
click at [254, 126] on h3 "Upload new" at bounding box center [244, 122] width 51 height 14
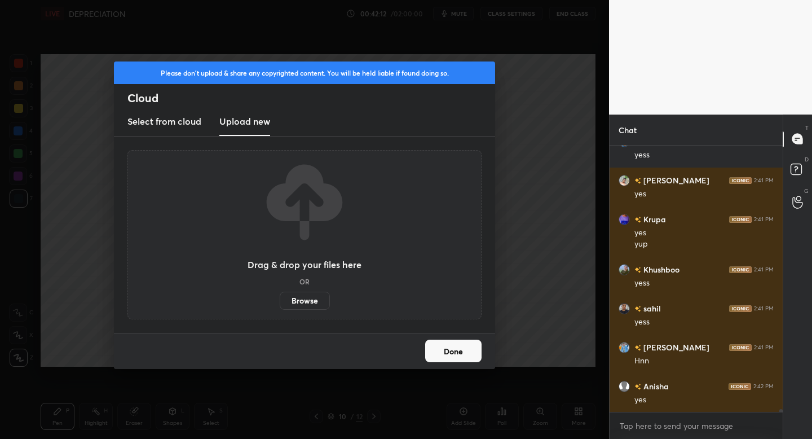
scroll to position [27226, 0]
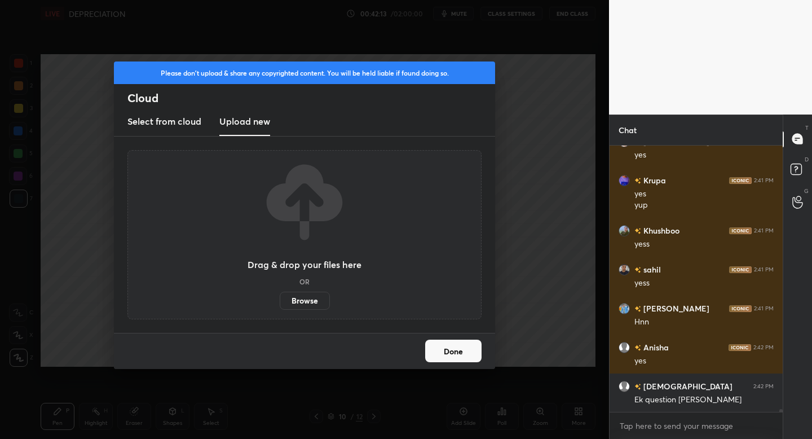
click at [305, 303] on label "Browse" at bounding box center [305, 301] width 50 height 18
click at [280, 303] on input "Browse" at bounding box center [280, 301] width 0 height 18
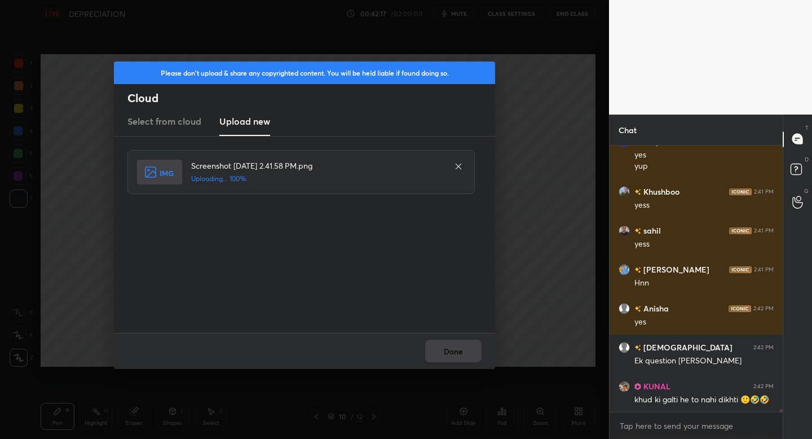
scroll to position [27303, 0]
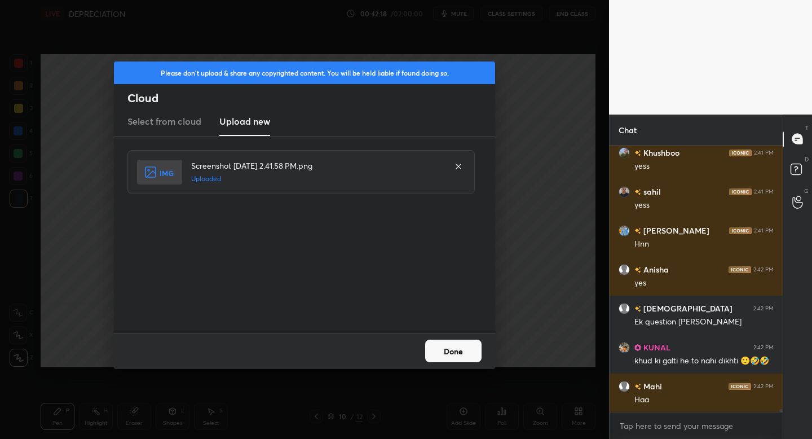
click at [456, 353] on button "Done" at bounding box center [453, 351] width 56 height 23
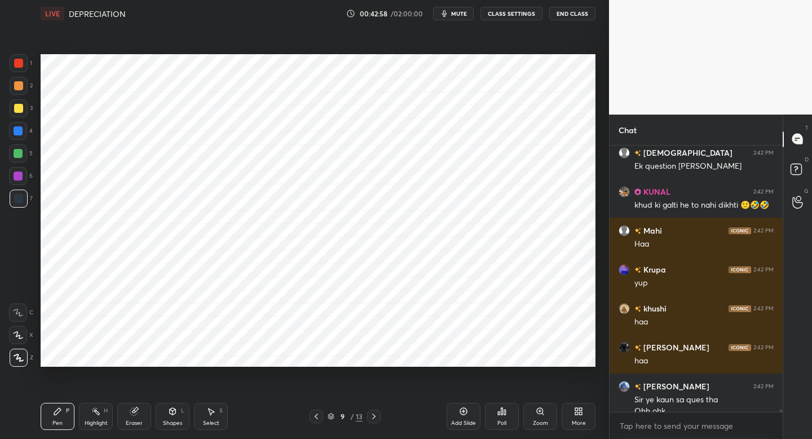
scroll to position [27470, 0]
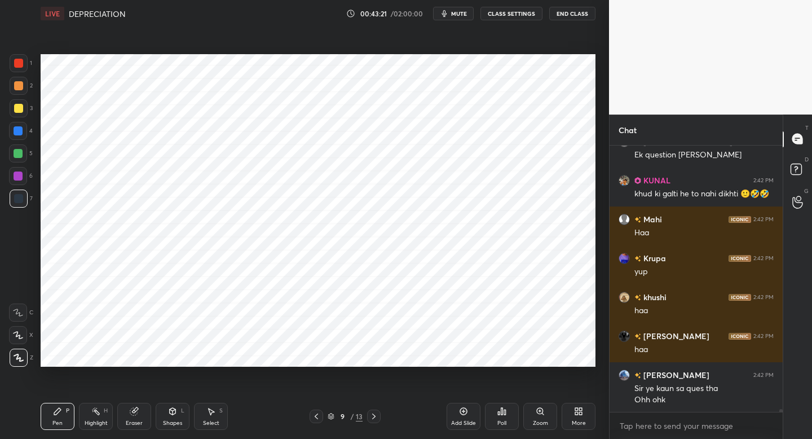
click at [453, 16] on span "mute" at bounding box center [459, 14] width 16 height 8
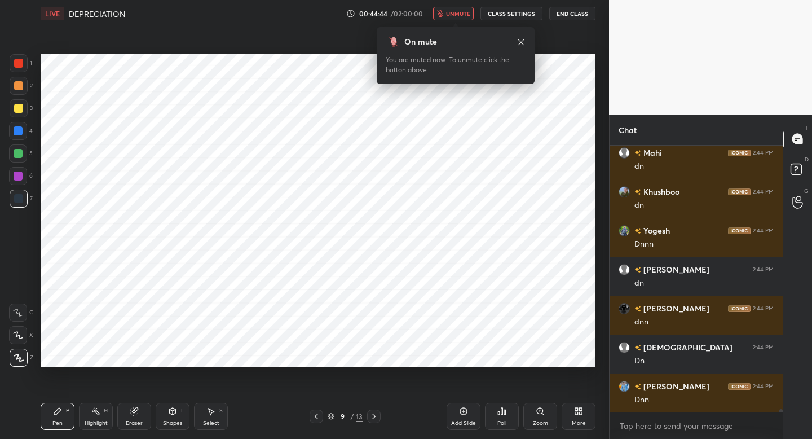
scroll to position [27782, 0]
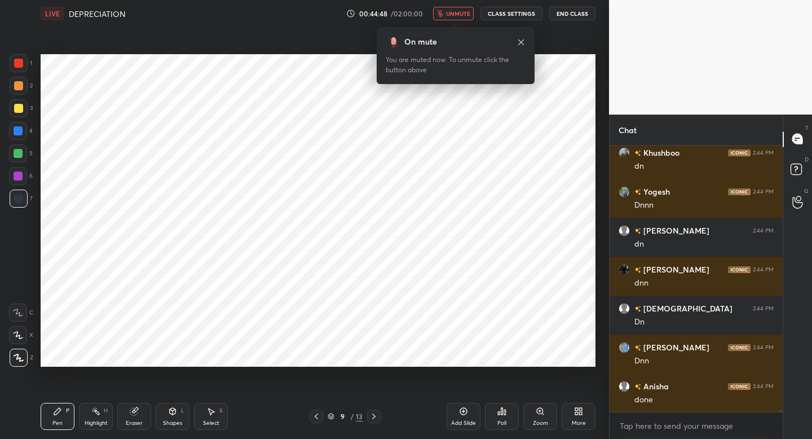
click at [453, 16] on span "unmute" at bounding box center [458, 14] width 24 height 8
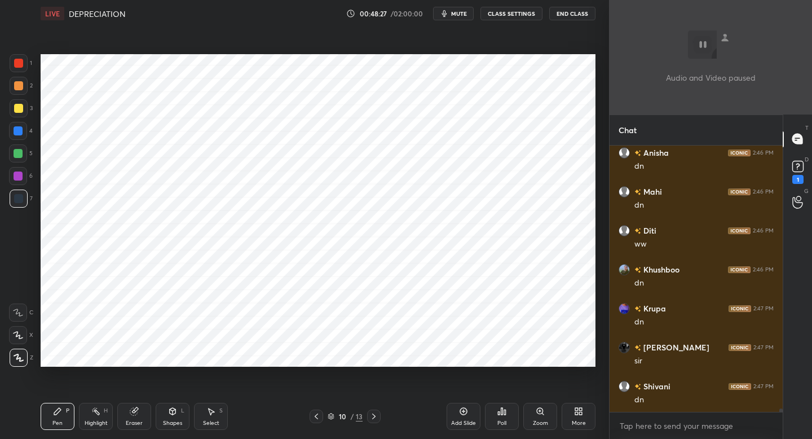
scroll to position [22647, 0]
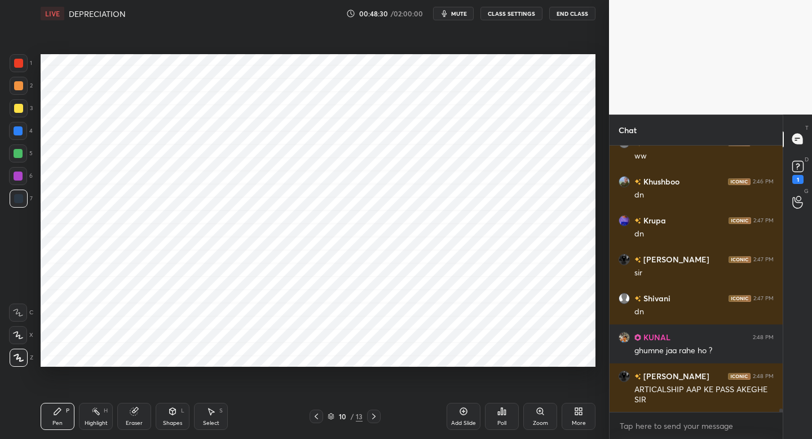
click at [578, 414] on icon at bounding box center [578, 411] width 9 height 9
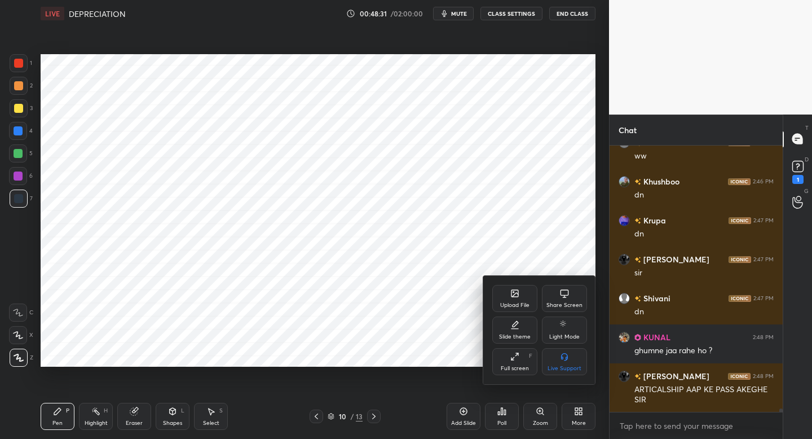
click at [522, 299] on div "Upload File" at bounding box center [514, 298] width 45 height 27
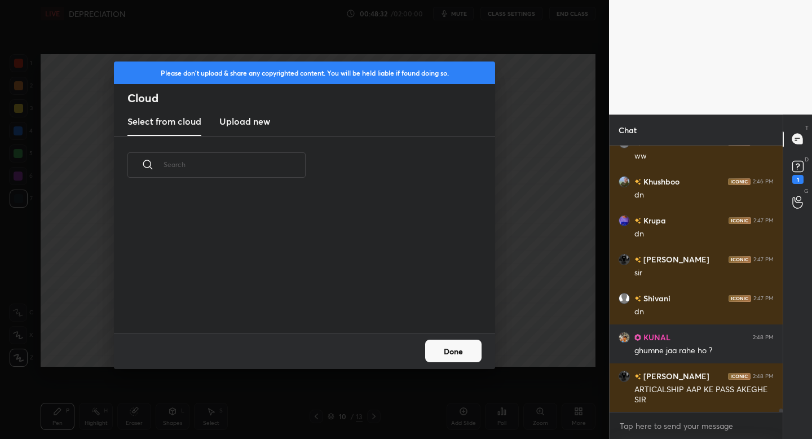
scroll to position [139, 362]
click at [259, 119] on h3 "Upload new" at bounding box center [244, 122] width 51 height 14
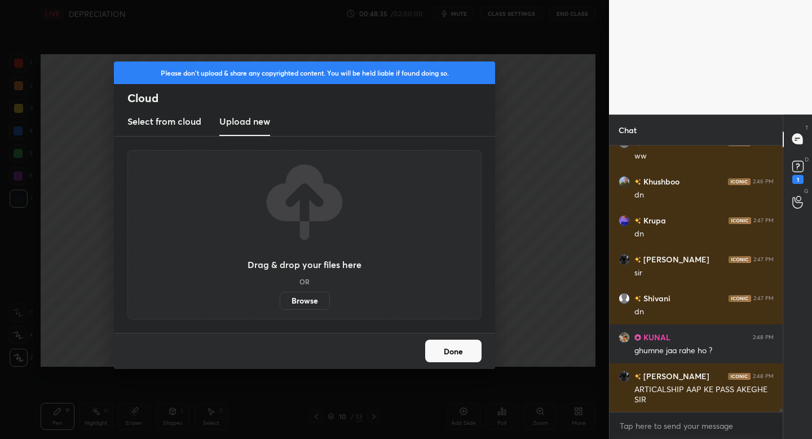
click at [305, 307] on label "Browse" at bounding box center [305, 301] width 50 height 18
click at [280, 307] on input "Browse" at bounding box center [280, 301] width 0 height 18
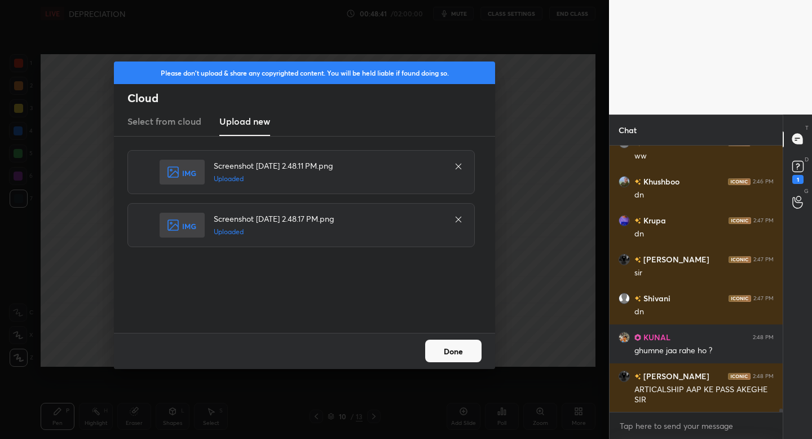
click at [444, 349] on button "Done" at bounding box center [453, 351] width 56 height 23
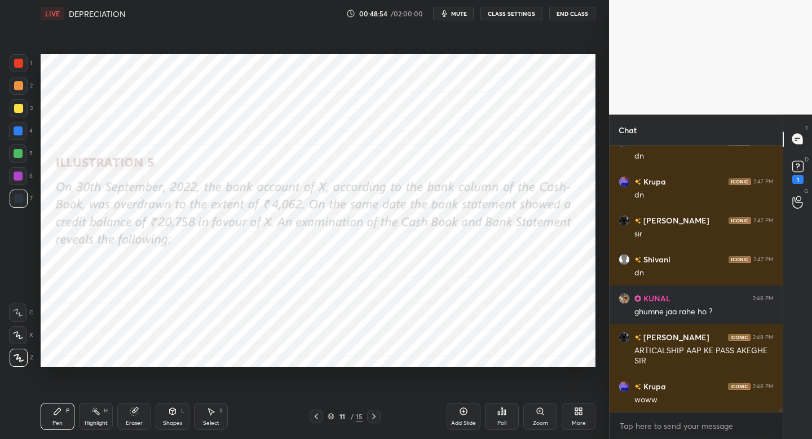
scroll to position [22725, 0]
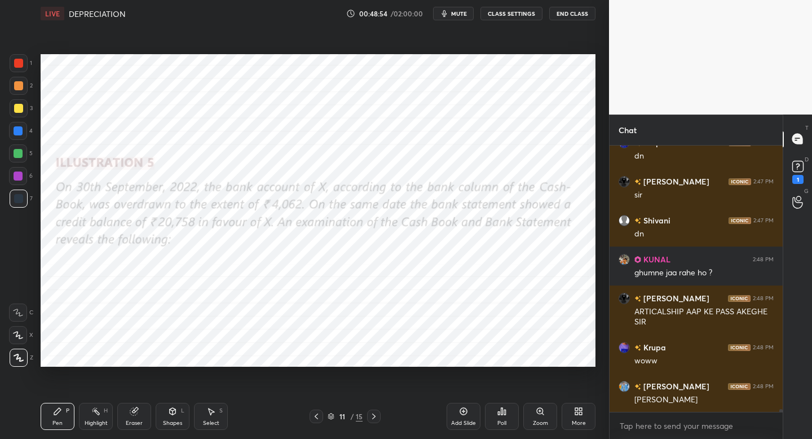
click at [27, 69] on div at bounding box center [19, 63] width 18 height 18
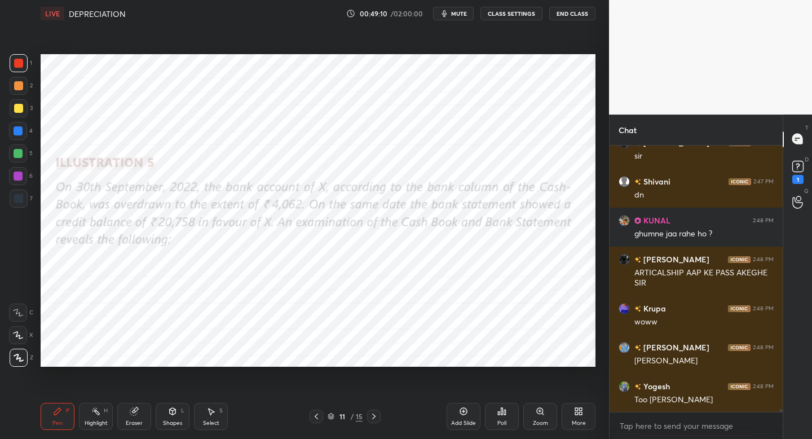
click at [169, 421] on div "Shapes" at bounding box center [172, 423] width 19 height 6
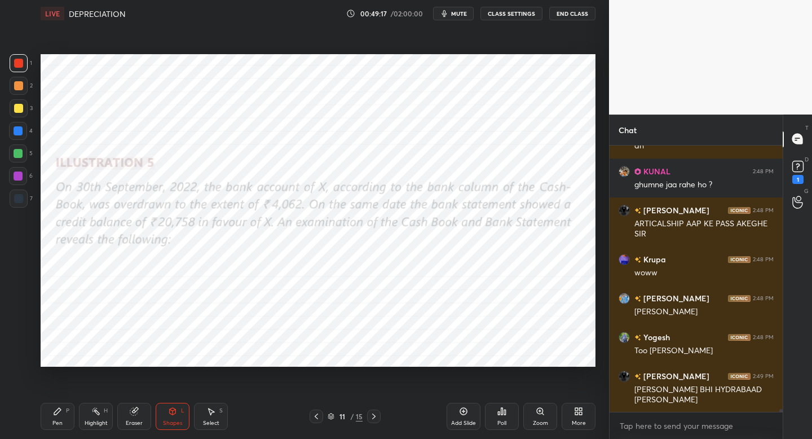
click at [56, 413] on div "Pen P" at bounding box center [58, 416] width 34 height 27
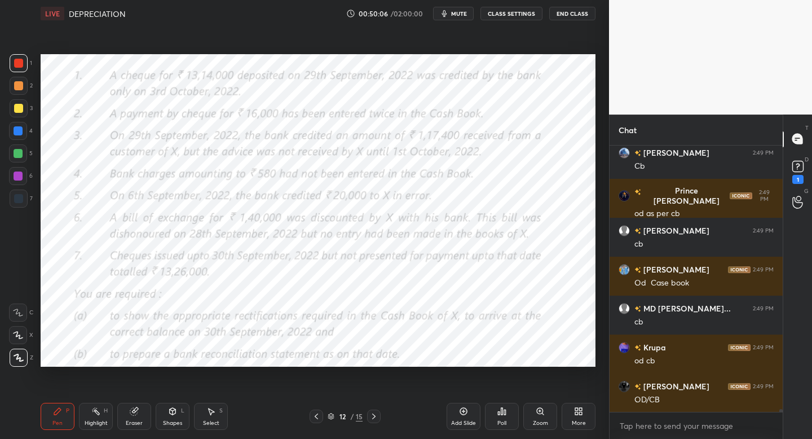
scroll to position [23824, 0]
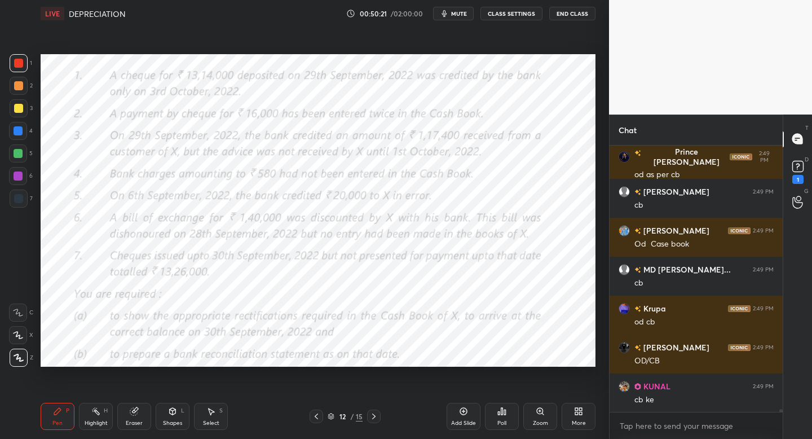
click at [313, 412] on icon at bounding box center [316, 416] width 9 height 9
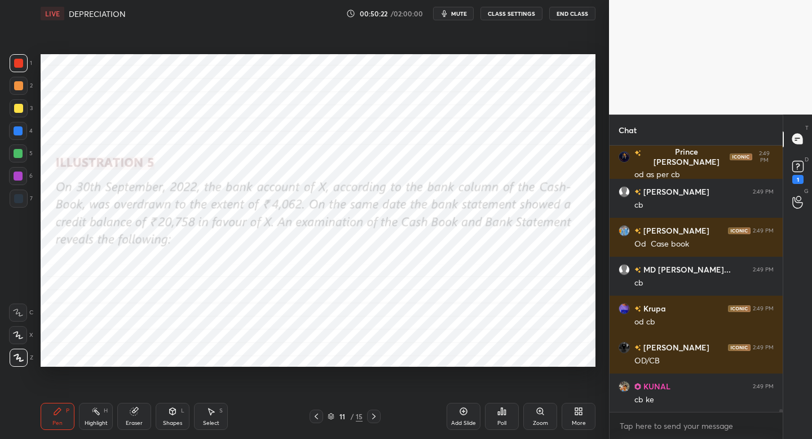
click at [320, 417] on icon at bounding box center [316, 416] width 9 height 9
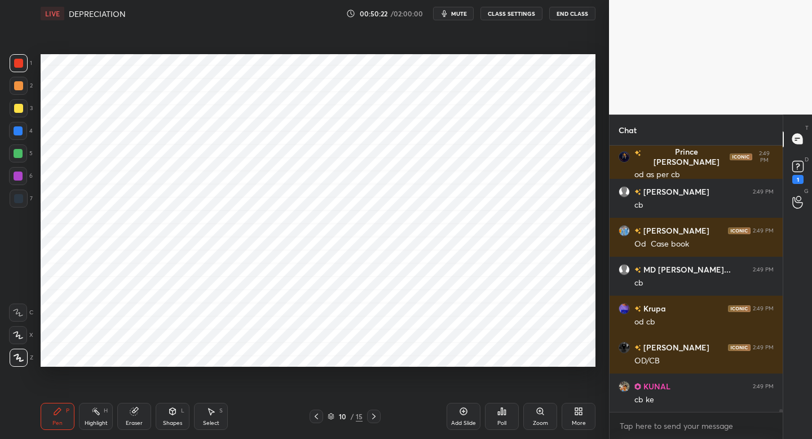
click at [318, 412] on icon at bounding box center [316, 416] width 9 height 9
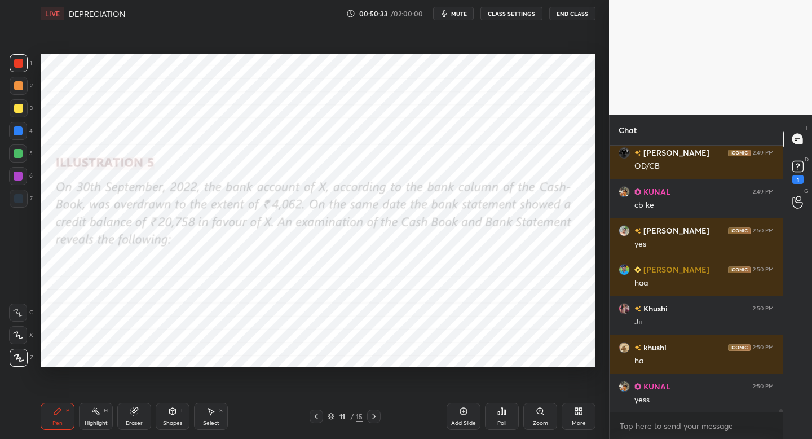
scroll to position [24097, 0]
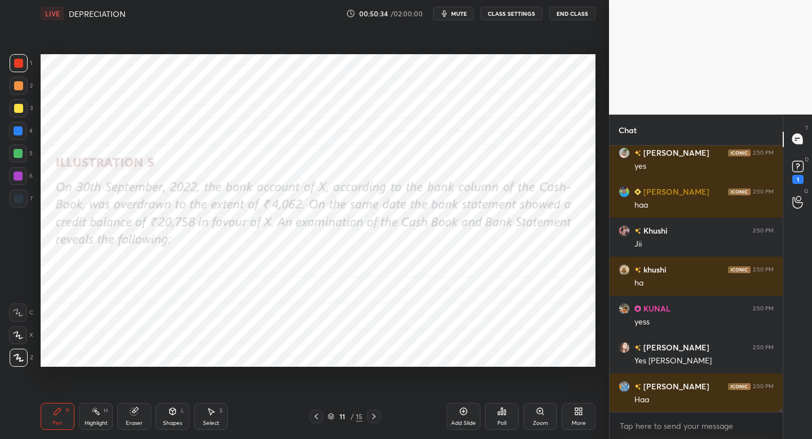
click at [379, 415] on div at bounding box center [374, 416] width 14 height 14
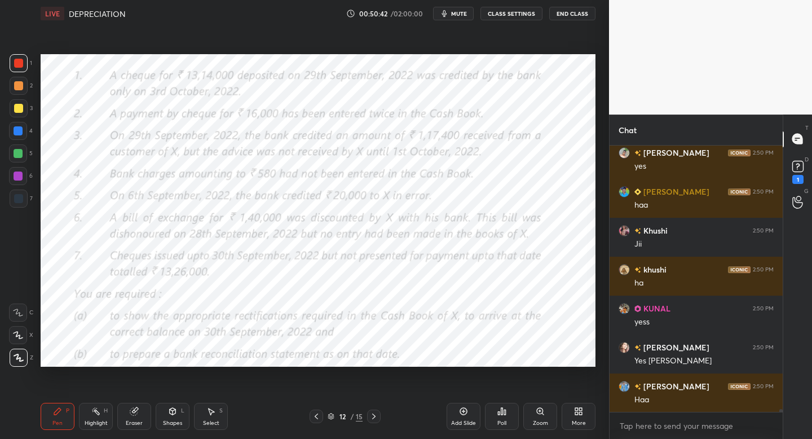
click at [315, 415] on icon at bounding box center [316, 416] width 9 height 9
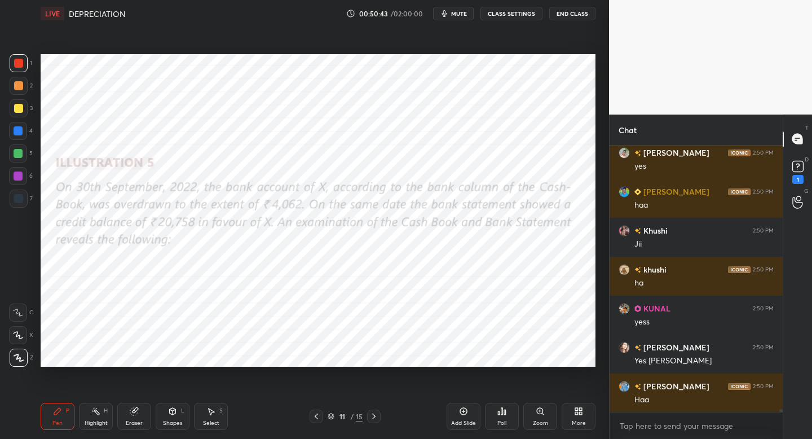
click at [370, 416] on icon at bounding box center [373, 416] width 9 height 9
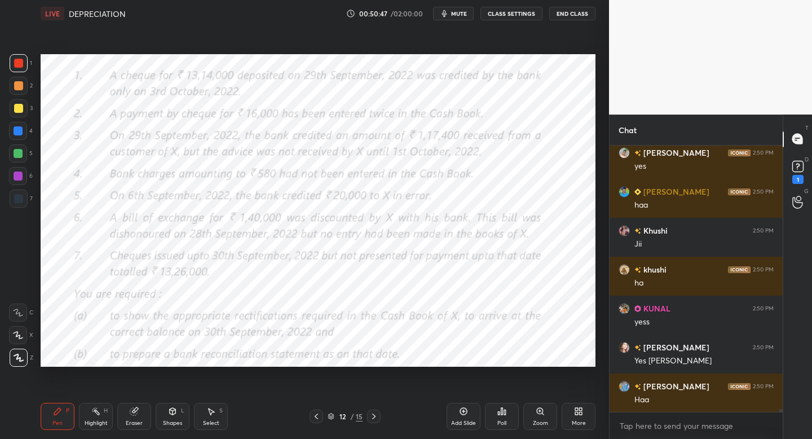
click at [319, 416] on icon at bounding box center [316, 416] width 9 height 9
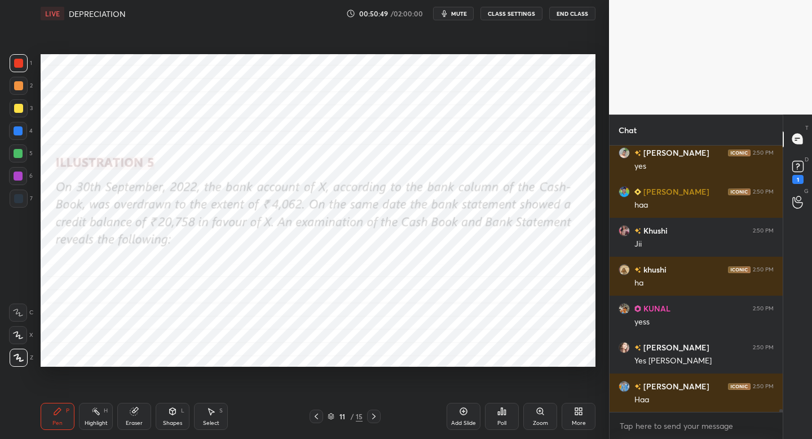
click at [371, 419] on icon at bounding box center [373, 416] width 9 height 9
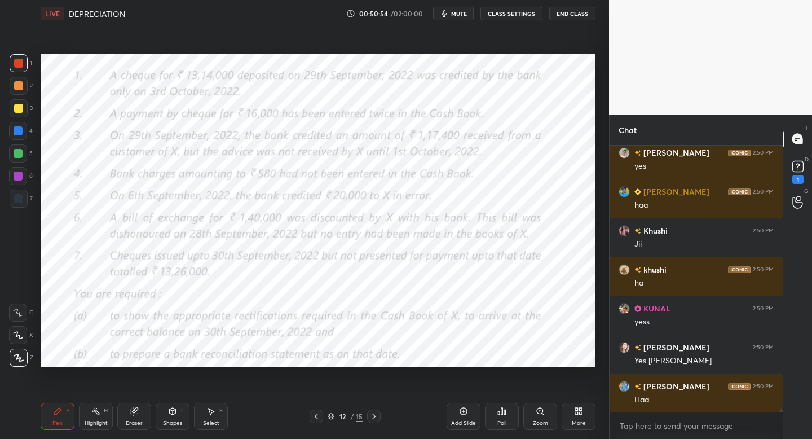
scroll to position [24124, 0]
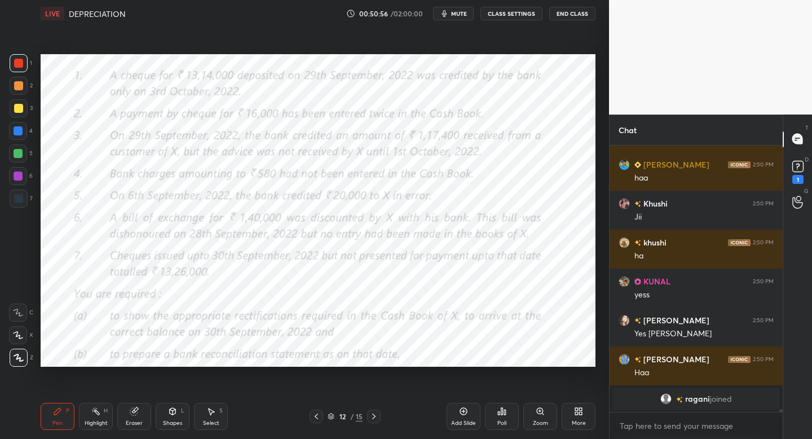
click at [17, 93] on div at bounding box center [19, 86] width 18 height 18
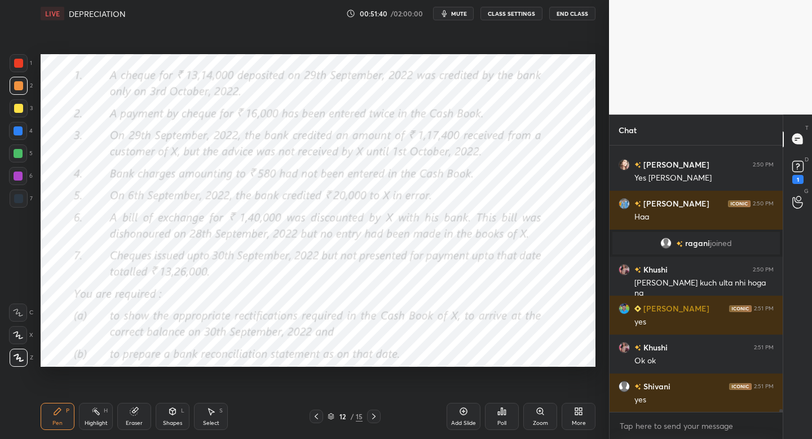
scroll to position [23753, 0]
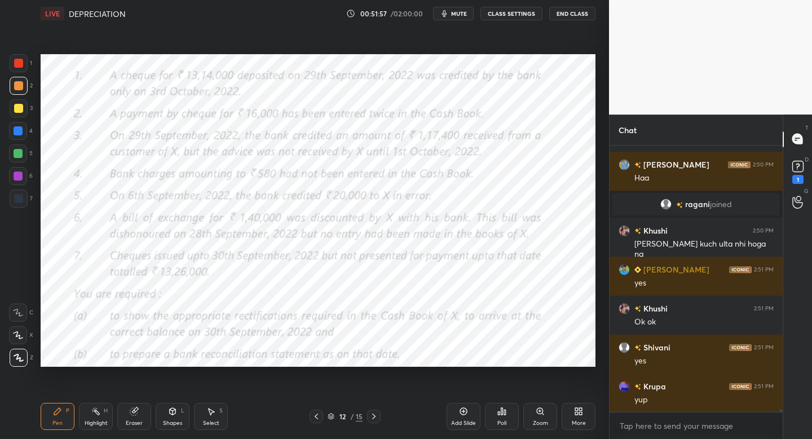
click at [448, 16] on icon "button" at bounding box center [444, 13] width 9 height 9
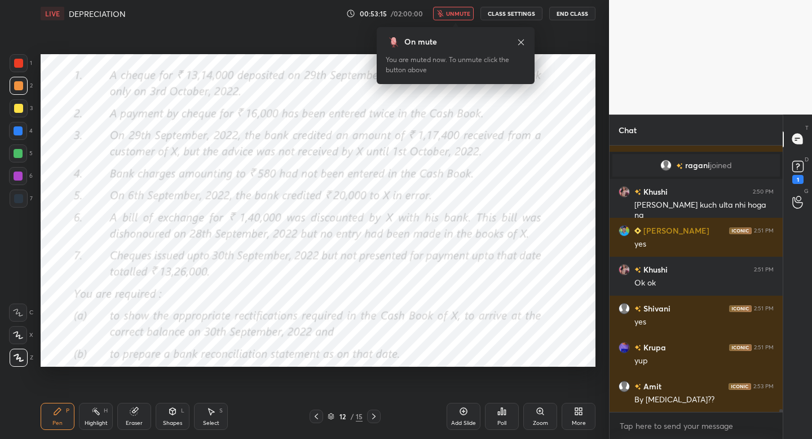
scroll to position [23831, 0]
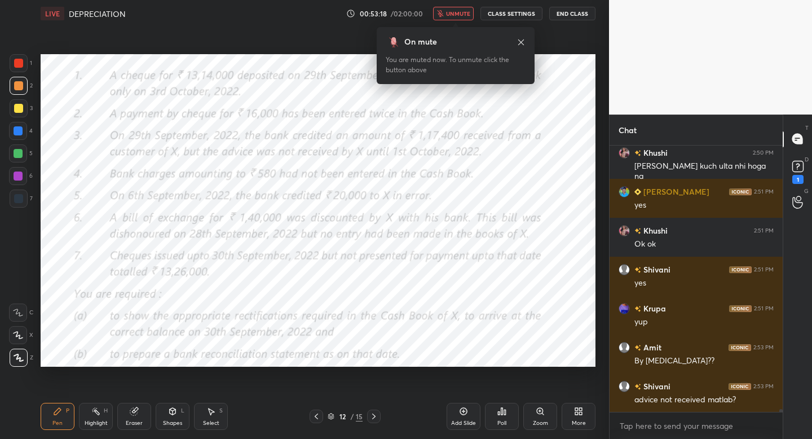
click at [448, 16] on span "unmute" at bounding box center [458, 14] width 24 height 8
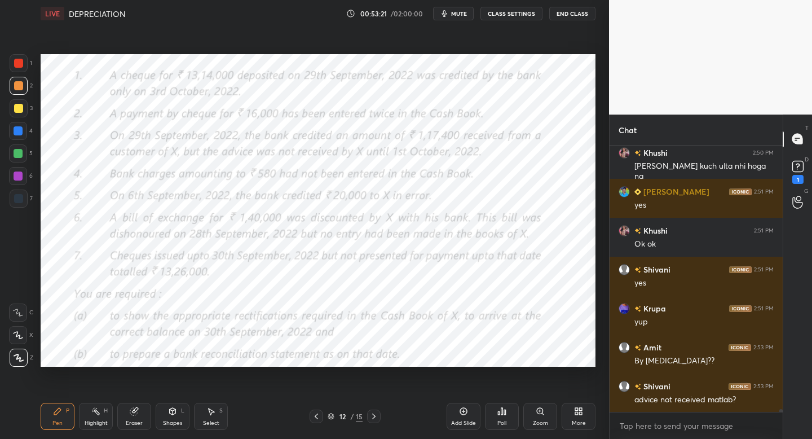
click at [448, 16] on icon "button" at bounding box center [444, 13] width 9 height 9
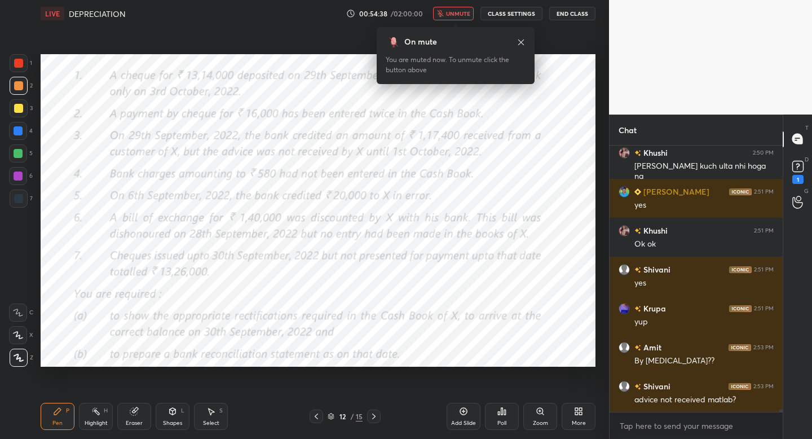
scroll to position [23870, 0]
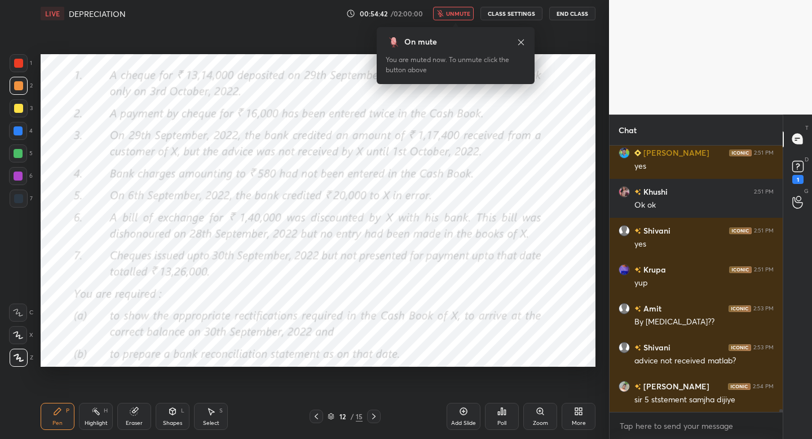
click at [448, 16] on span "unmute" at bounding box center [458, 14] width 24 height 8
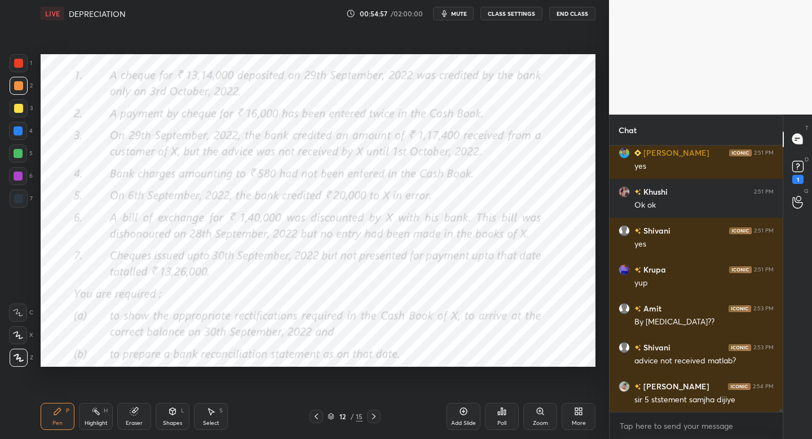
click at [448, 16] on icon "button" at bounding box center [444, 13] width 9 height 9
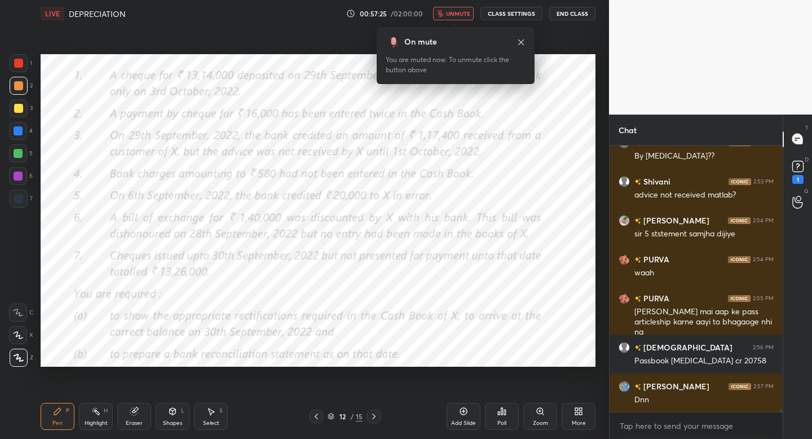
scroll to position [24047, 0]
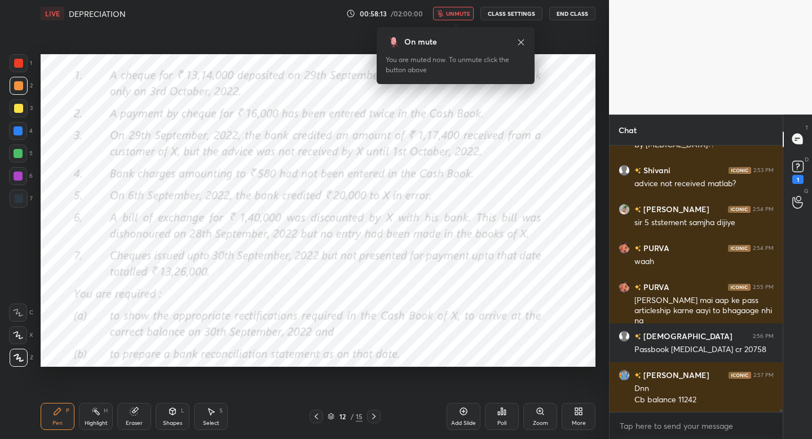
click at [461, 15] on span "unmute" at bounding box center [458, 14] width 24 height 8
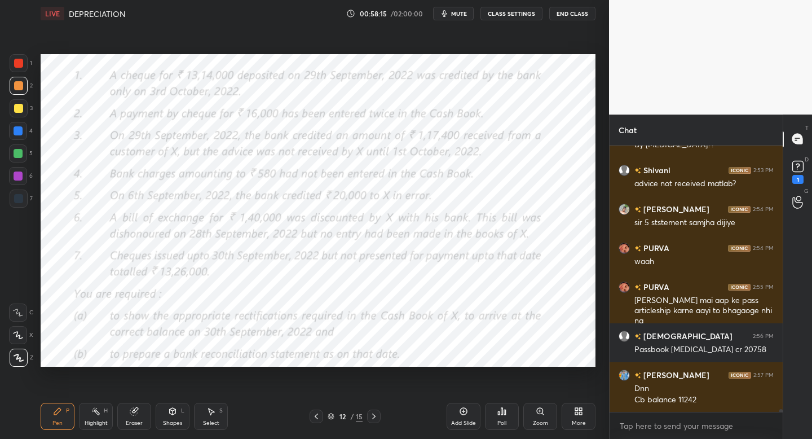
click at [461, 15] on span "mute" at bounding box center [459, 14] width 16 height 8
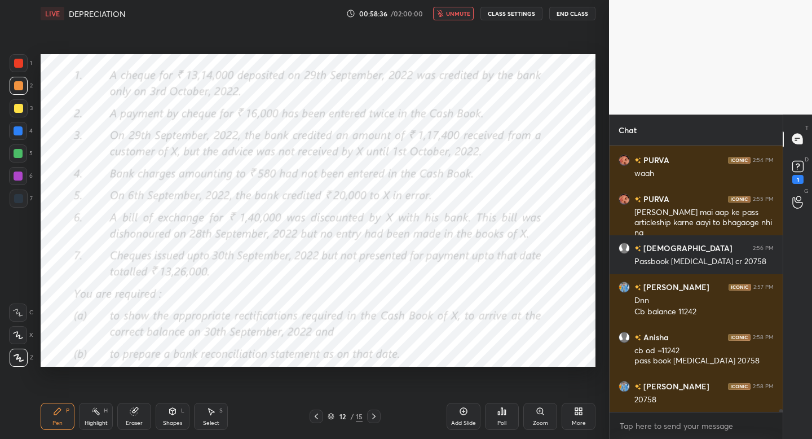
scroll to position [24174, 0]
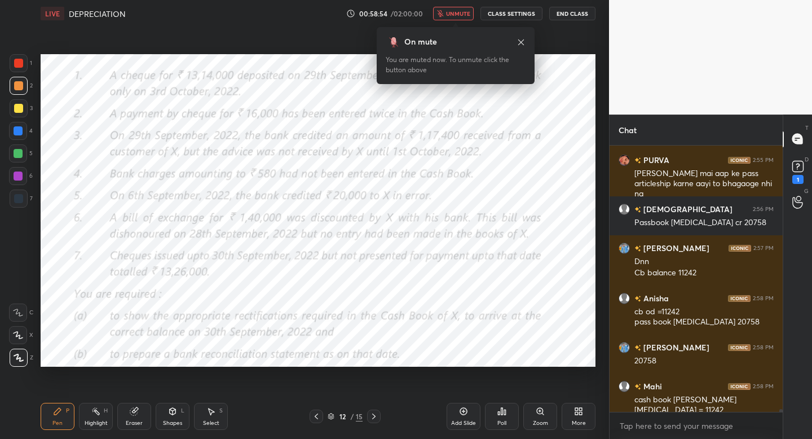
click at [461, 15] on span "unmute" at bounding box center [458, 14] width 24 height 8
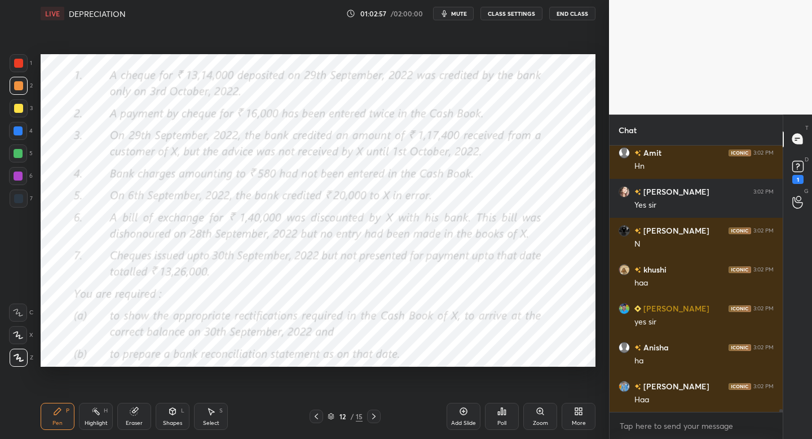
scroll to position [24838, 0]
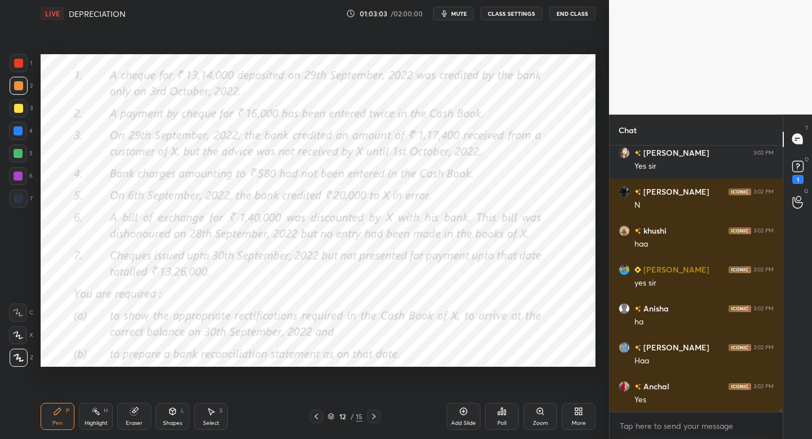
click at [477, 419] on div "Add Slide" at bounding box center [464, 416] width 34 height 27
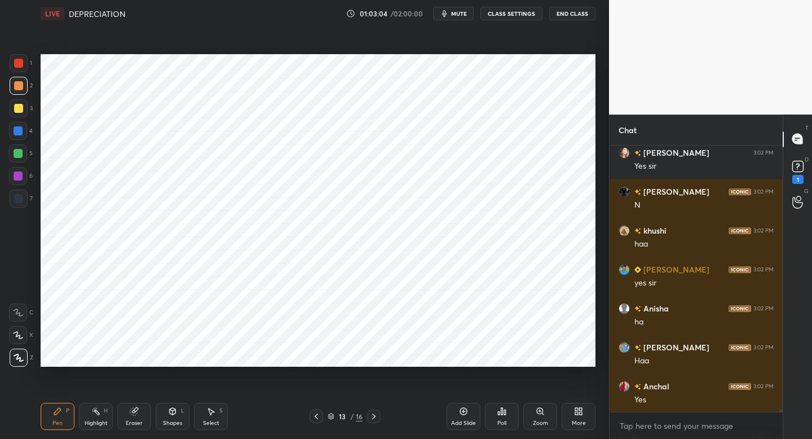
click at [22, 204] on div at bounding box center [19, 199] width 18 height 18
click at [178, 425] on div "Shapes" at bounding box center [172, 423] width 19 height 6
click at [63, 415] on div "Pen P" at bounding box center [58, 416] width 34 height 27
click at [168, 412] on icon at bounding box center [172, 411] width 9 height 9
click at [47, 421] on div "Pen P" at bounding box center [58, 416] width 34 height 27
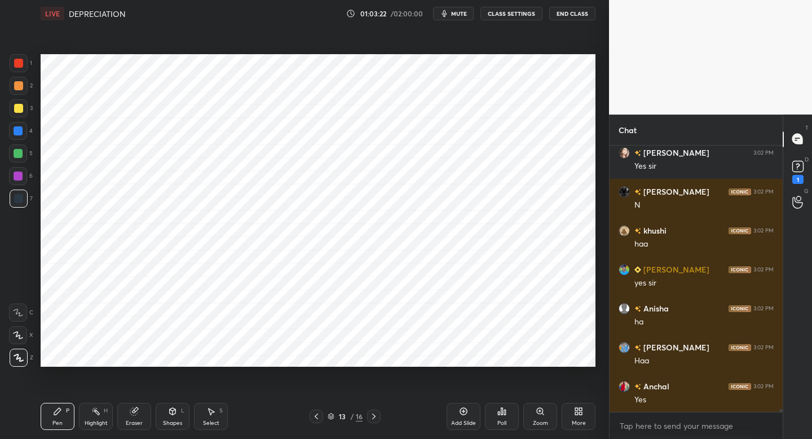
click at [314, 417] on icon at bounding box center [316, 416] width 9 height 9
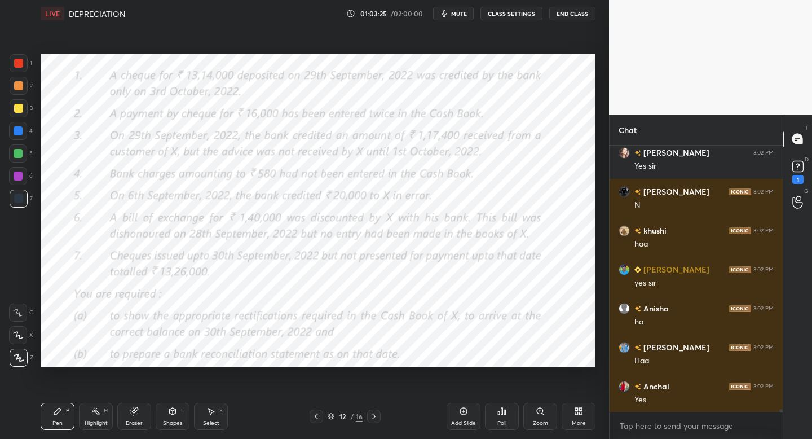
click at [371, 421] on div "Pen P Highlight H Eraser Shapes L Select S 12 / 16 Add Slide Poll Zoom More" at bounding box center [318, 416] width 555 height 45
click at [380, 415] on div at bounding box center [374, 416] width 14 height 14
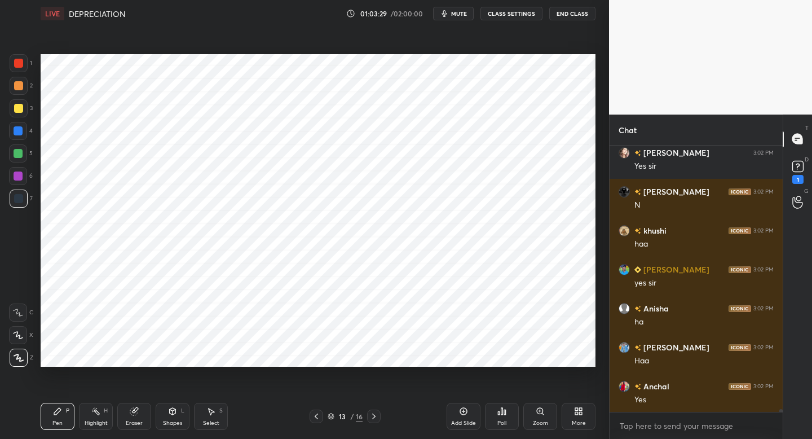
scroll to position [24877, 0]
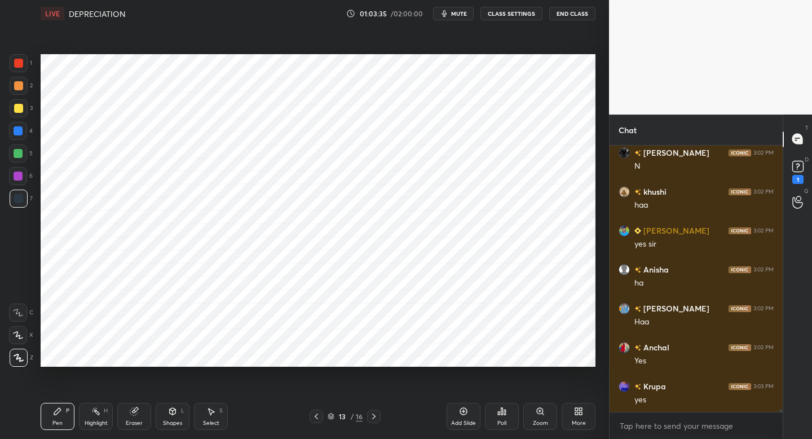
click at [313, 417] on icon at bounding box center [316, 416] width 9 height 9
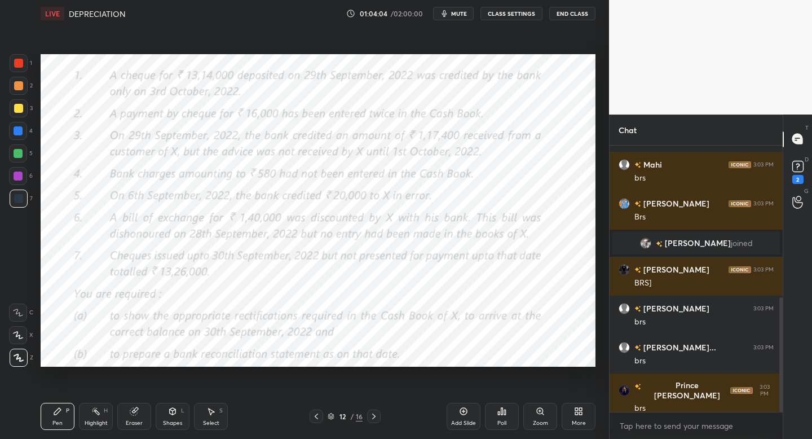
scroll to position [470, 0]
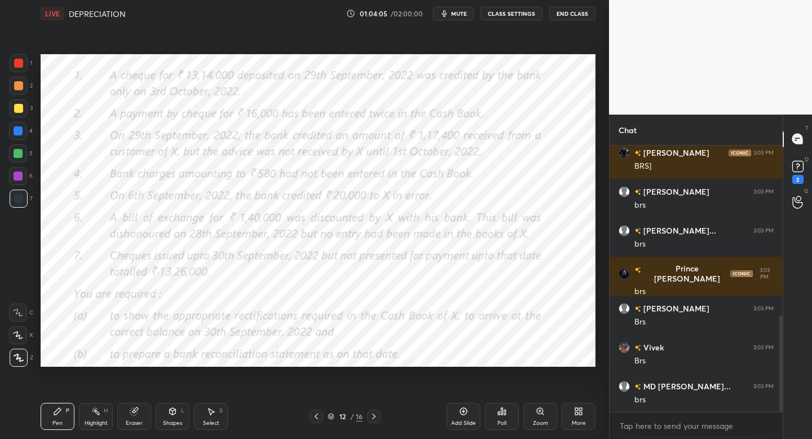
click at [21, 72] on div at bounding box center [19, 63] width 18 height 18
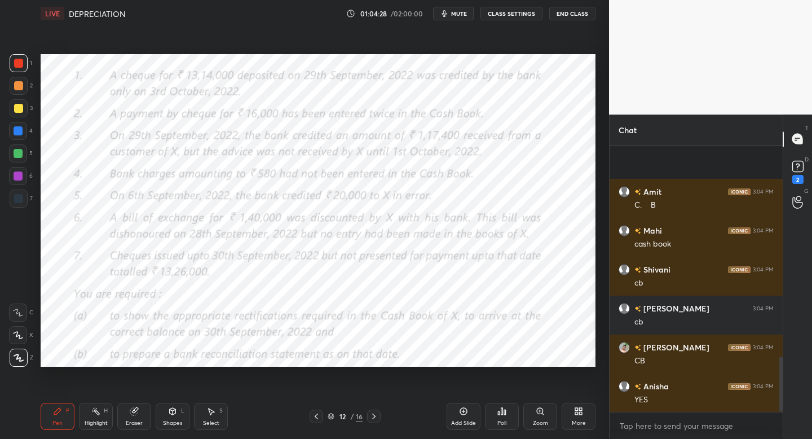
scroll to position [1015, 0]
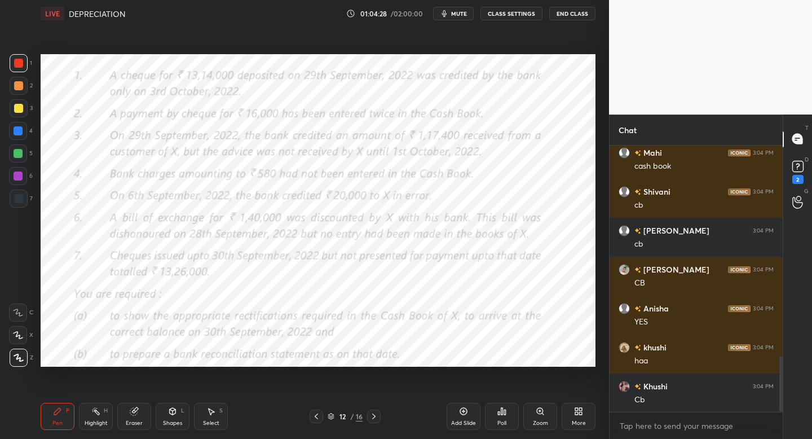
click at [381, 415] on div "12 / 16" at bounding box center [345, 416] width 203 height 14
click at [376, 419] on icon at bounding box center [373, 416] width 9 height 9
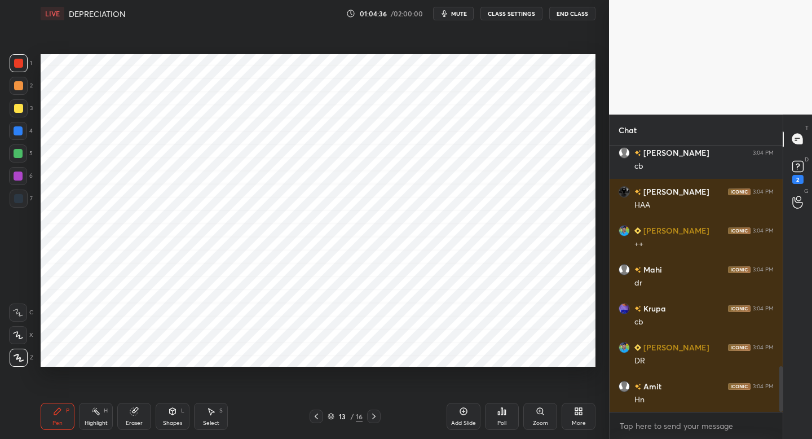
scroll to position [1327, 0]
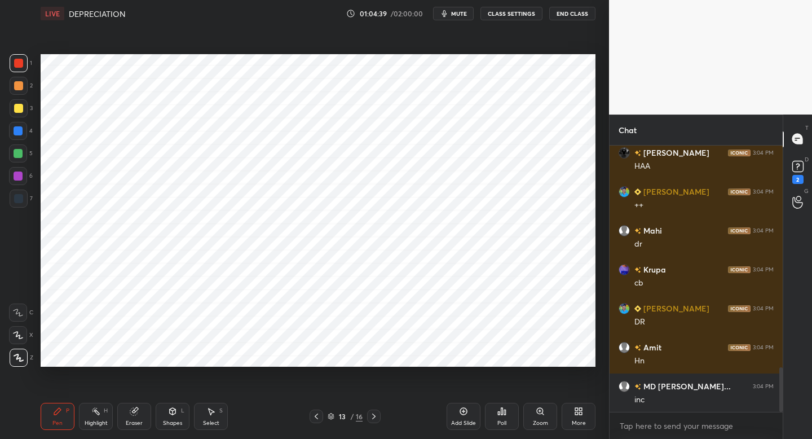
click at [318, 408] on div "Pen P Highlight H Eraser Shapes L Select S 13 / 16 Add Slide Poll Zoom More" at bounding box center [318, 416] width 555 height 45
click at [312, 419] on icon at bounding box center [316, 416] width 9 height 9
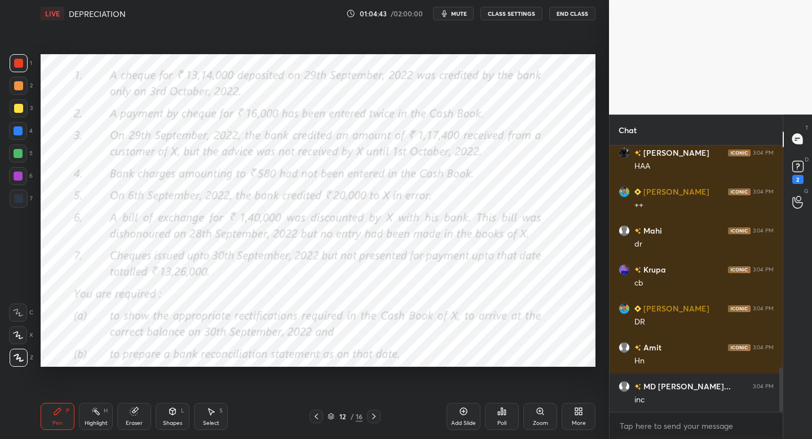
click at [377, 421] on div at bounding box center [374, 416] width 14 height 14
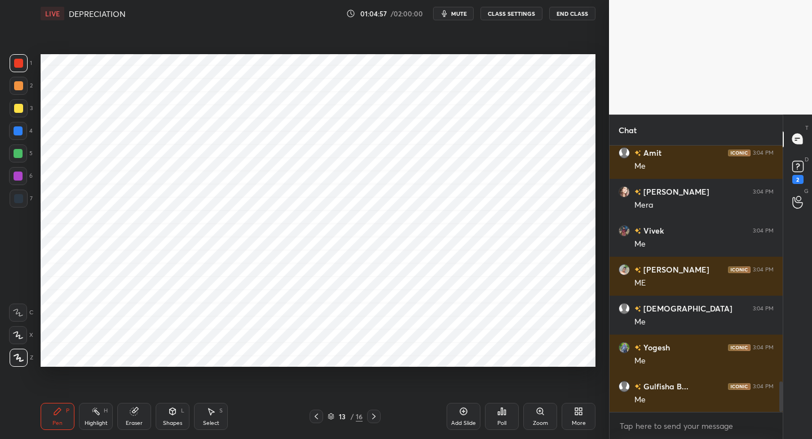
scroll to position [2105, 0]
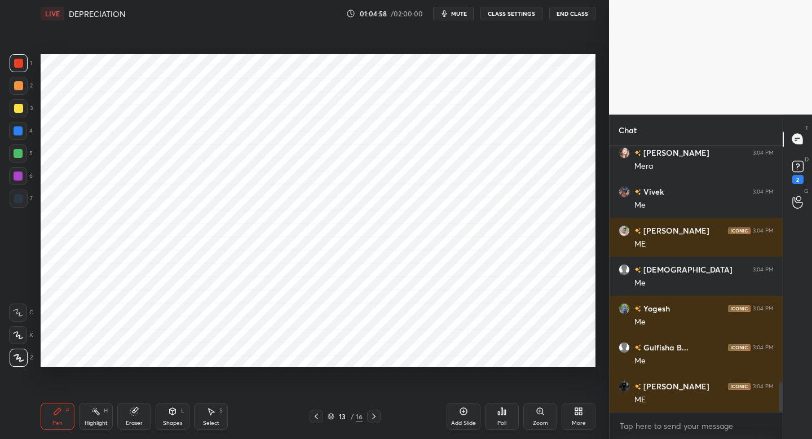
click at [318, 412] on icon at bounding box center [316, 416] width 9 height 9
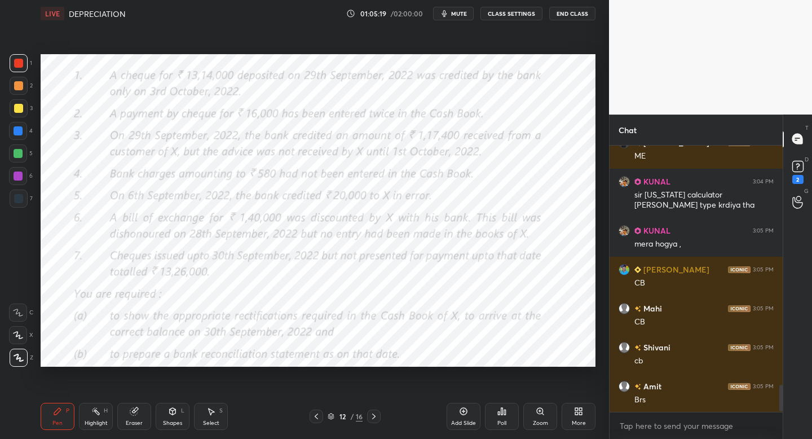
scroll to position [2388, 0]
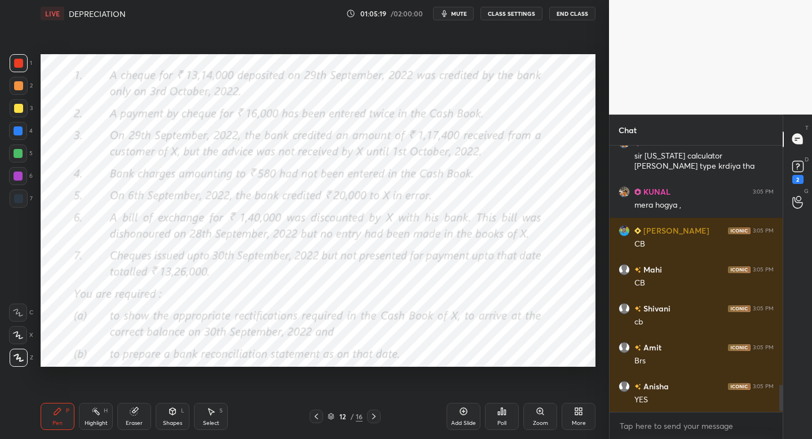
click at [381, 414] on div "12 / 16" at bounding box center [345, 416] width 203 height 14
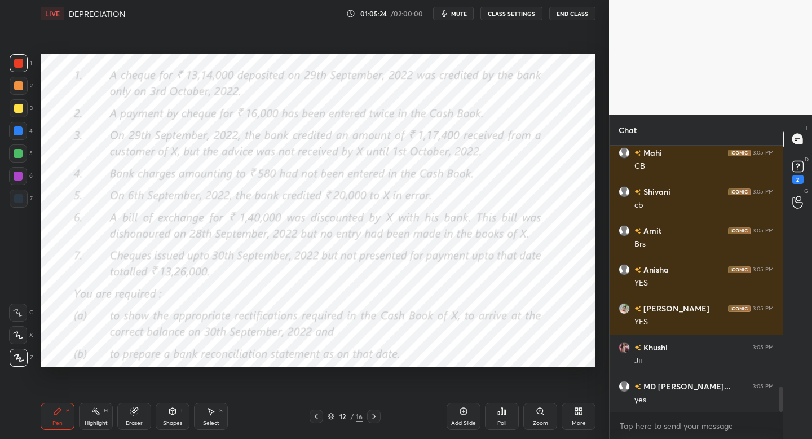
scroll to position [2543, 0]
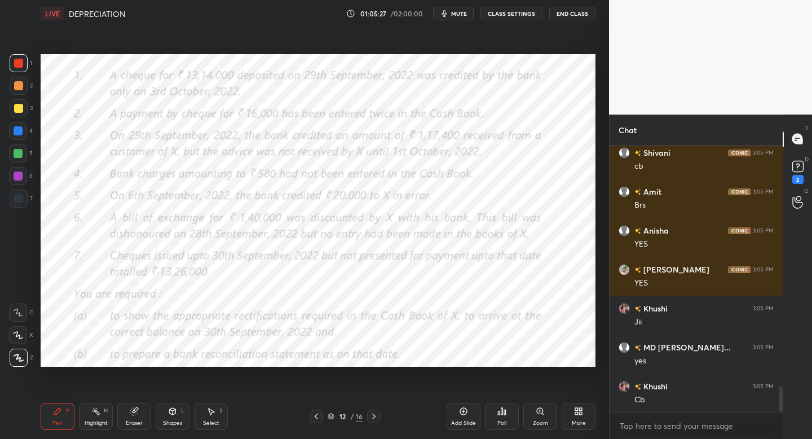
click at [375, 416] on icon at bounding box center [373, 416] width 9 height 9
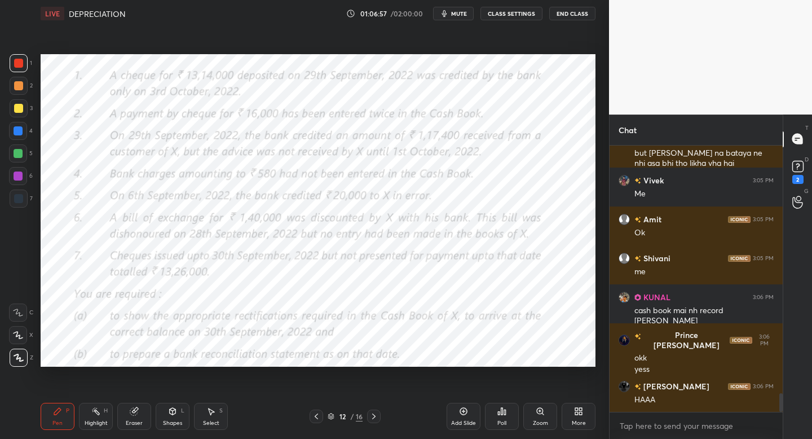
scroll to position [3538, 0]
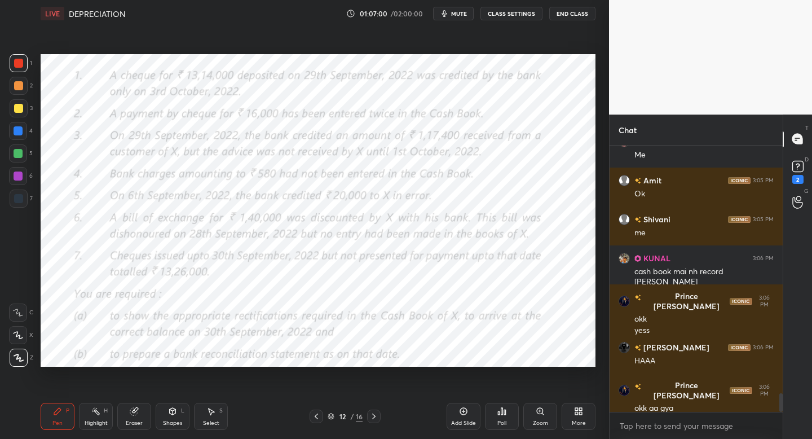
click at [376, 422] on div "Pen P Highlight H Eraser Shapes L Select S 12 / 16 Add Slide Poll Zoom More" at bounding box center [318, 416] width 555 height 45
click at [371, 421] on div "Pen P Highlight H Eraser Shapes L Select S 12 / 16 Add Slide Poll Zoom More" at bounding box center [318, 416] width 555 height 45
click at [374, 415] on icon at bounding box center [373, 416] width 9 height 9
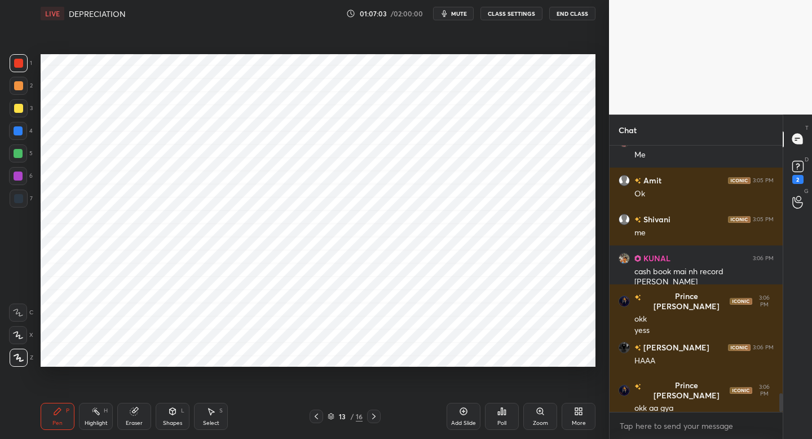
scroll to position [3577, 0]
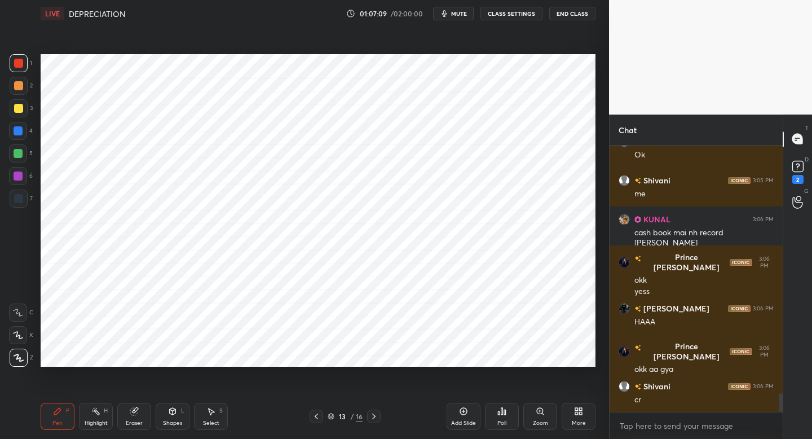
click at [319, 417] on icon at bounding box center [316, 416] width 9 height 9
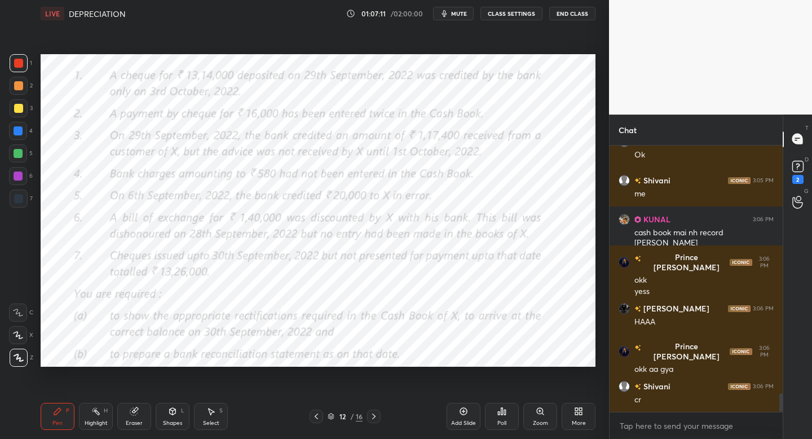
scroll to position [3615, 0]
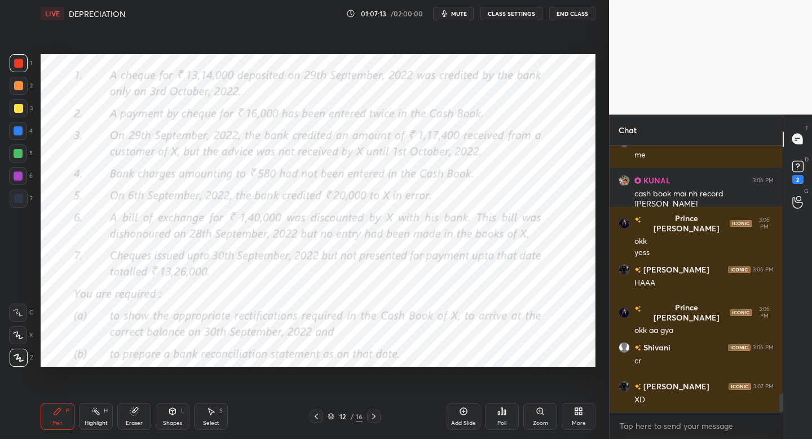
click at [22, 179] on div at bounding box center [18, 175] width 9 height 9
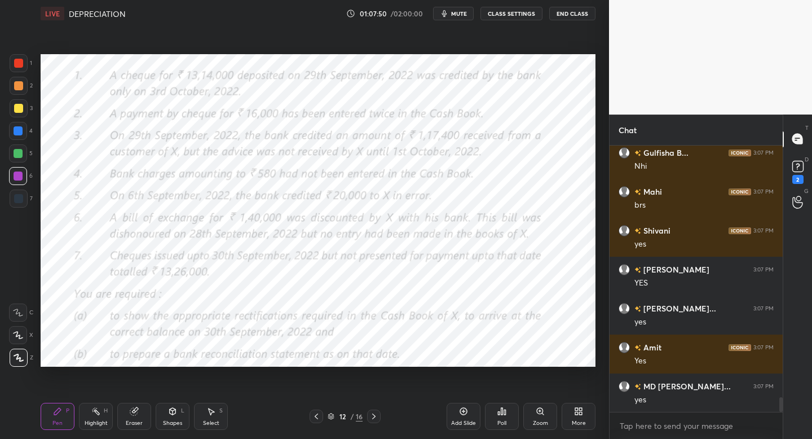
scroll to position [4588, 0]
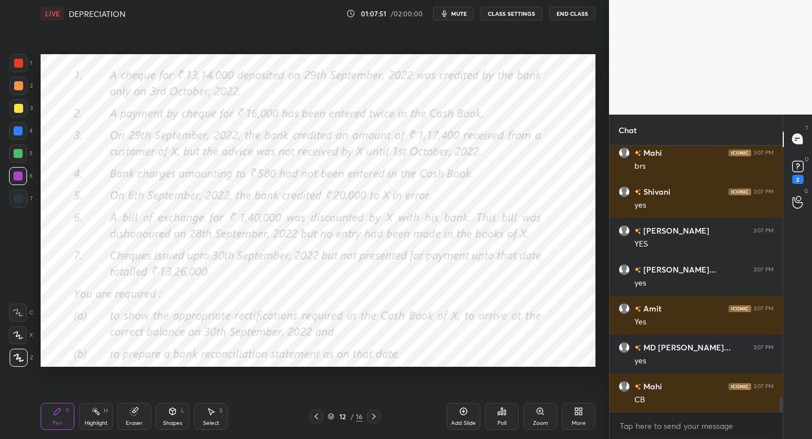
click at [607, 239] on div "1 2 3 4 5 6 7 C X Z C X Z E E Erase all H H LIVE DEPRECIATION 01:07:51 / 02:00:…" at bounding box center [304, 219] width 609 height 439
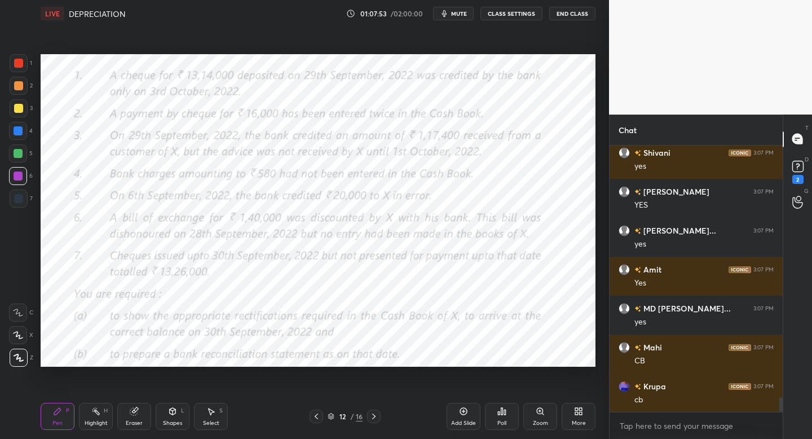
click at [375, 416] on icon at bounding box center [373, 416] width 9 height 9
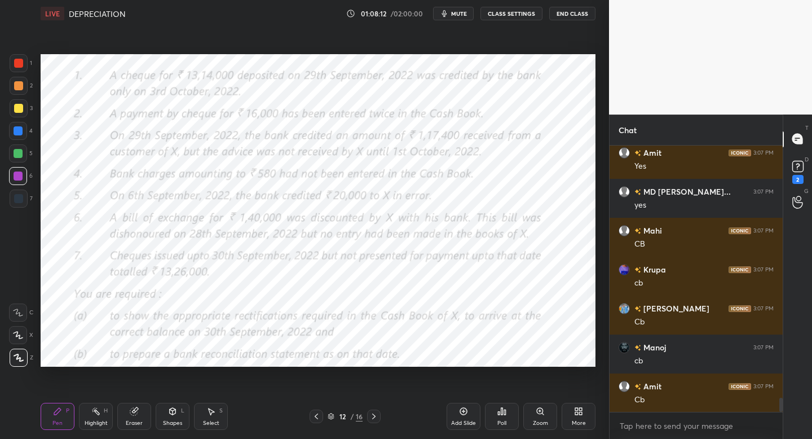
scroll to position [3586, 0]
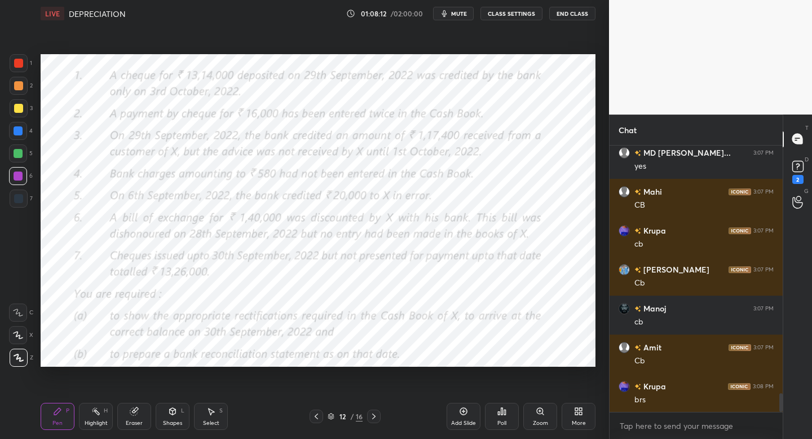
click at [381, 411] on div "12 / 16" at bounding box center [345, 416] width 203 height 14
click at [377, 410] on div at bounding box center [374, 416] width 14 height 14
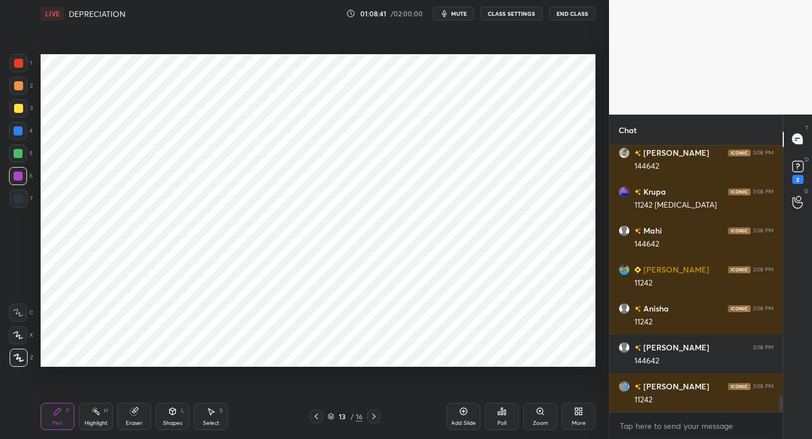
scroll to position [4053, 0]
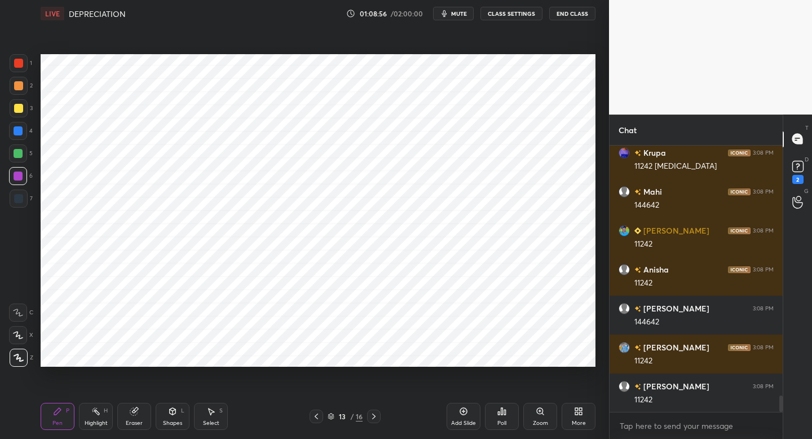
click at [320, 421] on div at bounding box center [317, 416] width 14 height 14
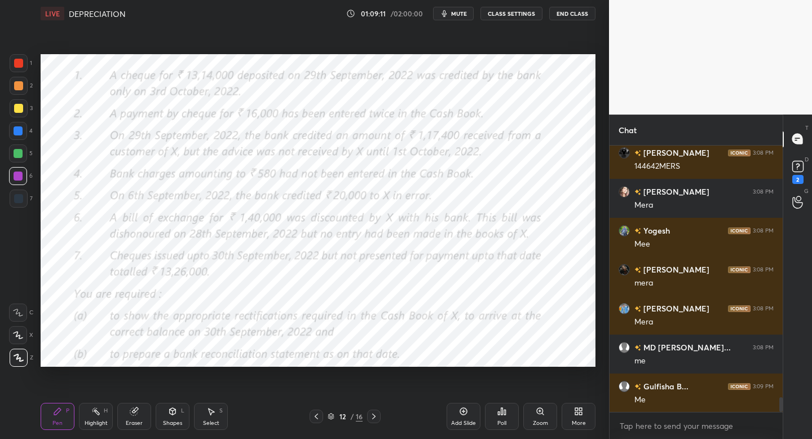
scroll to position [4559, 0]
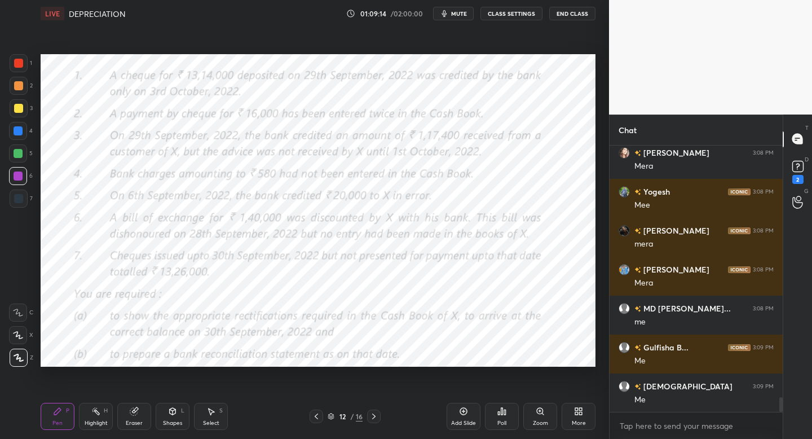
click at [459, 420] on div "Add Slide" at bounding box center [463, 423] width 25 height 6
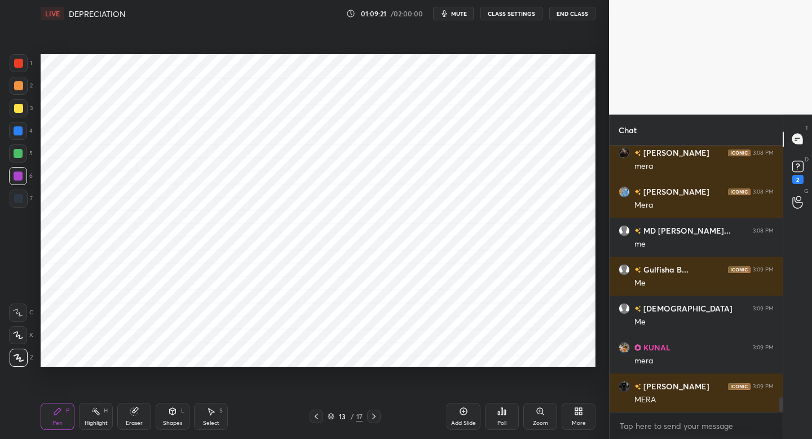
scroll to position [4675, 0]
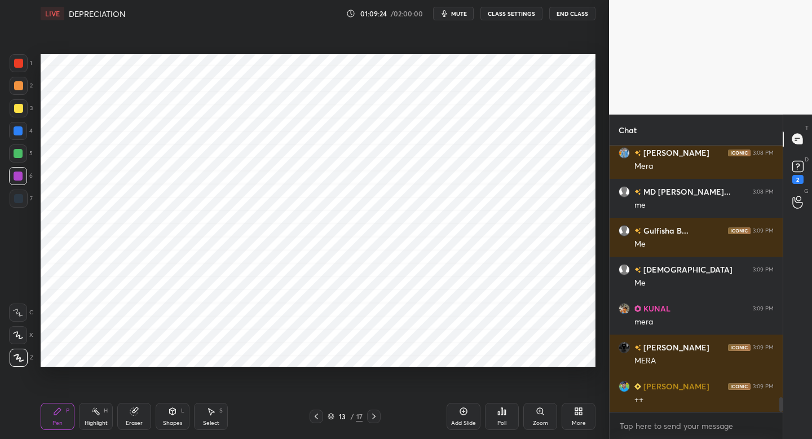
click at [314, 424] on div "Pen P Highlight H Eraser Shapes L Select S 13 / 17 Add Slide Poll Zoom More" at bounding box center [318, 416] width 555 height 45
click at [311, 422] on div at bounding box center [317, 416] width 14 height 14
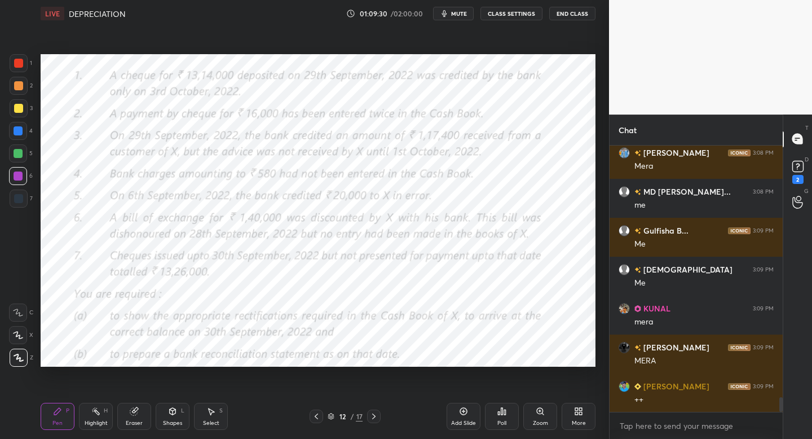
click at [368, 419] on div at bounding box center [374, 416] width 14 height 14
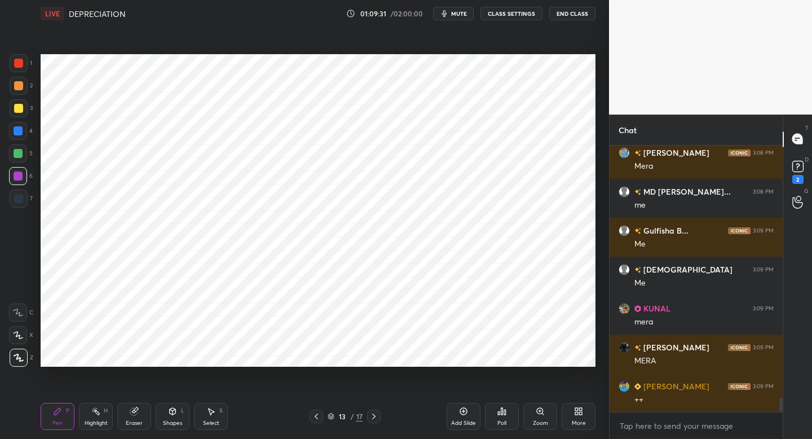
scroll to position [4714, 0]
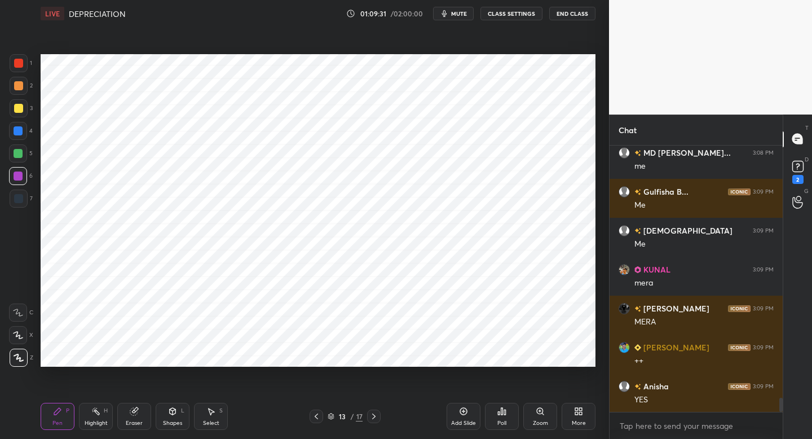
click at [374, 420] on icon at bounding box center [373, 416] width 9 height 9
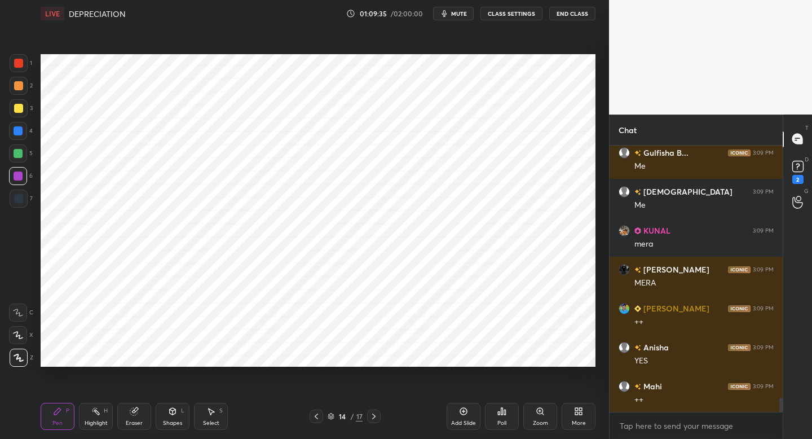
click at [312, 414] on icon at bounding box center [316, 416] width 9 height 9
click at [312, 416] on icon at bounding box center [316, 416] width 9 height 9
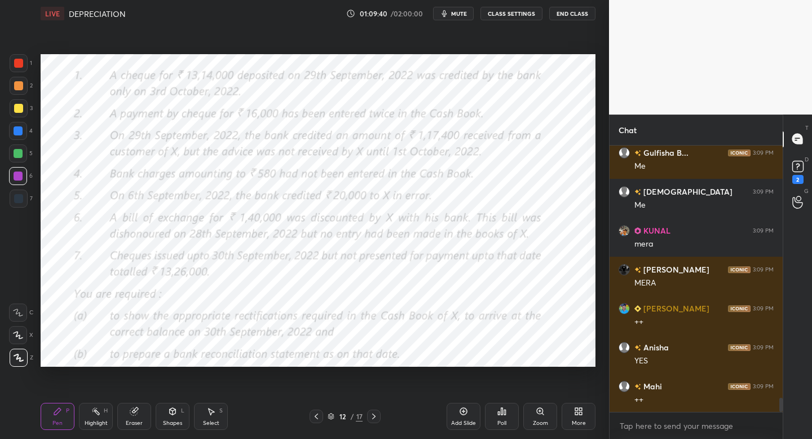
click at [383, 418] on div "12 / 17" at bounding box center [345, 416] width 203 height 14
click at [372, 421] on div at bounding box center [374, 416] width 14 height 14
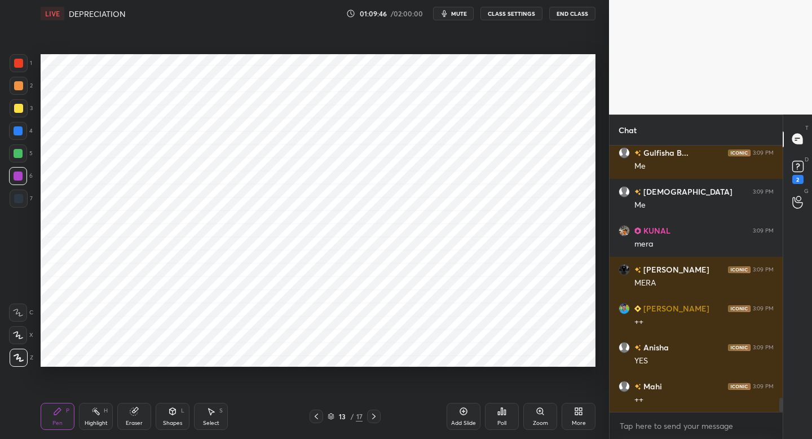
click at [367, 421] on div "13 / 17" at bounding box center [345, 416] width 71 height 14
click at [375, 421] on div at bounding box center [374, 416] width 14 height 14
click at [316, 416] on icon at bounding box center [316, 416] width 9 height 9
click at [315, 417] on icon at bounding box center [316, 416] width 9 height 9
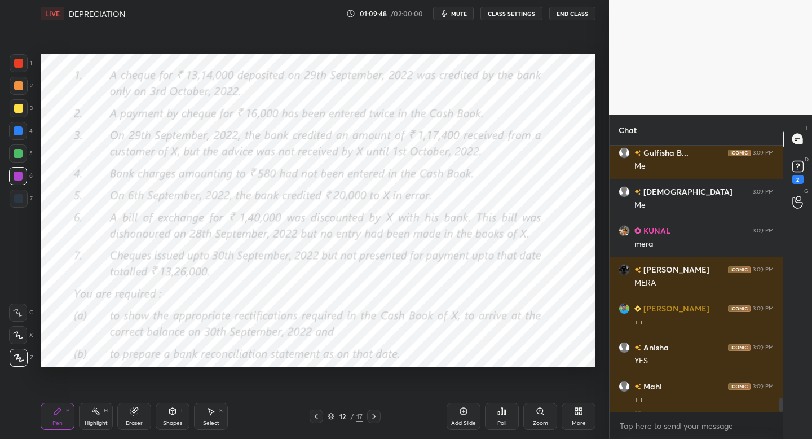
scroll to position [4764, 0]
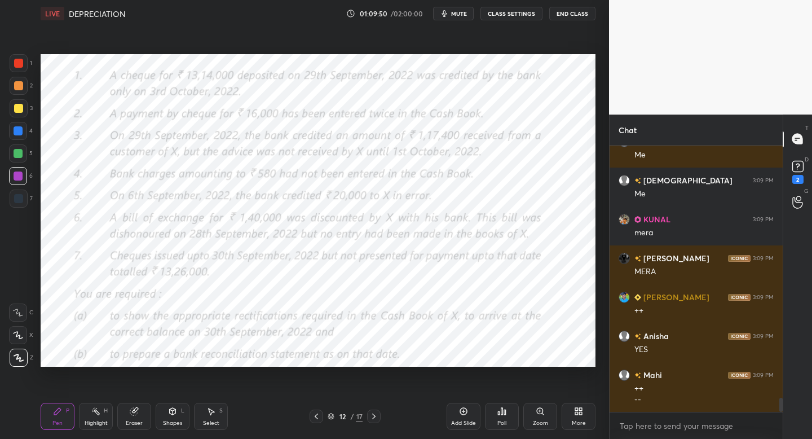
click at [373, 420] on div at bounding box center [374, 416] width 14 height 14
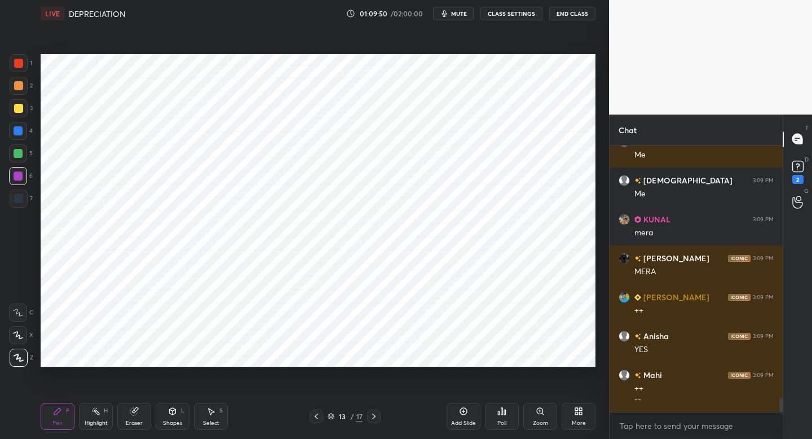
click at [372, 422] on div at bounding box center [374, 416] width 14 height 14
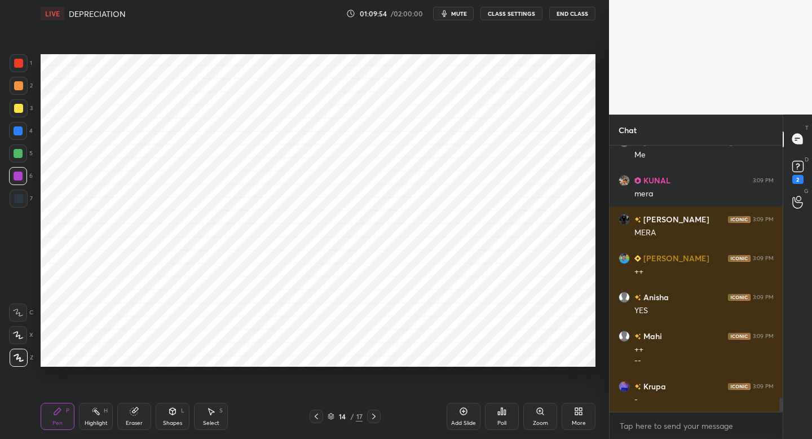
click at [324, 417] on div "14 / 17" at bounding box center [345, 416] width 71 height 14
click at [318, 419] on icon at bounding box center [316, 416] width 9 height 9
click at [318, 418] on icon at bounding box center [316, 416] width 9 height 9
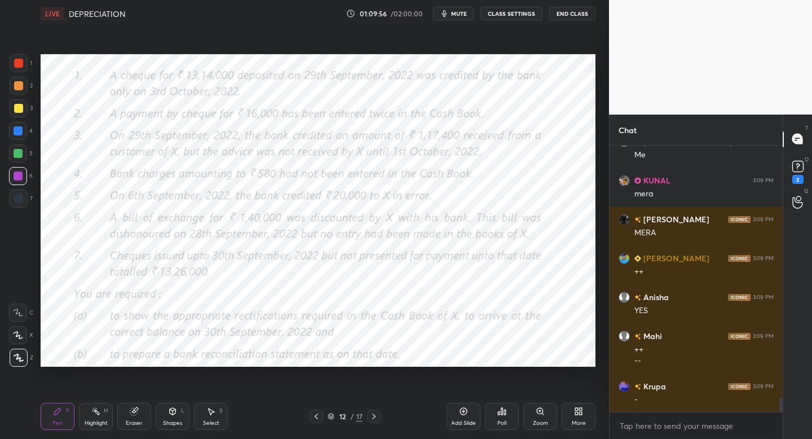
click at [376, 419] on icon at bounding box center [373, 416] width 9 height 9
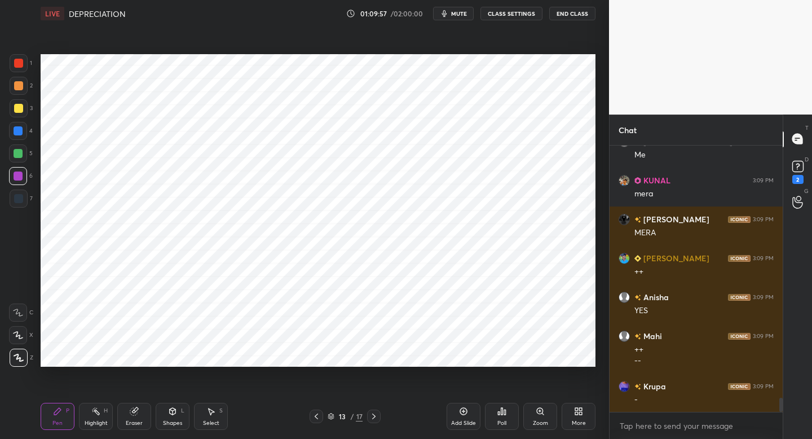
click at [377, 415] on icon at bounding box center [373, 416] width 9 height 9
click at [314, 414] on icon at bounding box center [316, 416] width 9 height 9
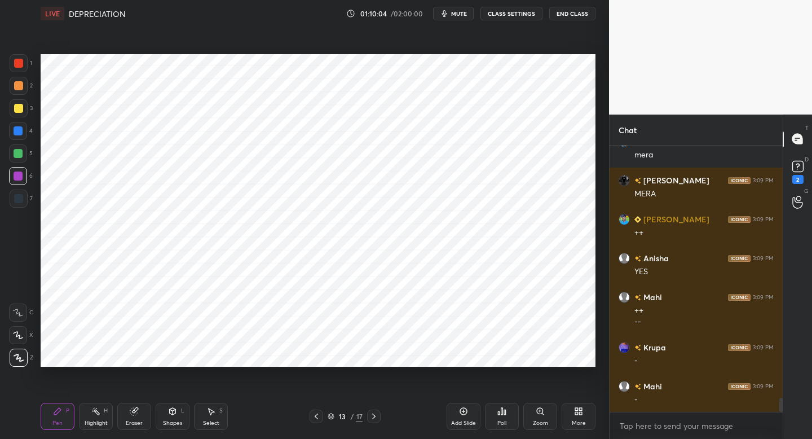
click at [313, 421] on div at bounding box center [317, 416] width 14 height 14
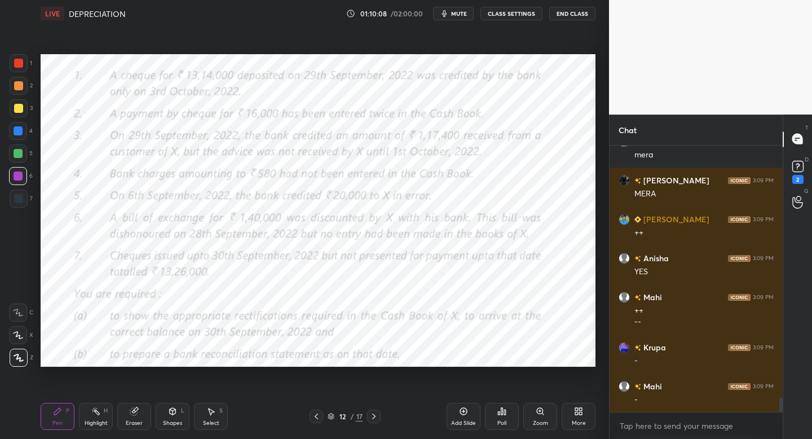
click at [372, 419] on icon at bounding box center [373, 416] width 9 height 9
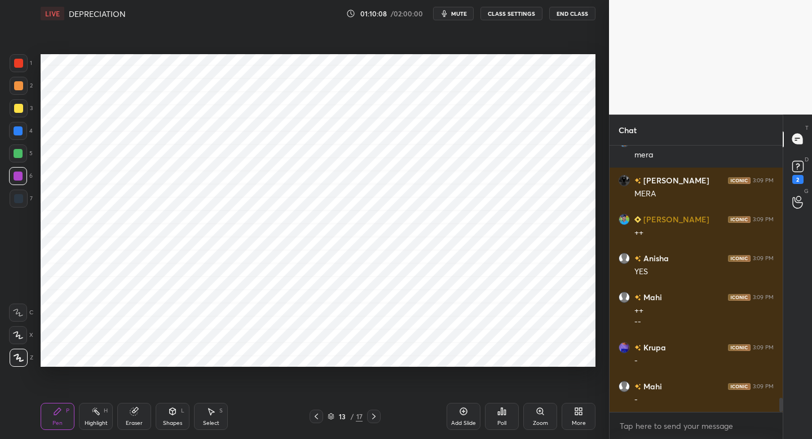
click at [372, 421] on div at bounding box center [374, 416] width 14 height 14
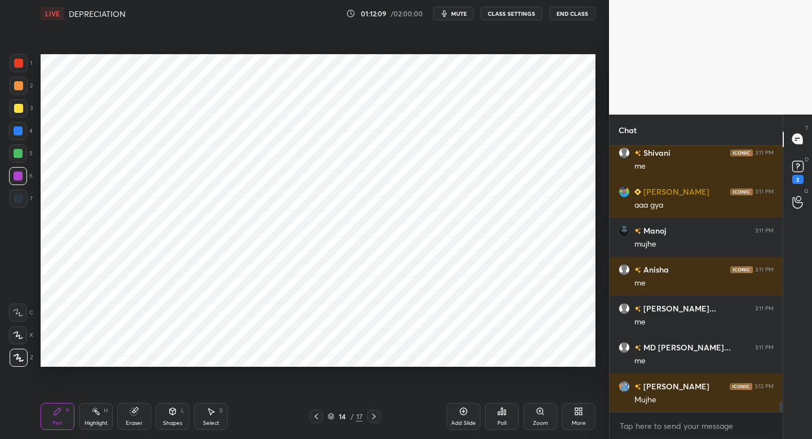
scroll to position [6953, 0]
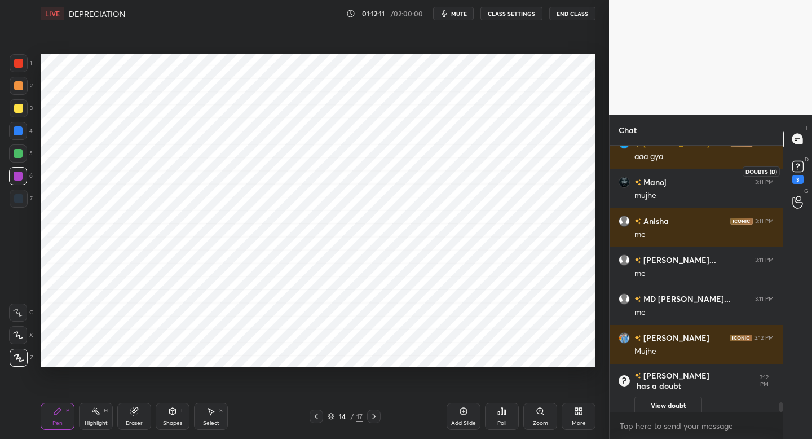
click at [798, 170] on rect at bounding box center [797, 166] width 11 height 11
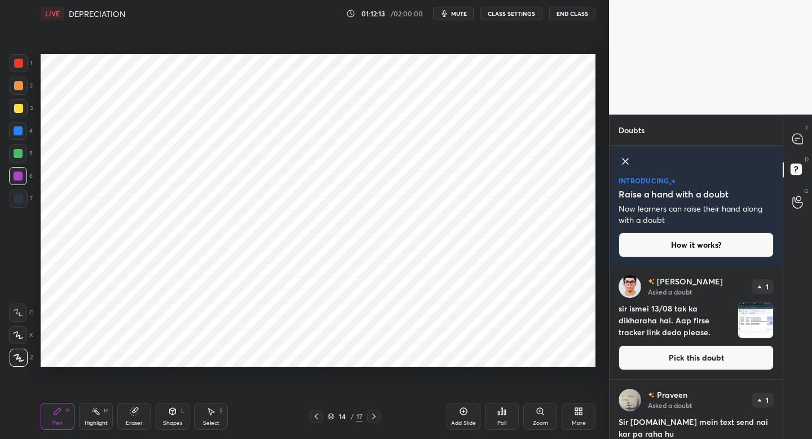
click at [676, 357] on button "Pick this doubt" at bounding box center [696, 357] width 155 height 25
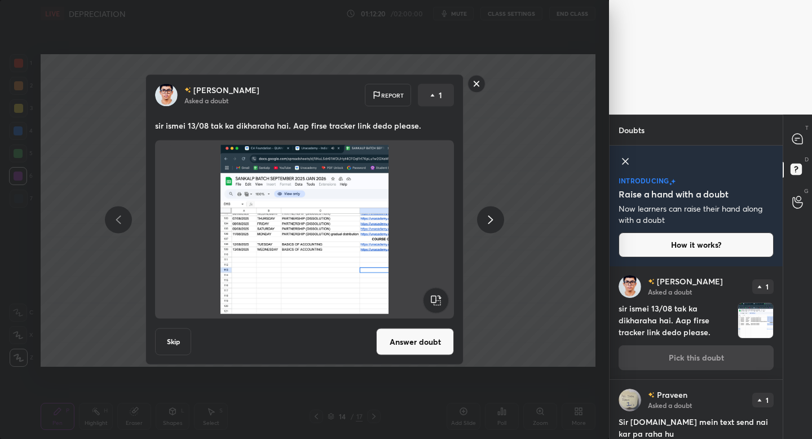
click at [475, 84] on rect at bounding box center [476, 83] width 17 height 17
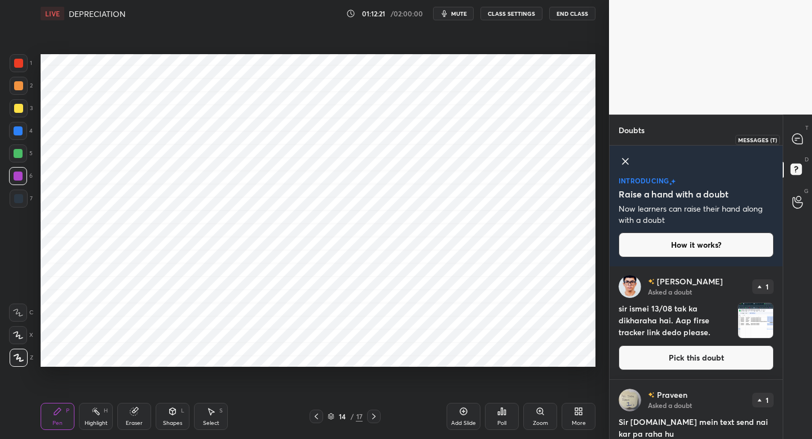
click at [801, 137] on icon at bounding box center [797, 139] width 10 height 10
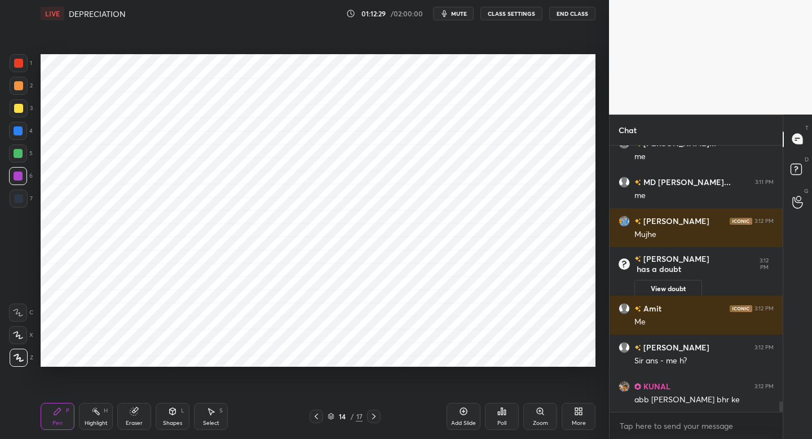
scroll to position [6270, 0]
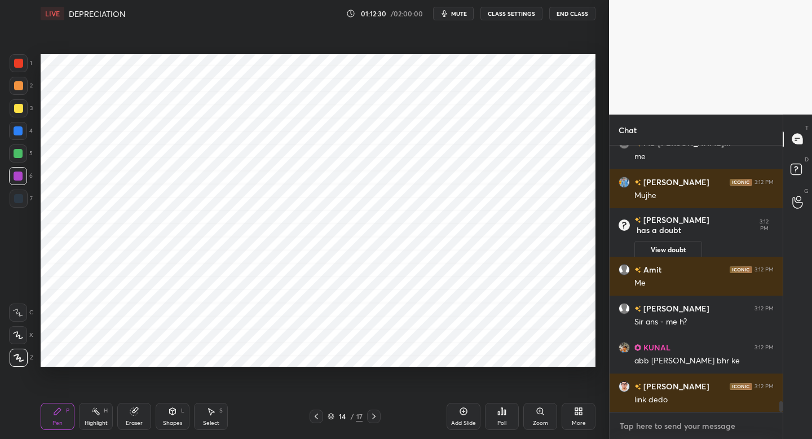
click at [644, 426] on textarea at bounding box center [696, 426] width 155 height 18
type textarea "x"
paste textarea "[URL][DOMAIN_NAME]"
type textarea "[URL][DOMAIN_NAME]"
type textarea "x"
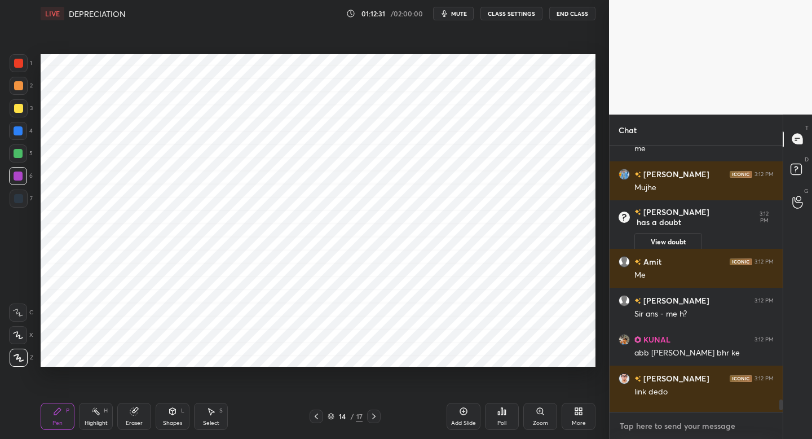
scroll to position [4, 4]
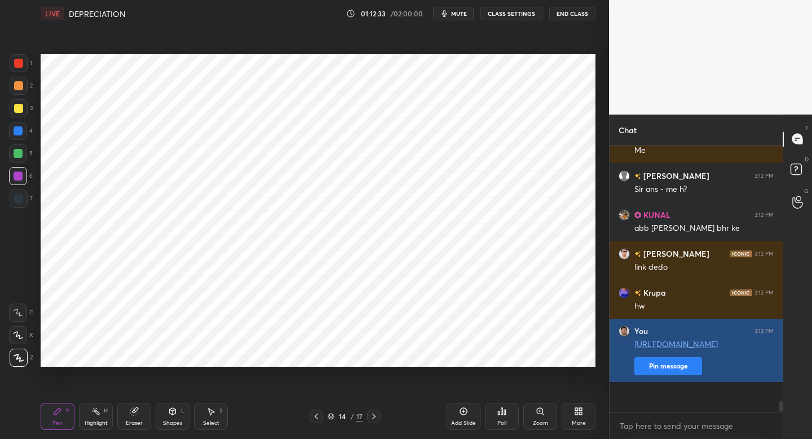
click at [661, 375] on button "Pin message" at bounding box center [669, 366] width 68 height 18
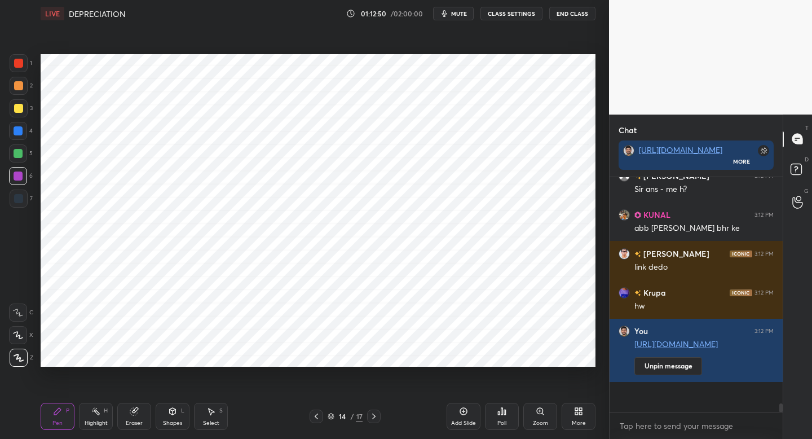
scroll to position [6516, 0]
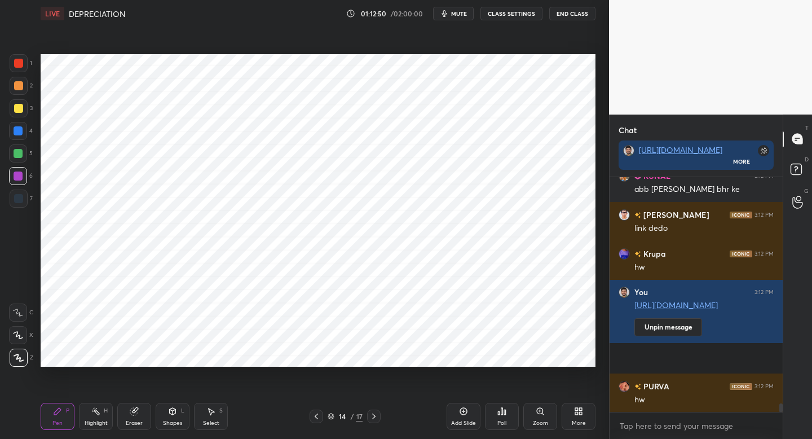
click at [575, 413] on icon at bounding box center [576, 413] width 3 height 3
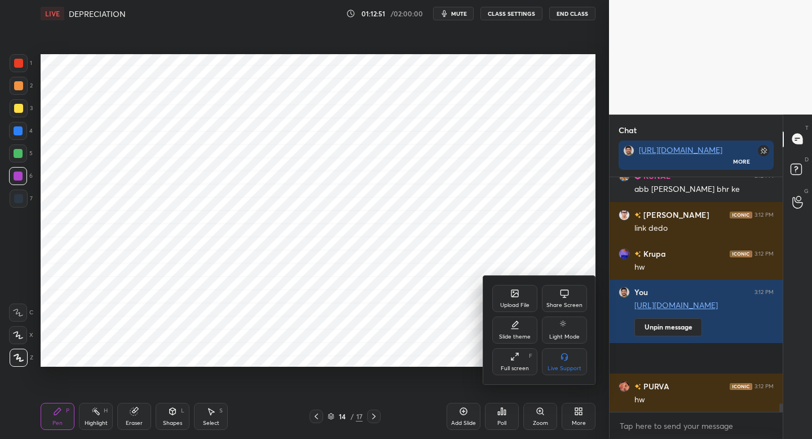
click at [510, 298] on div "Upload File" at bounding box center [514, 298] width 45 height 27
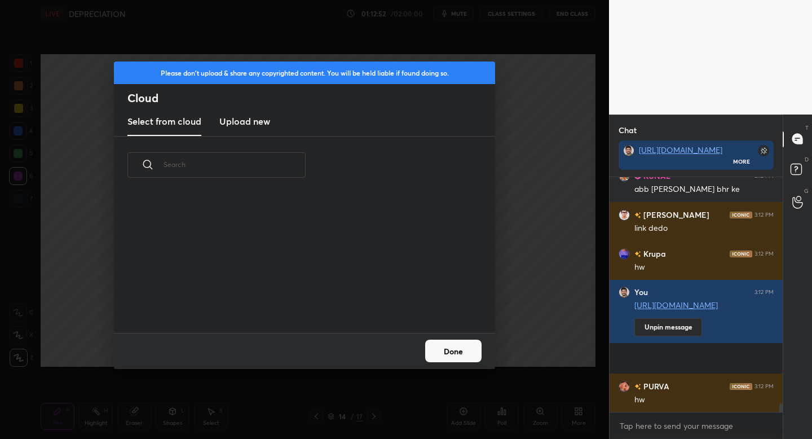
scroll to position [139, 362]
click at [254, 122] on h3 "Upload new" at bounding box center [244, 122] width 51 height 14
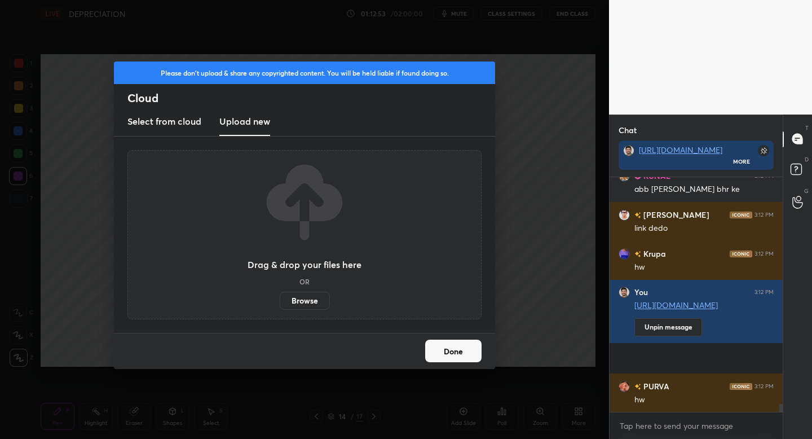
scroll to position [6555, 0]
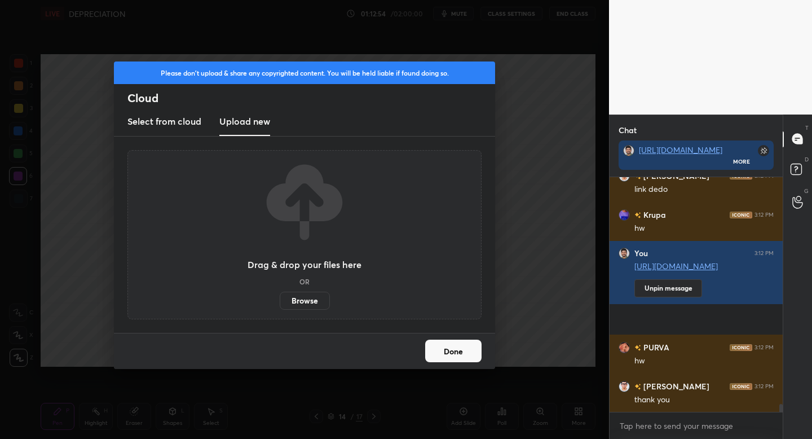
click at [303, 303] on label "Browse" at bounding box center [305, 301] width 50 height 18
click at [280, 303] on input "Browse" at bounding box center [280, 301] width 0 height 18
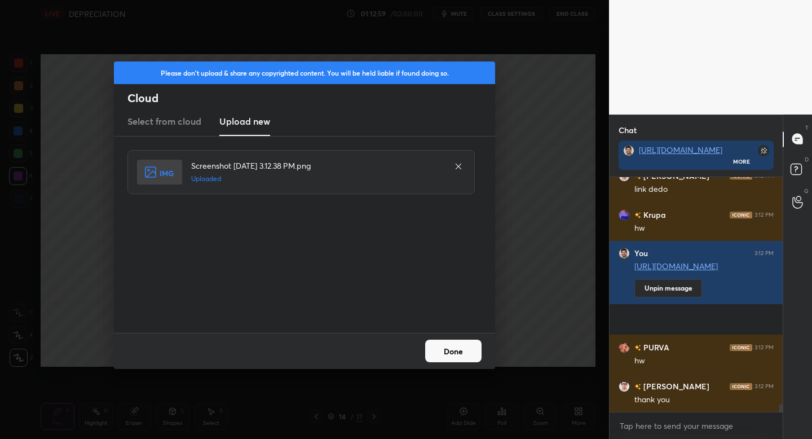
click at [459, 355] on button "Done" at bounding box center [453, 351] width 56 height 23
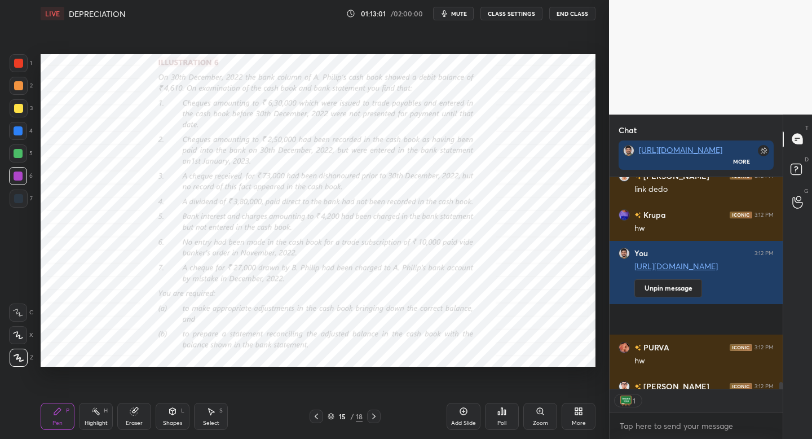
scroll to position [6617, 0]
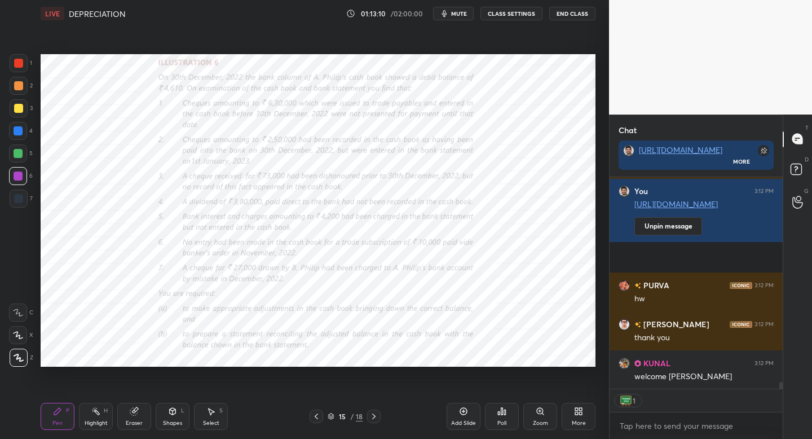
type textarea "x"
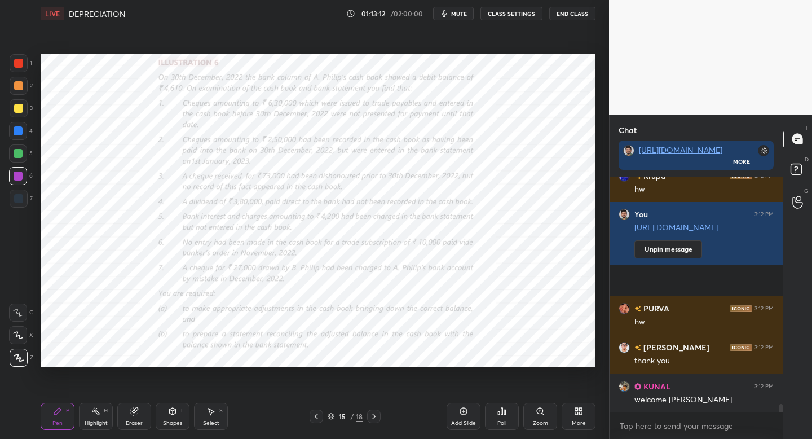
scroll to position [6633, 0]
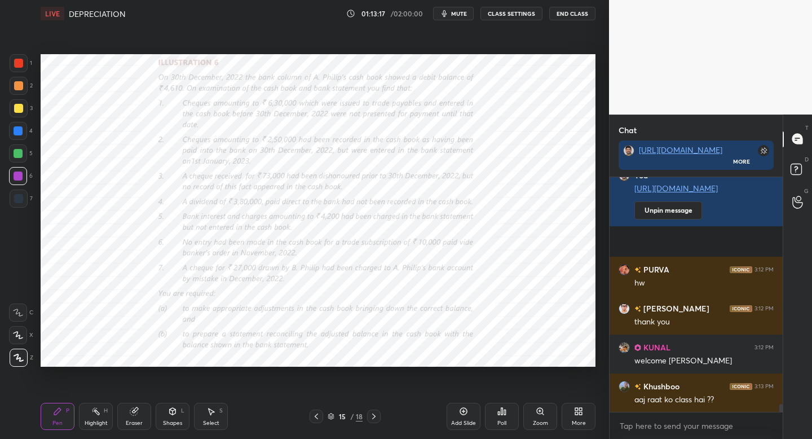
click at [16, 73] on div "1" at bounding box center [21, 65] width 23 height 23
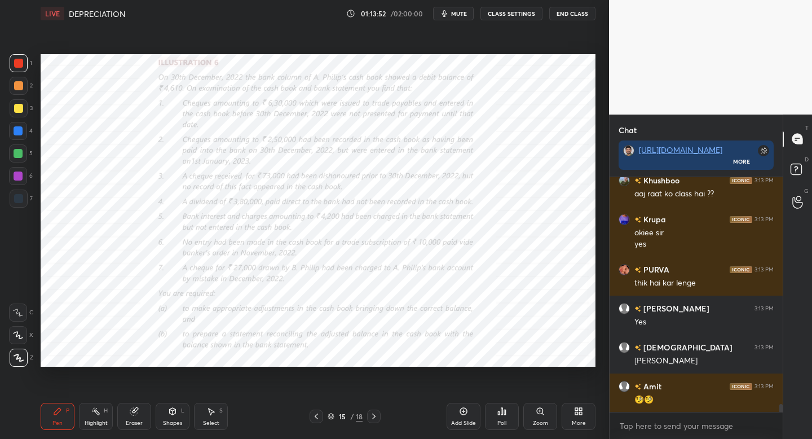
scroll to position [7034, 0]
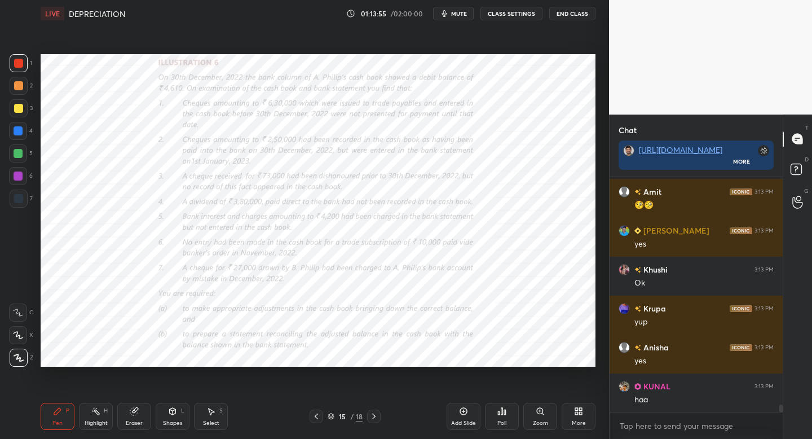
click at [581, 415] on icon at bounding box center [578, 411] width 9 height 9
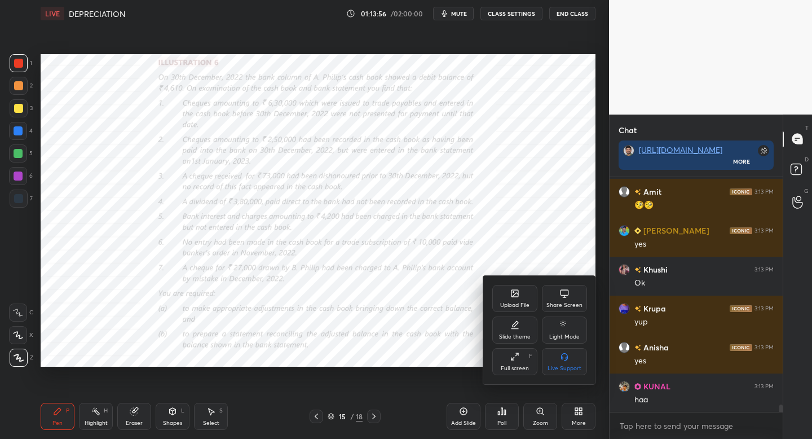
click at [512, 296] on icon at bounding box center [515, 293] width 7 height 7
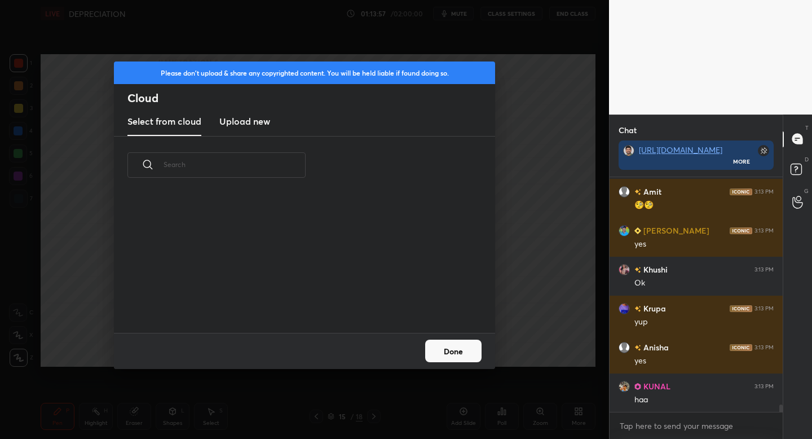
scroll to position [139, 362]
click at [258, 126] on h3 "Upload new" at bounding box center [244, 122] width 51 height 14
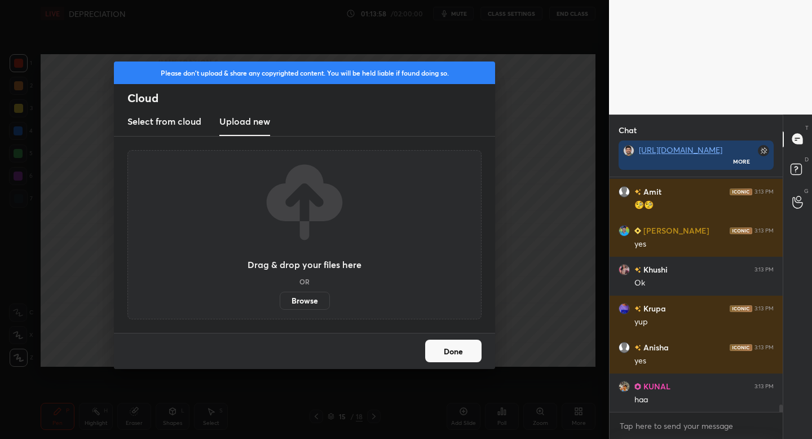
scroll to position [7073, 0]
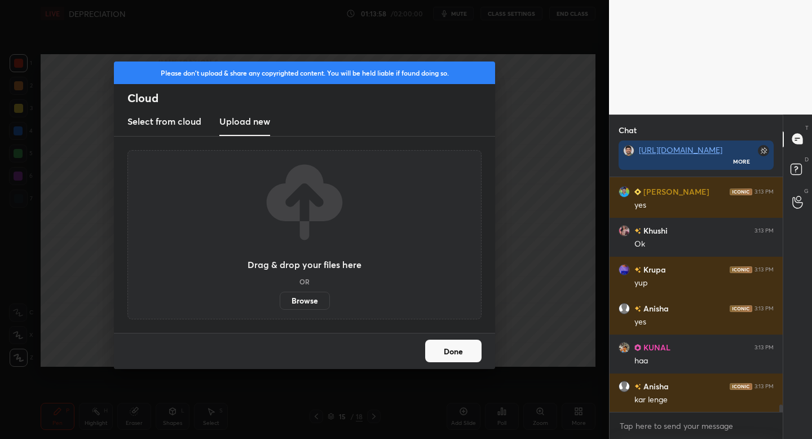
click at [298, 297] on label "Browse" at bounding box center [305, 301] width 50 height 18
click at [280, 297] on input "Browse" at bounding box center [280, 301] width 0 height 18
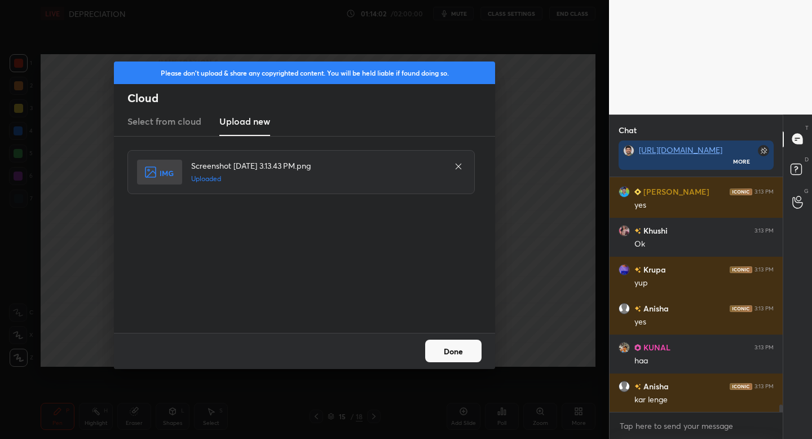
click at [448, 356] on button "Done" at bounding box center [453, 351] width 56 height 23
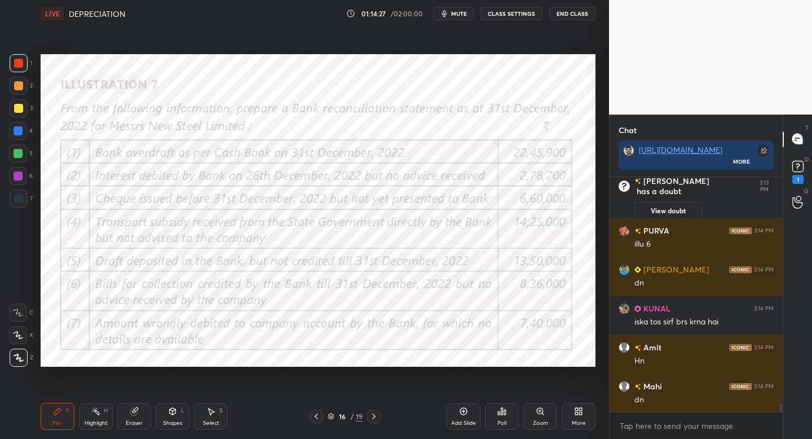
scroll to position [6832, 0]
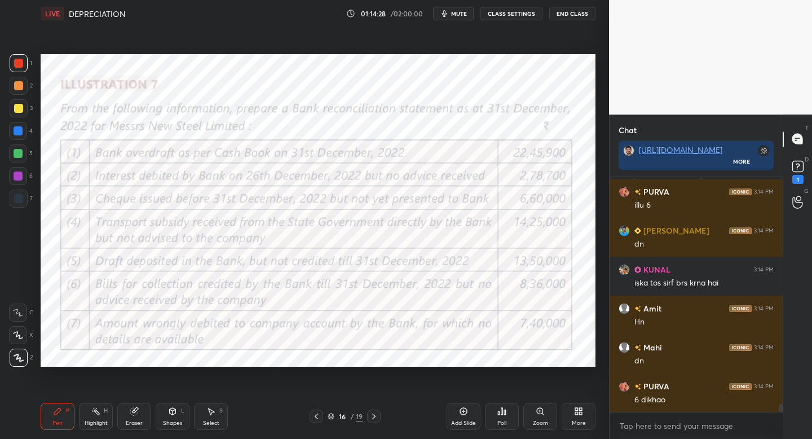
click at [578, 412] on icon at bounding box center [576, 413] width 3 height 3
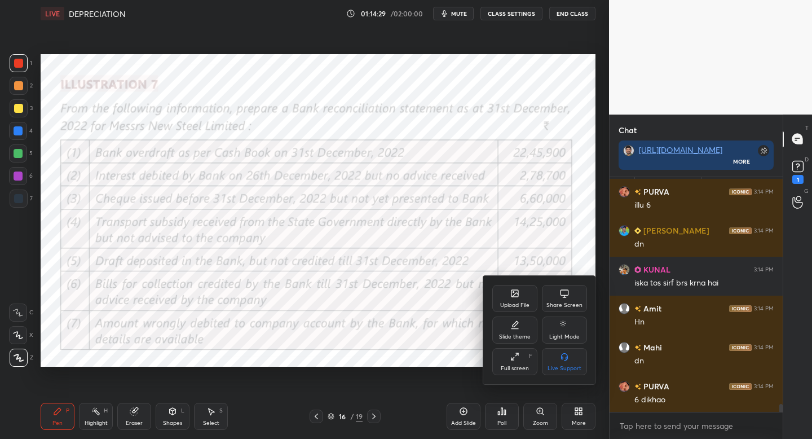
click at [522, 300] on div "Upload File" at bounding box center [514, 298] width 45 height 27
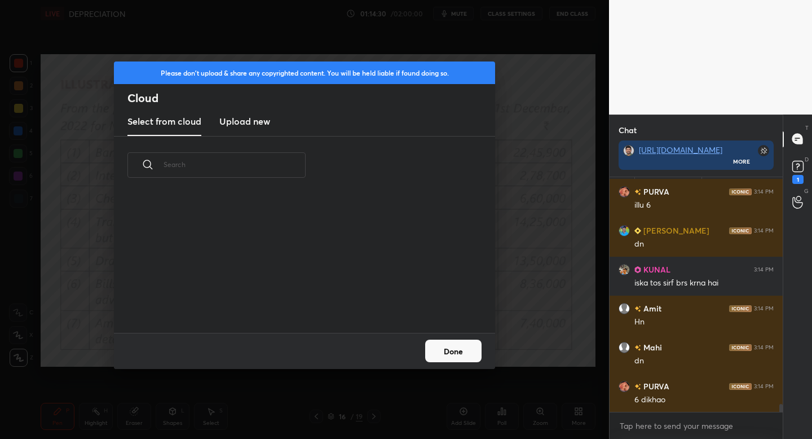
scroll to position [139, 362]
click at [265, 119] on h3 "Upload new" at bounding box center [244, 122] width 51 height 14
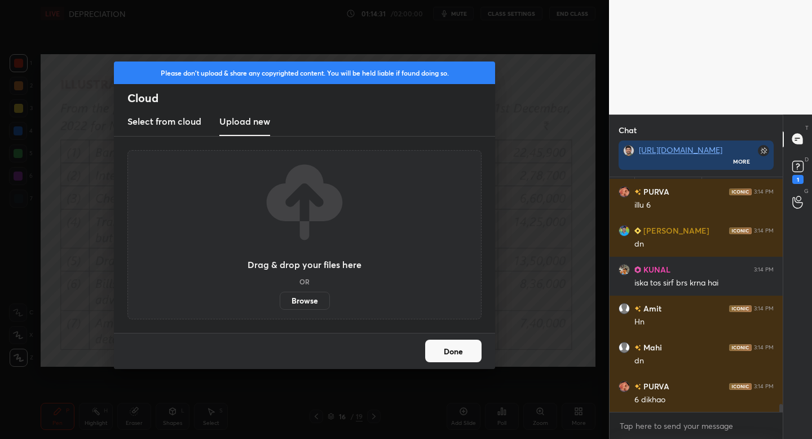
click at [306, 296] on label "Browse" at bounding box center [305, 301] width 50 height 18
click at [280, 296] on input "Browse" at bounding box center [280, 301] width 0 height 18
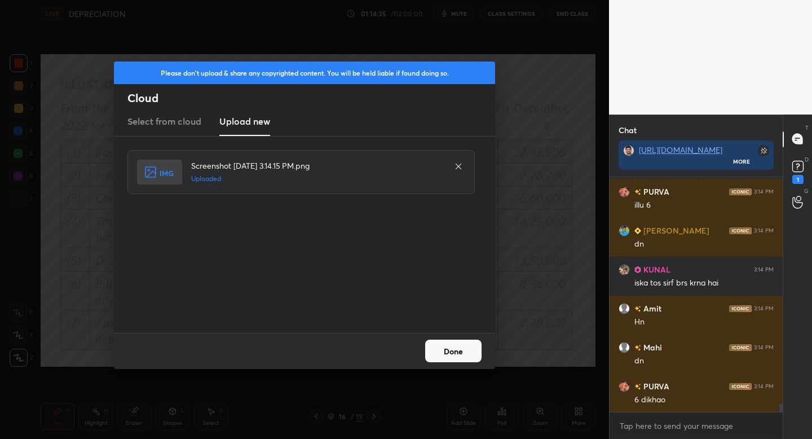
click at [452, 344] on button "Done" at bounding box center [453, 351] width 56 height 23
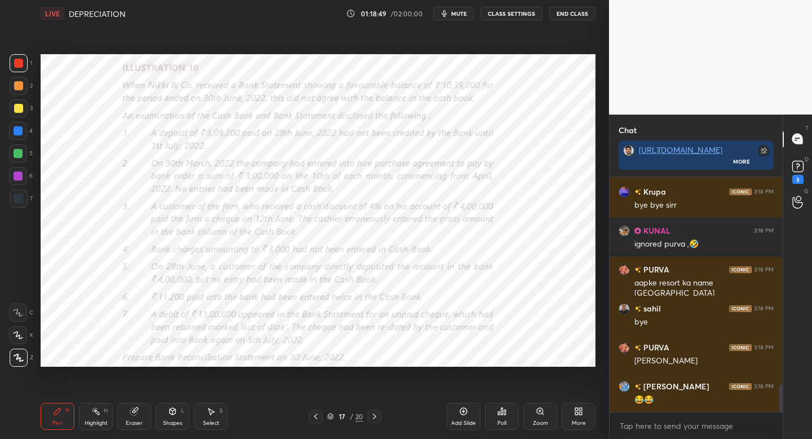
scroll to position [1762, 0]
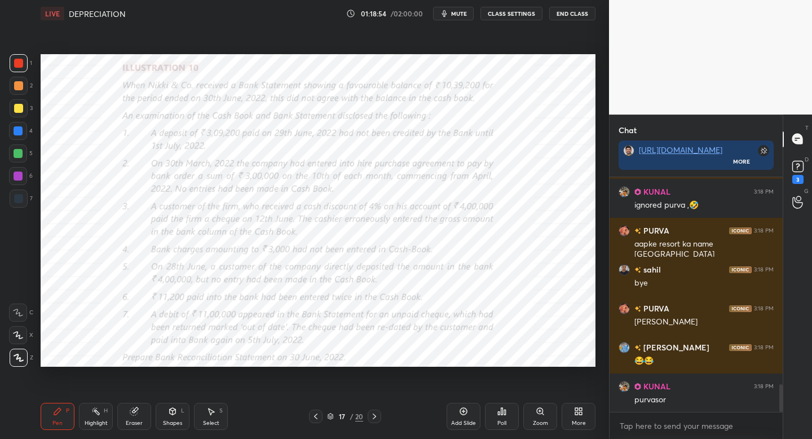
click at [580, 15] on button "End Class" at bounding box center [572, 14] width 46 height 14
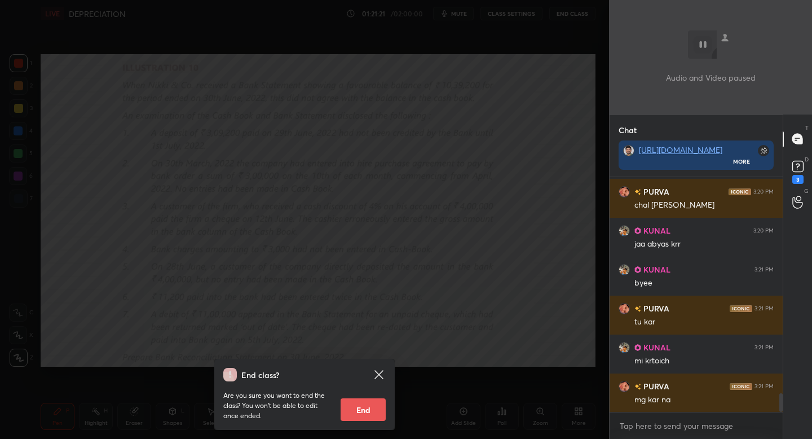
scroll to position [2711, 0]
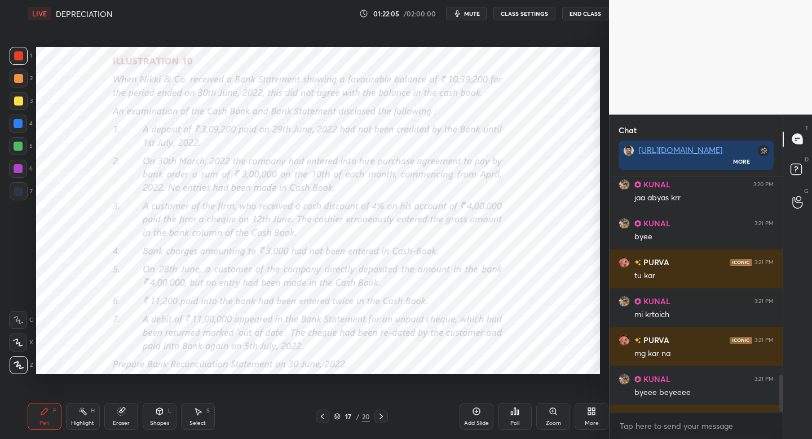
scroll to position [56037, 55840]
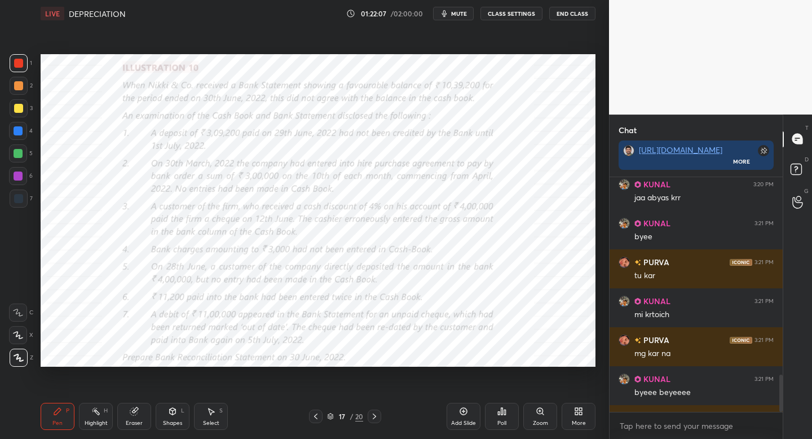
click at [576, 7] on button "End Class" at bounding box center [572, 14] width 46 height 14
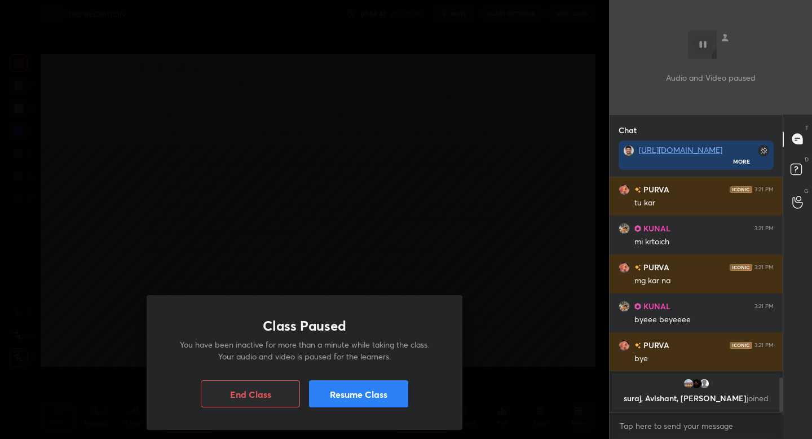
scroll to position [1388, 0]
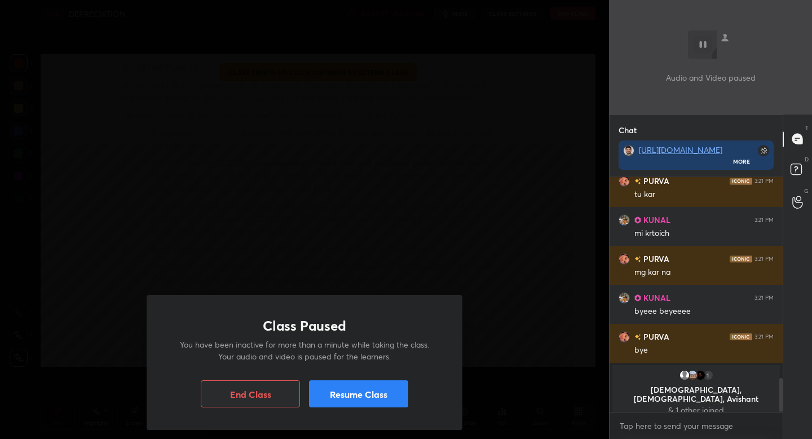
click at [376, 399] on button "Resume Class" at bounding box center [358, 393] width 99 height 27
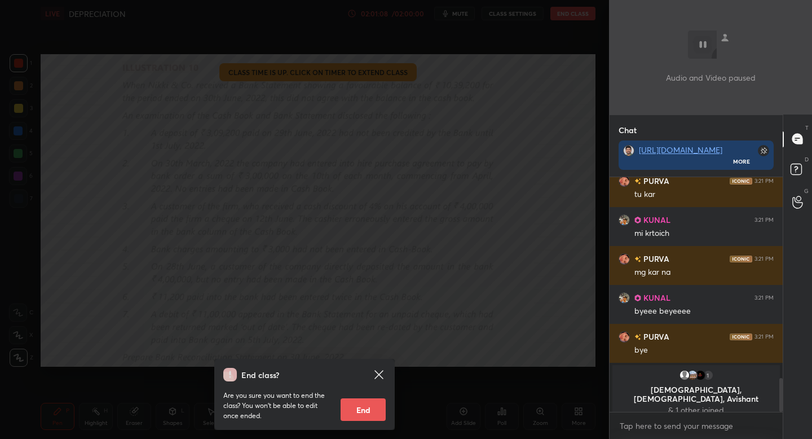
click at [368, 406] on button "End" at bounding box center [363, 409] width 45 height 23
type textarea "x"
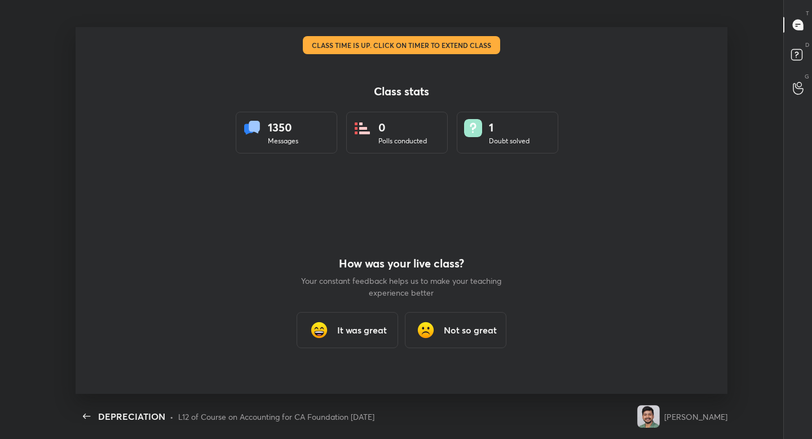
scroll to position [0, 0]
